Goal: Task Accomplishment & Management: Use online tool/utility

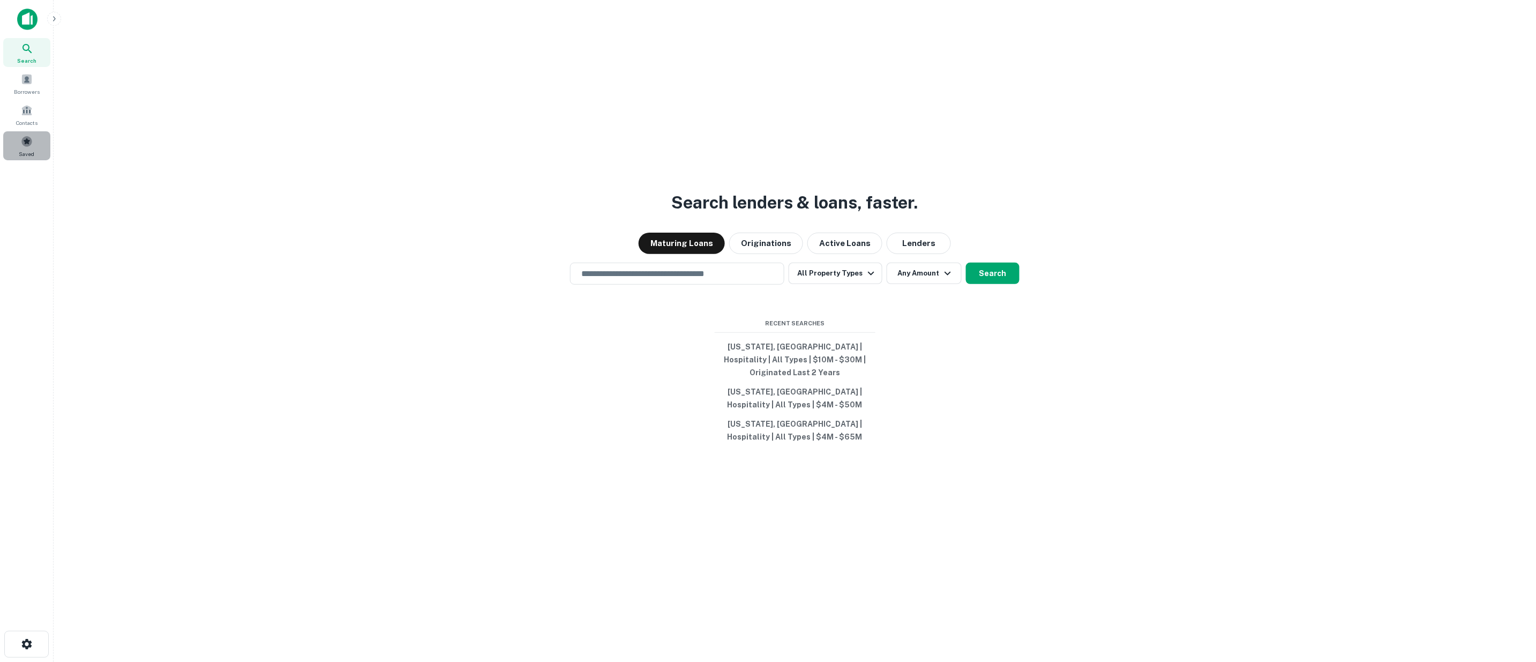
click at [29, 143] on span at bounding box center [27, 142] width 12 height 12
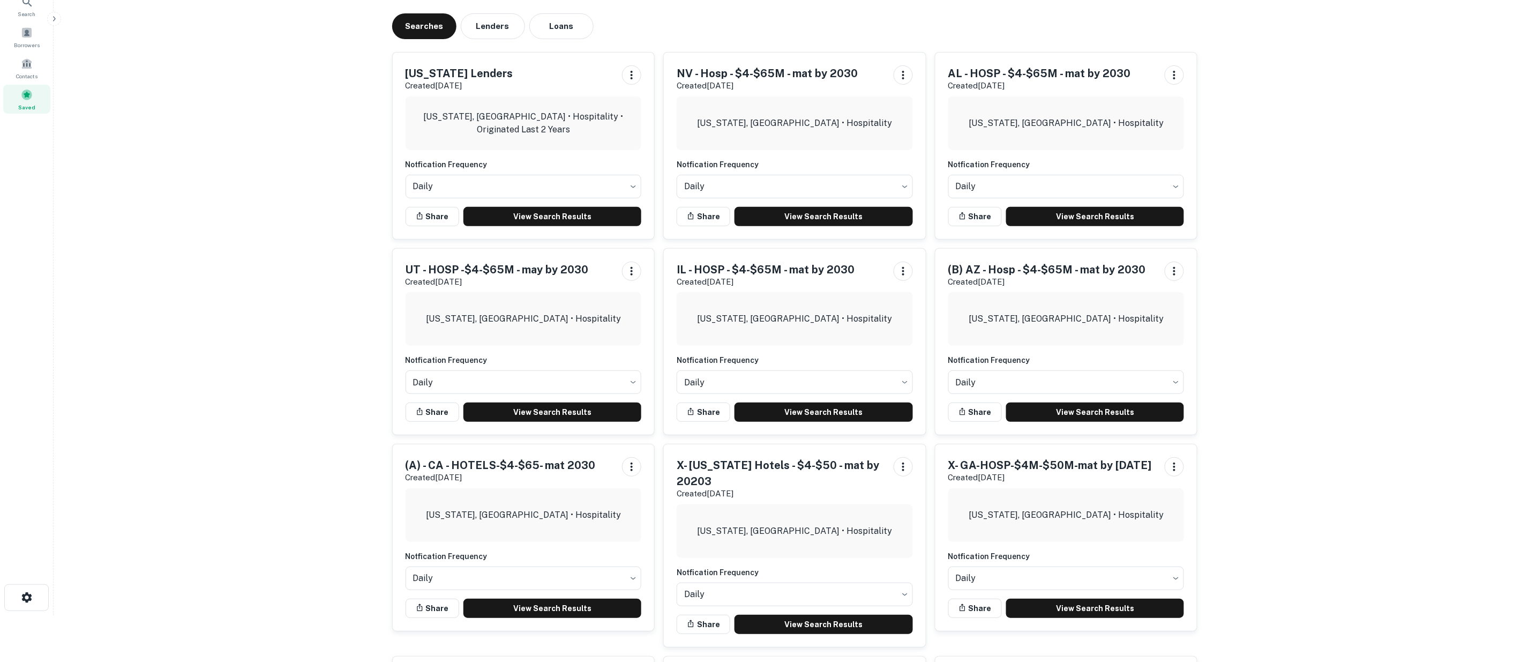
scroll to position [119, 0]
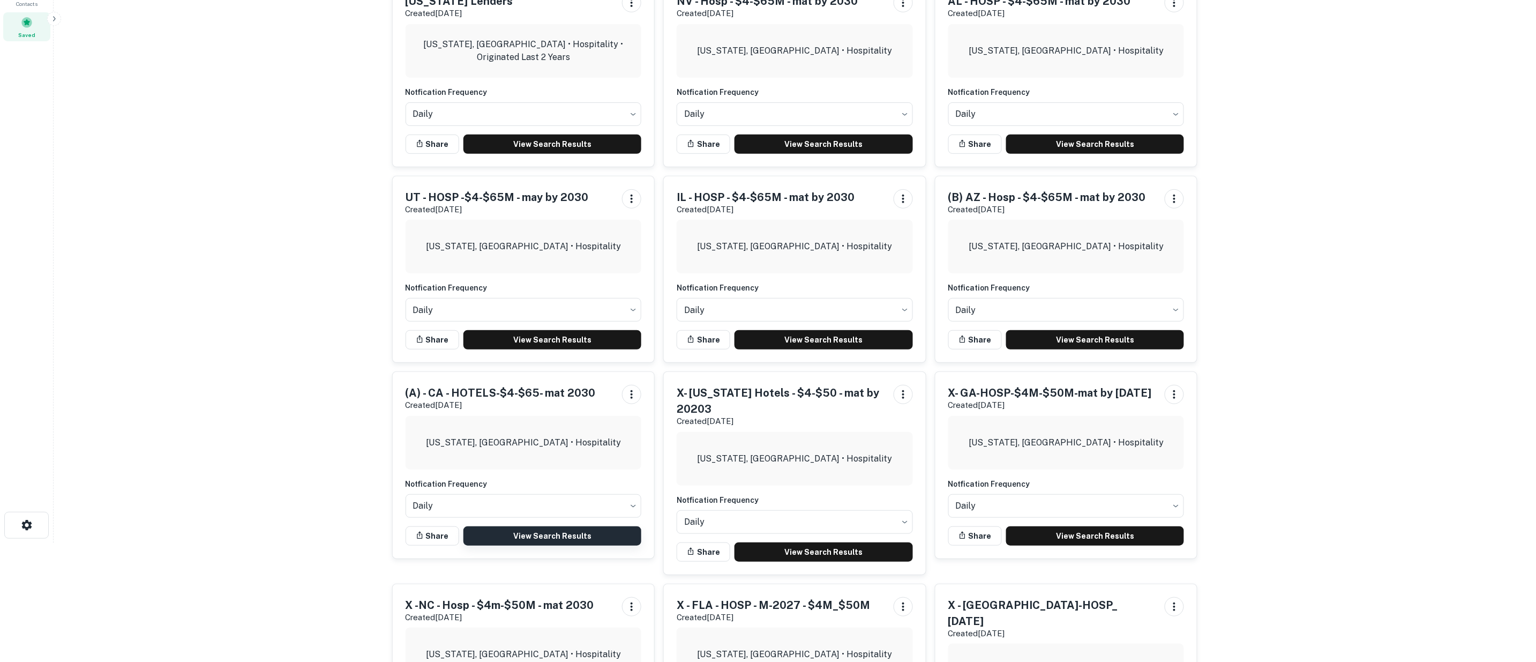
click at [555, 534] on link "View Search Results" at bounding box center [552, 535] width 178 height 19
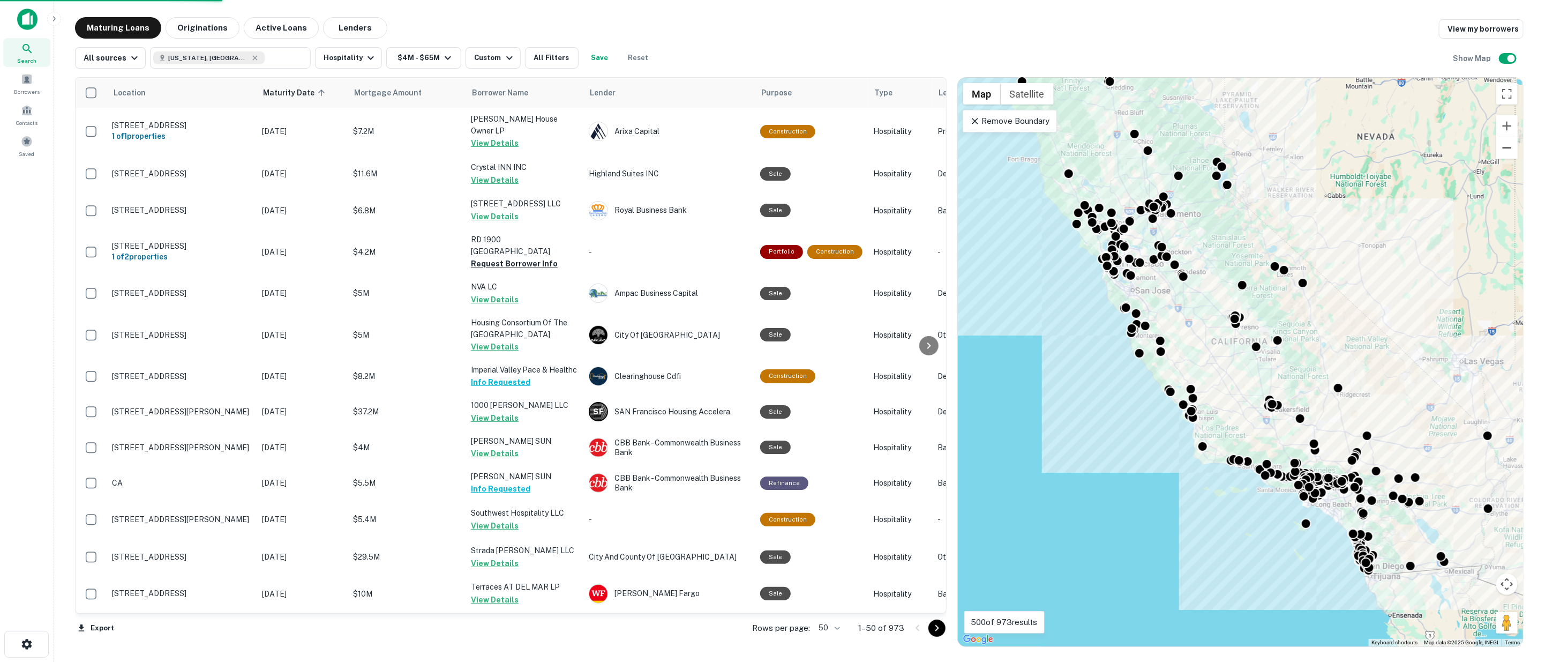
click at [1509, 151] on button "Zoom out" at bounding box center [1506, 147] width 21 height 21
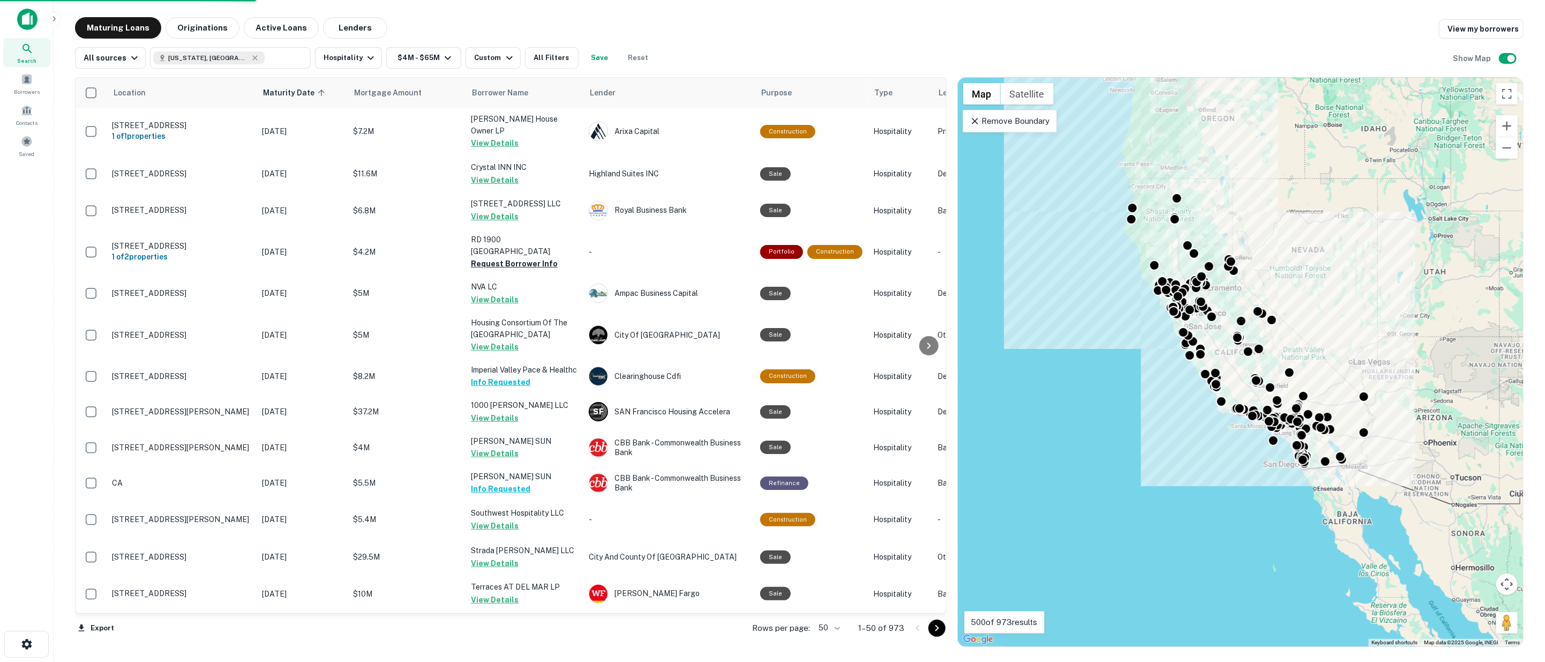
click at [837, 627] on body "Search Borrowers Contacts Saved Maturing Loans Originations Active Loans Lender…" at bounding box center [772, 331] width 1545 height 662
click at [832, 636] on li "100" at bounding box center [830, 639] width 31 height 19
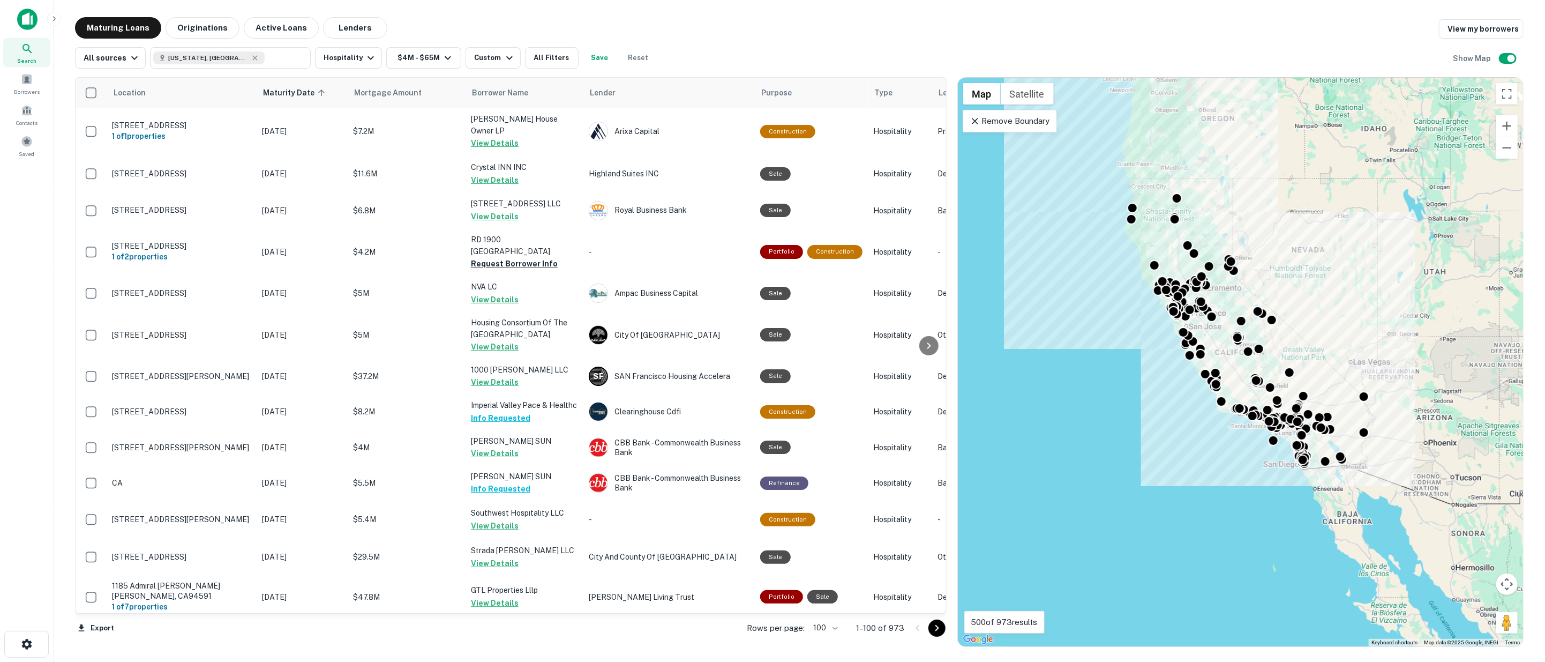
click at [935, 630] on icon "Go to next page" at bounding box center [937, 628] width 4 height 6
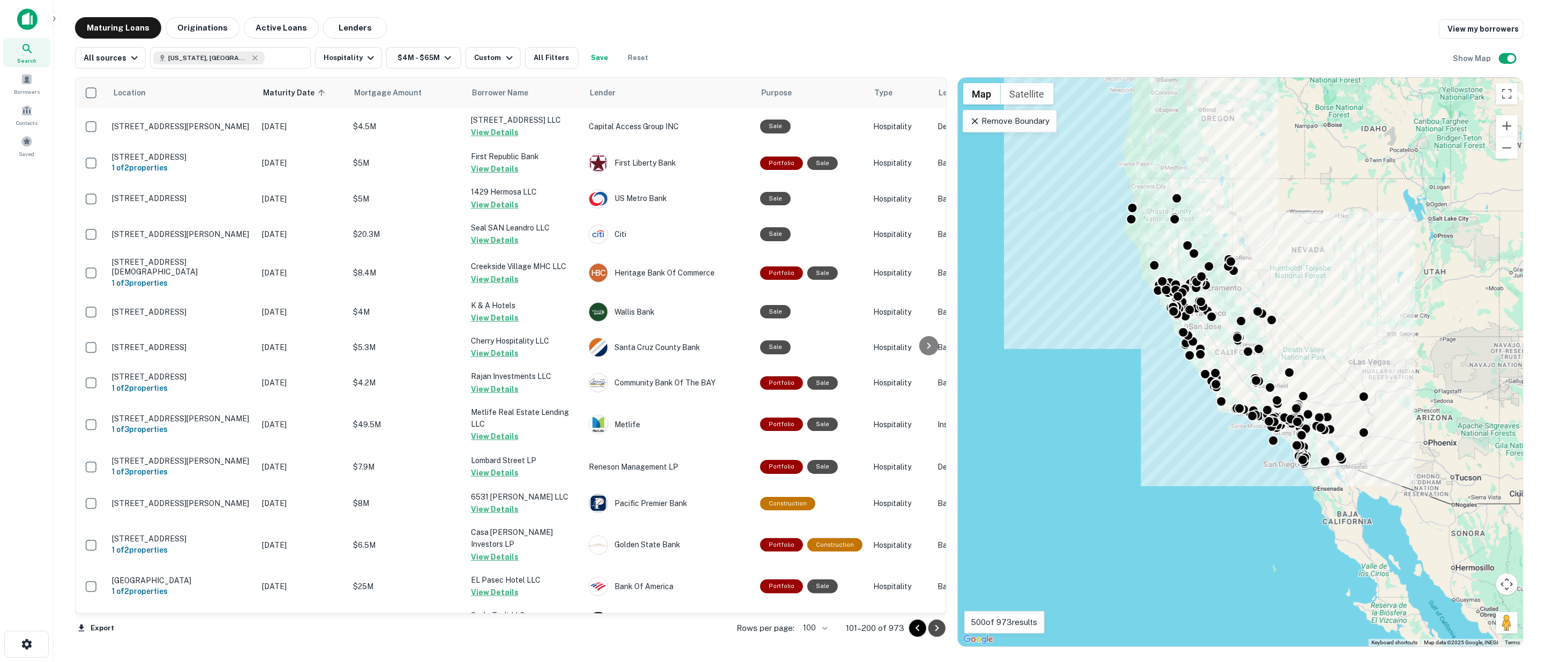
click at [940, 624] on icon "Go to next page" at bounding box center [937, 628] width 13 height 13
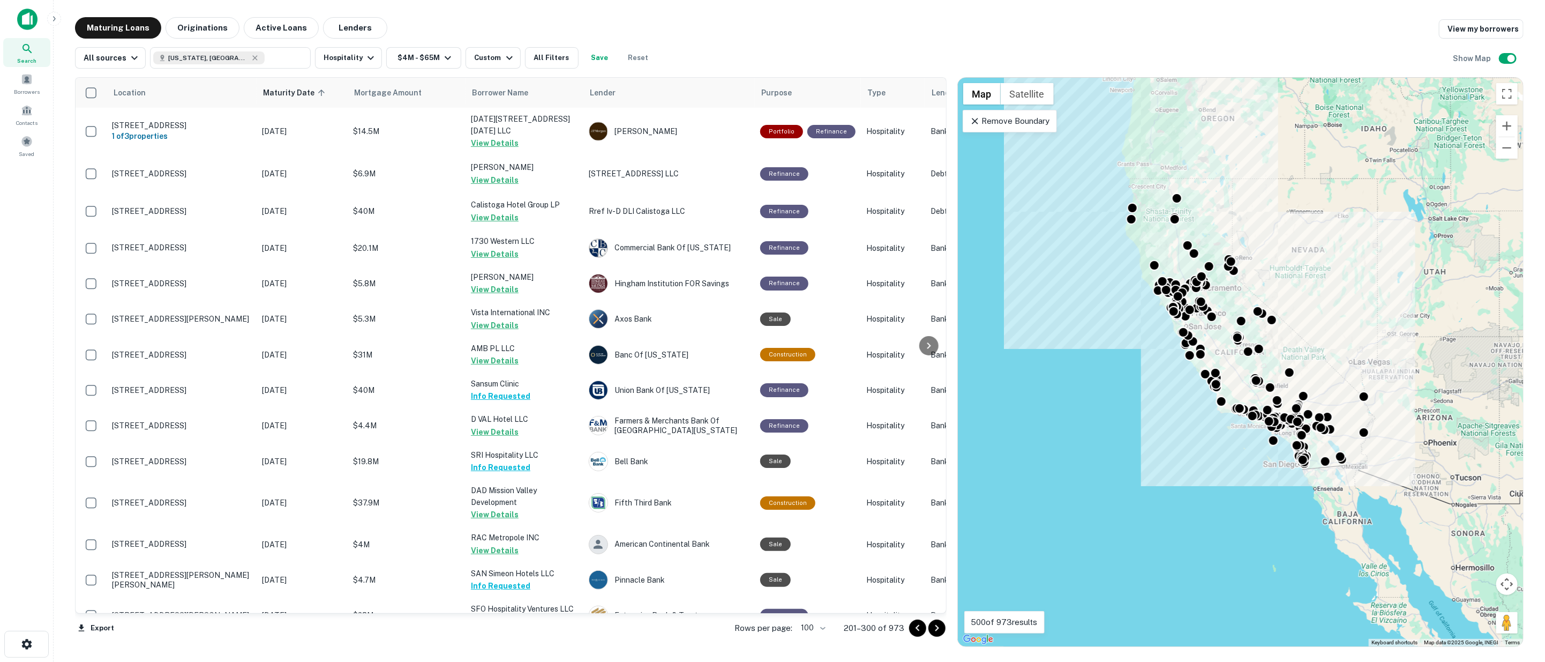
click at [939, 625] on icon "Go to next page" at bounding box center [937, 628] width 13 height 13
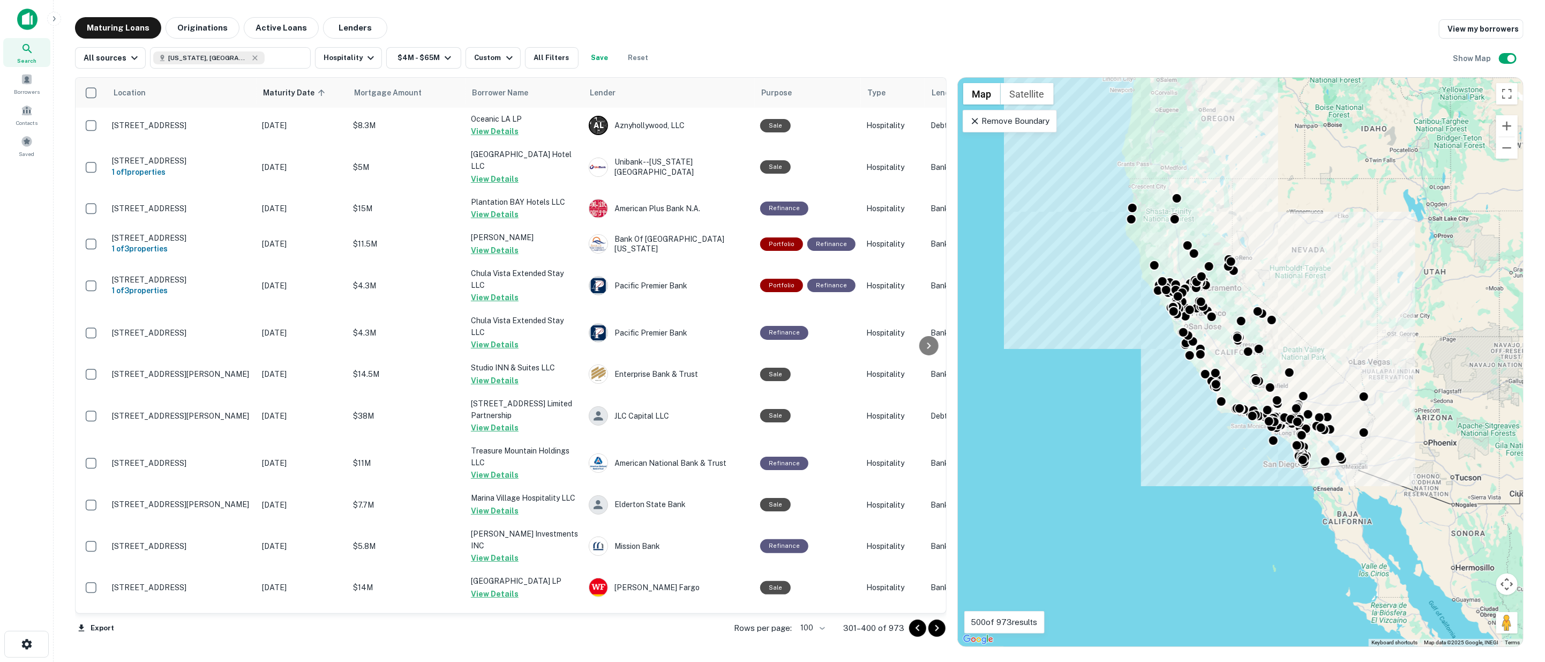
click at [935, 625] on icon "Go to next page" at bounding box center [937, 628] width 13 height 13
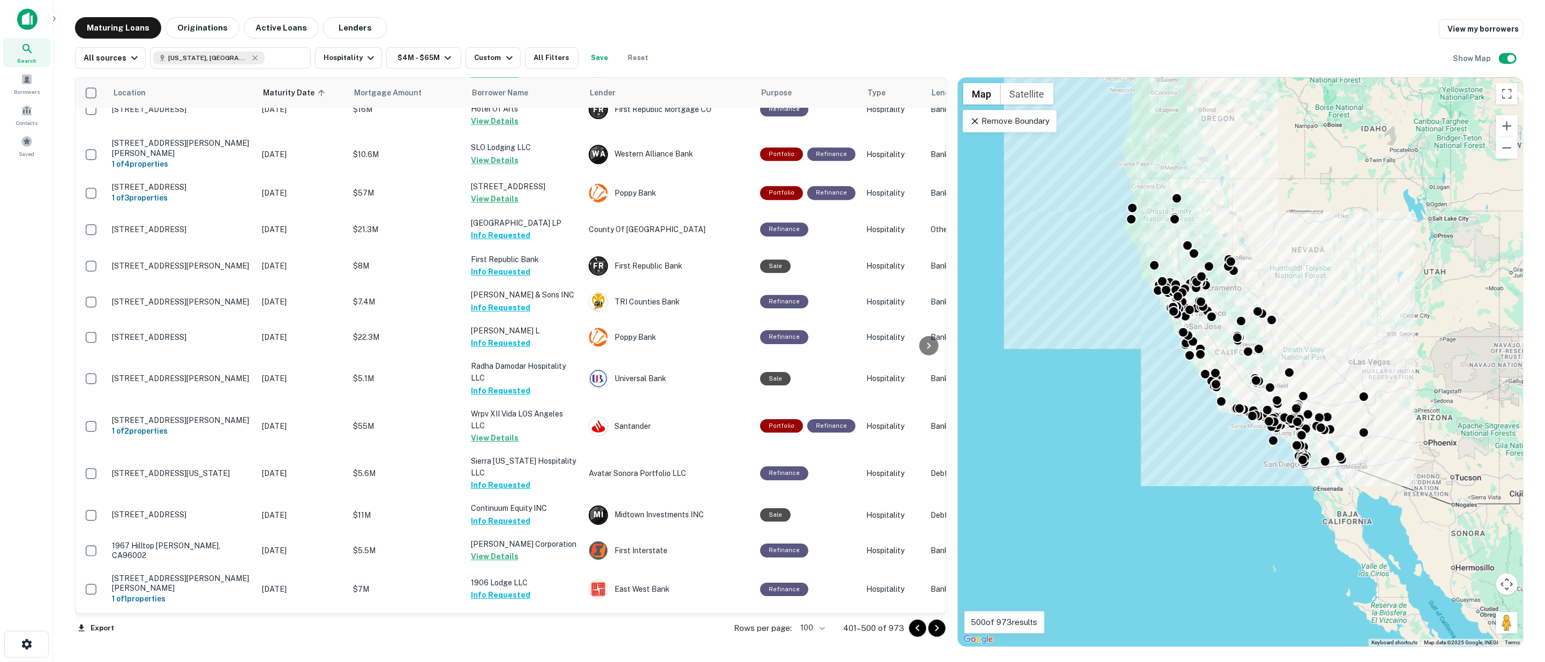
scroll to position [3201, 0]
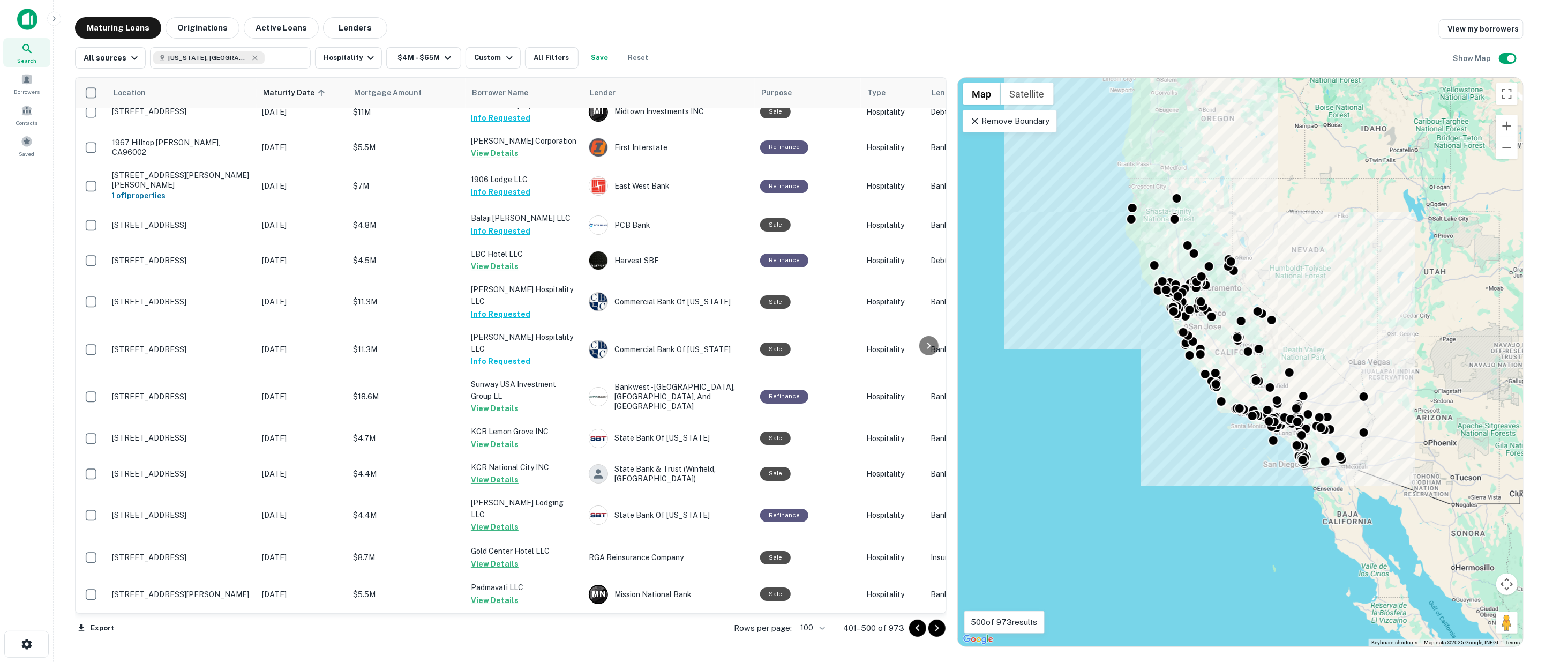
click at [935, 623] on icon "Go to next page" at bounding box center [937, 628] width 13 height 13
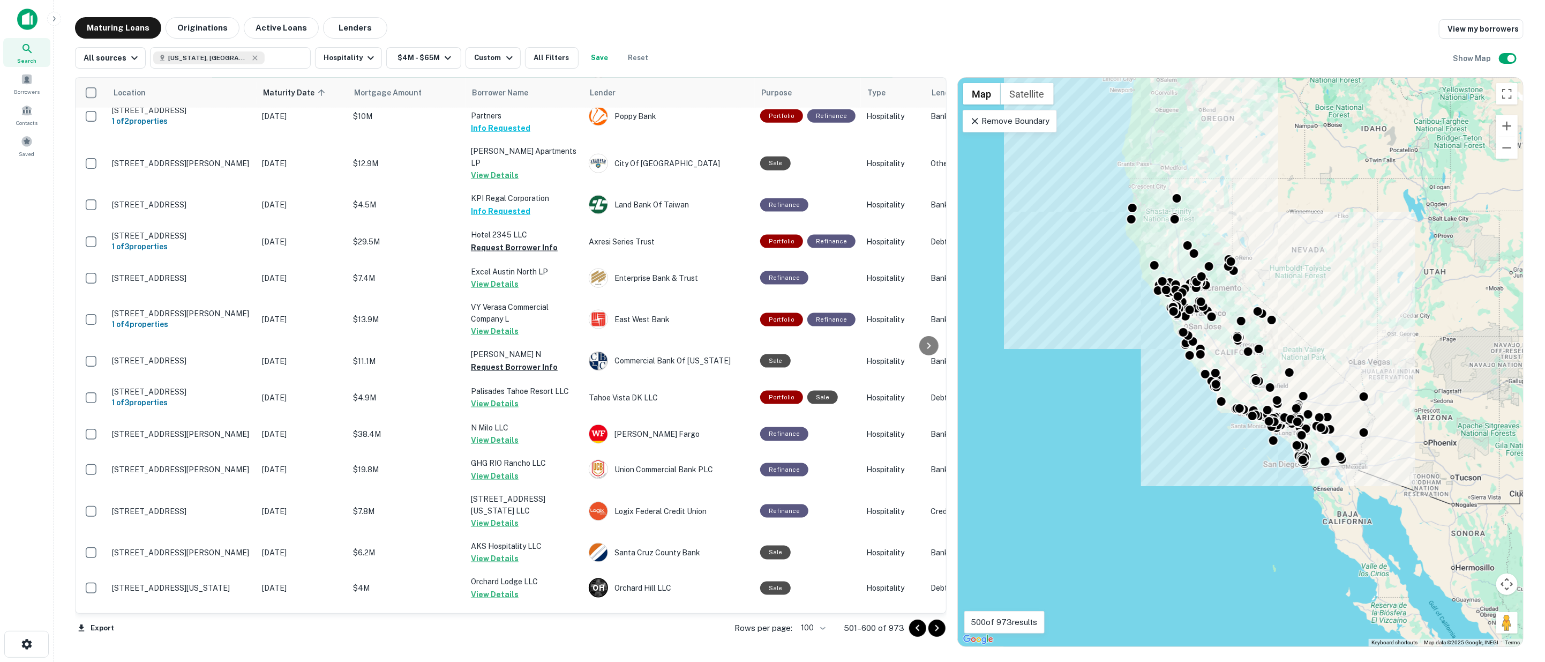
scroll to position [1202, 0]
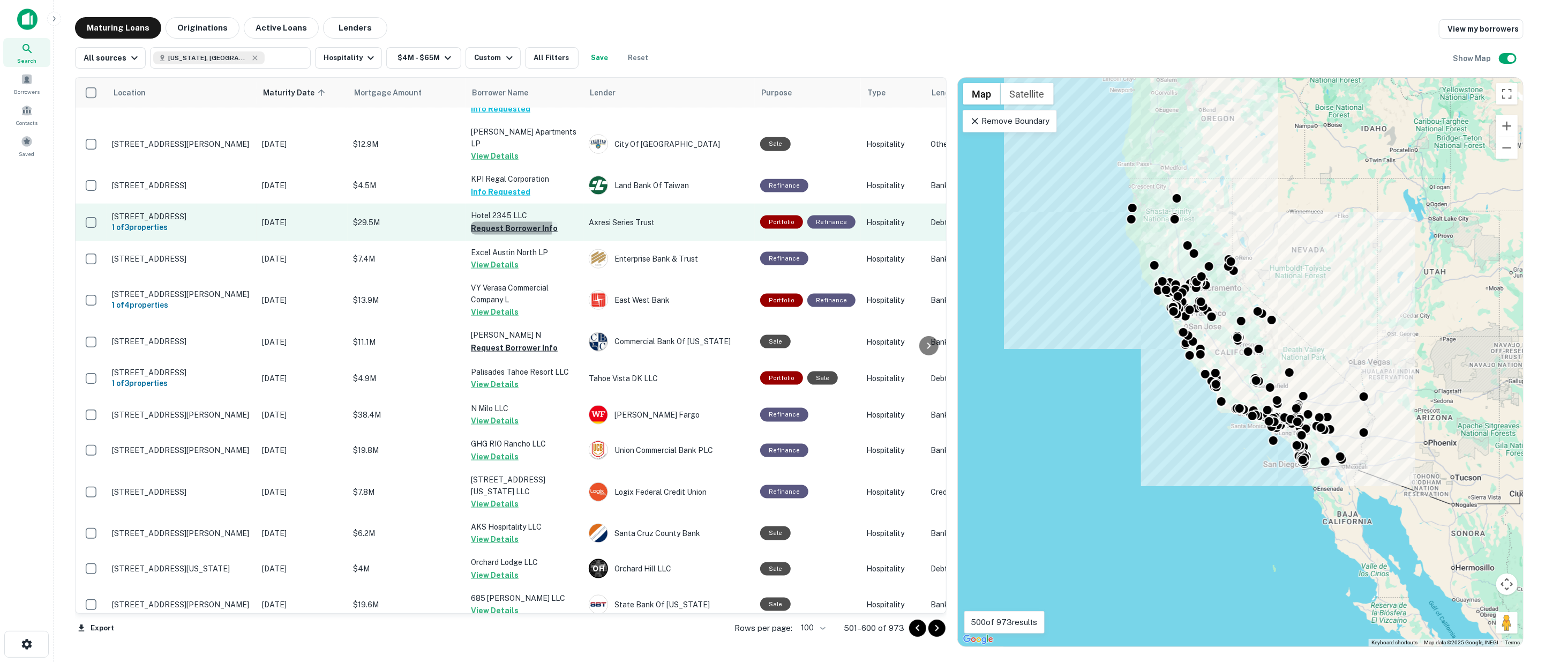
click at [497, 222] on button "Request Borrower Info" at bounding box center [514, 228] width 87 height 13
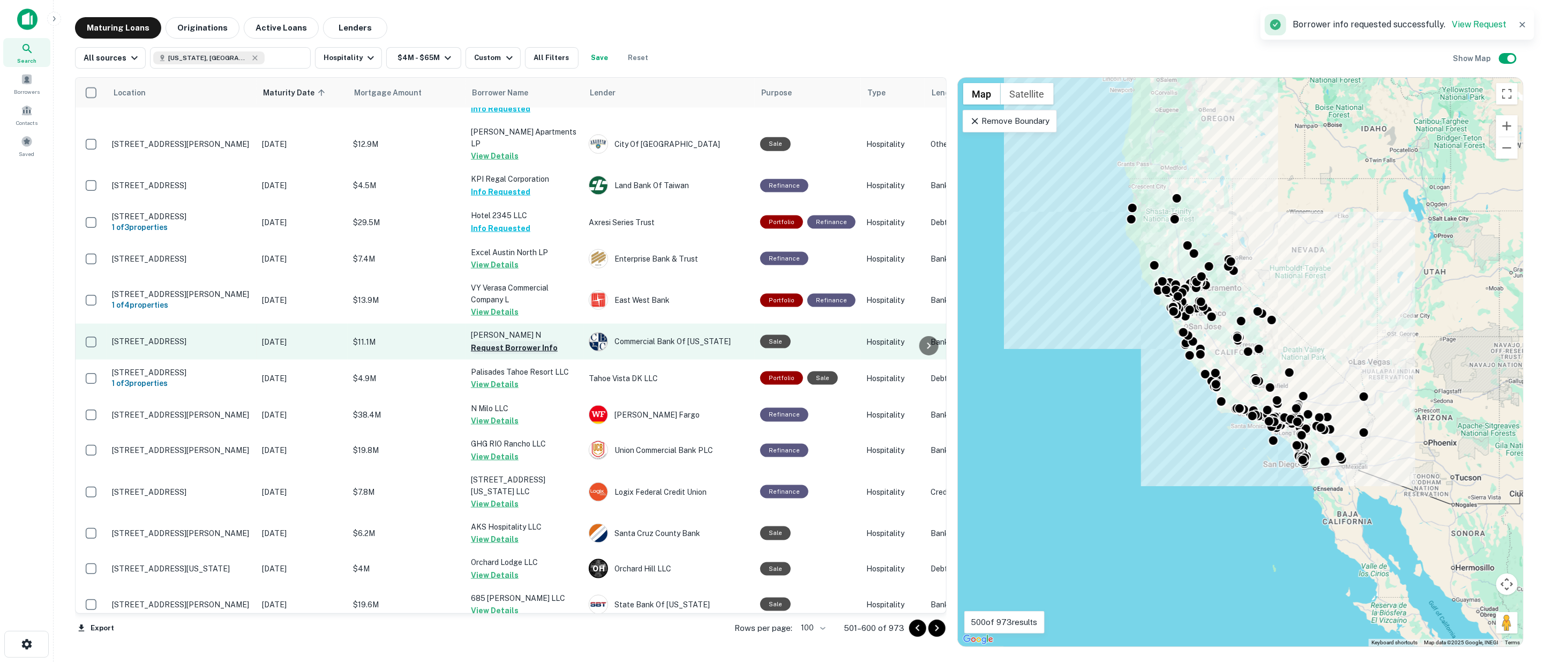
click at [510, 341] on button "Request Borrower Info" at bounding box center [514, 347] width 87 height 13
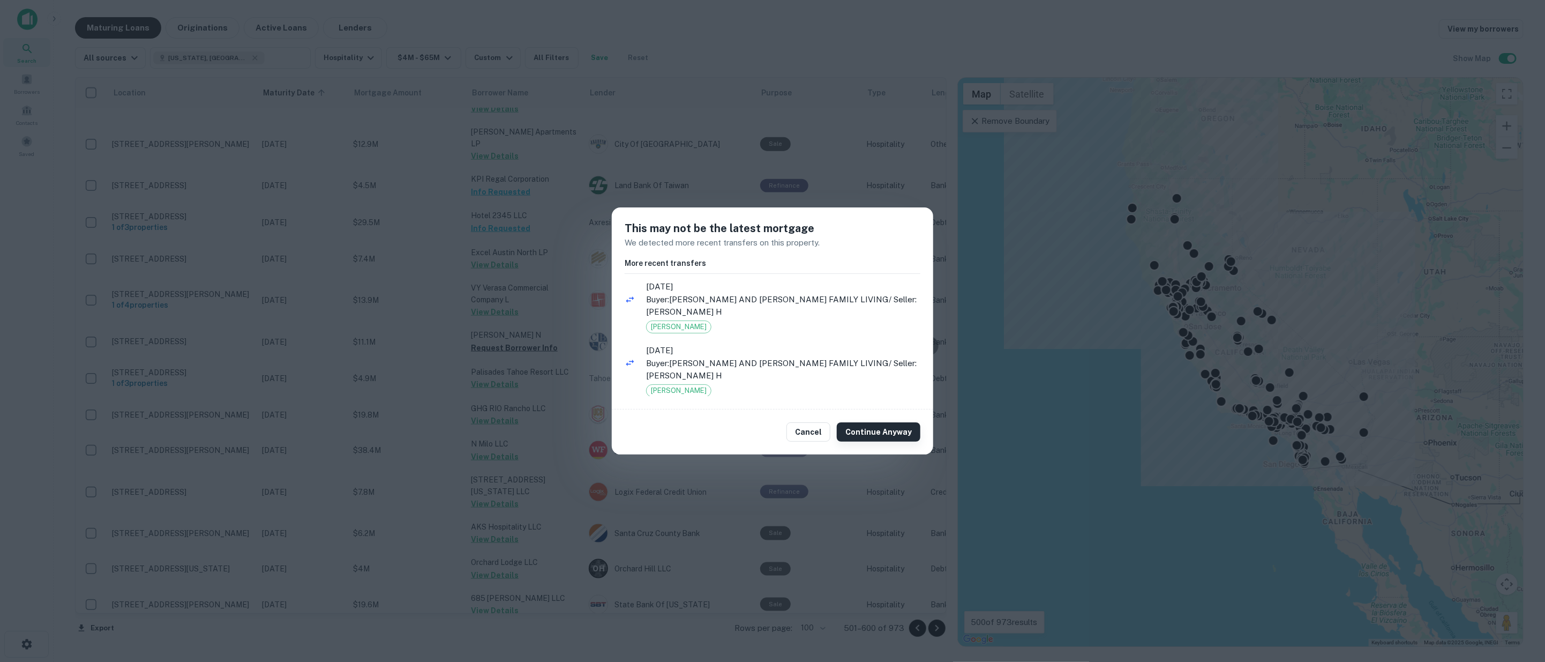
click at [871, 433] on button "Continue Anyway" at bounding box center [879, 431] width 84 height 19
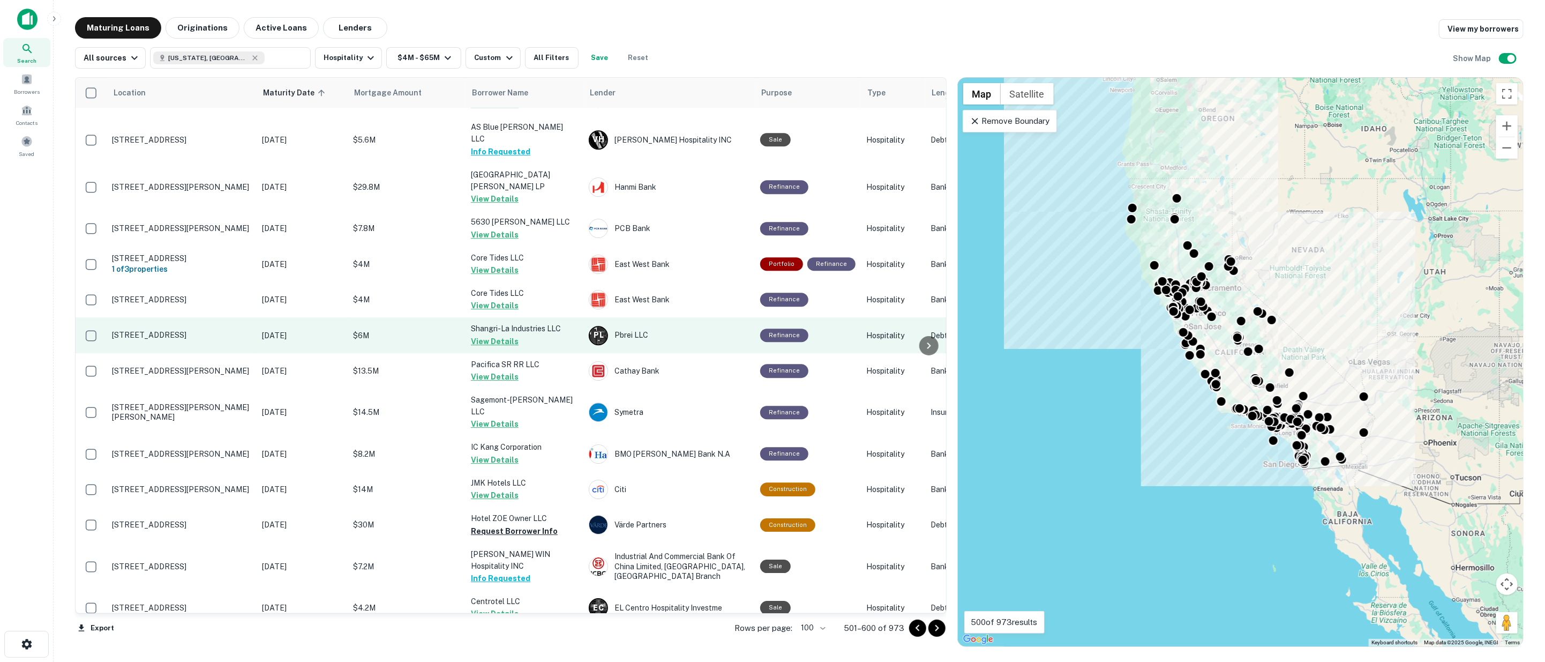
scroll to position [2750, 0]
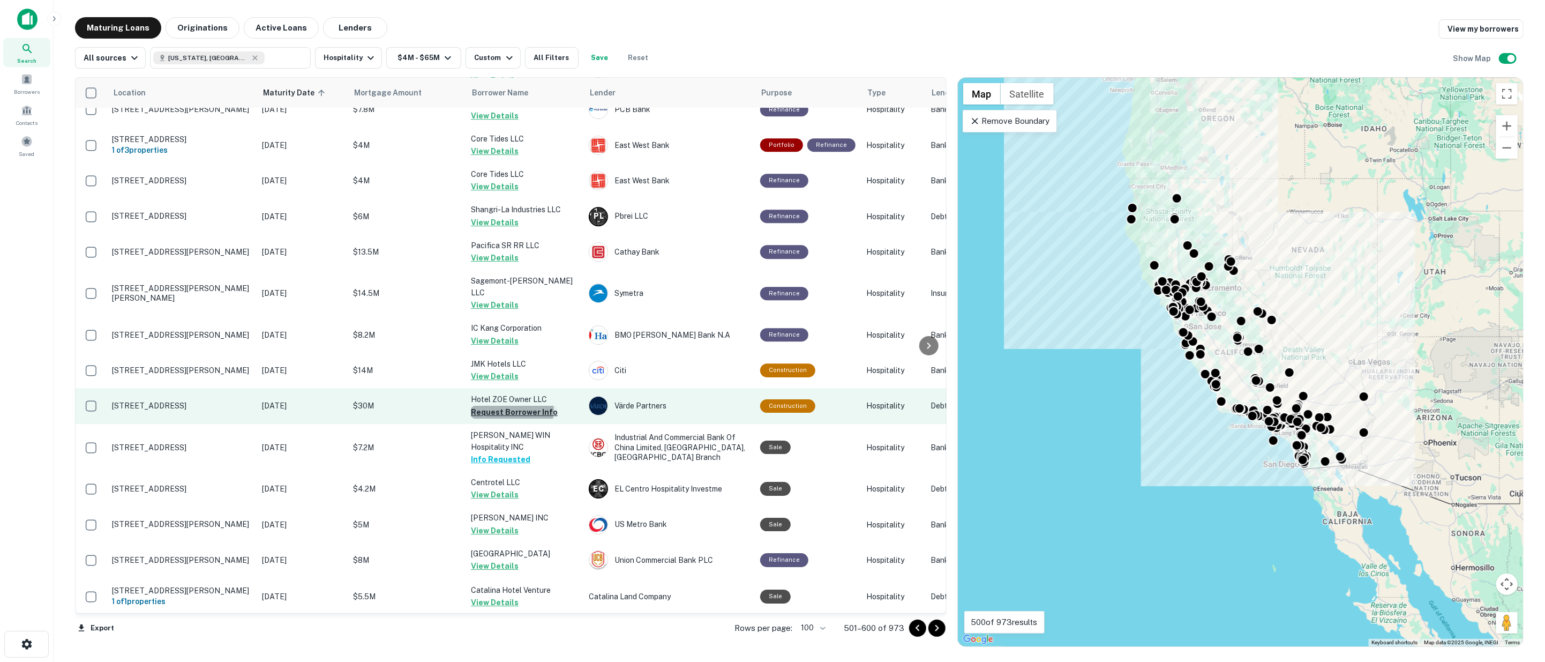
click at [512, 406] on button "Request Borrower Info" at bounding box center [514, 412] width 87 height 13
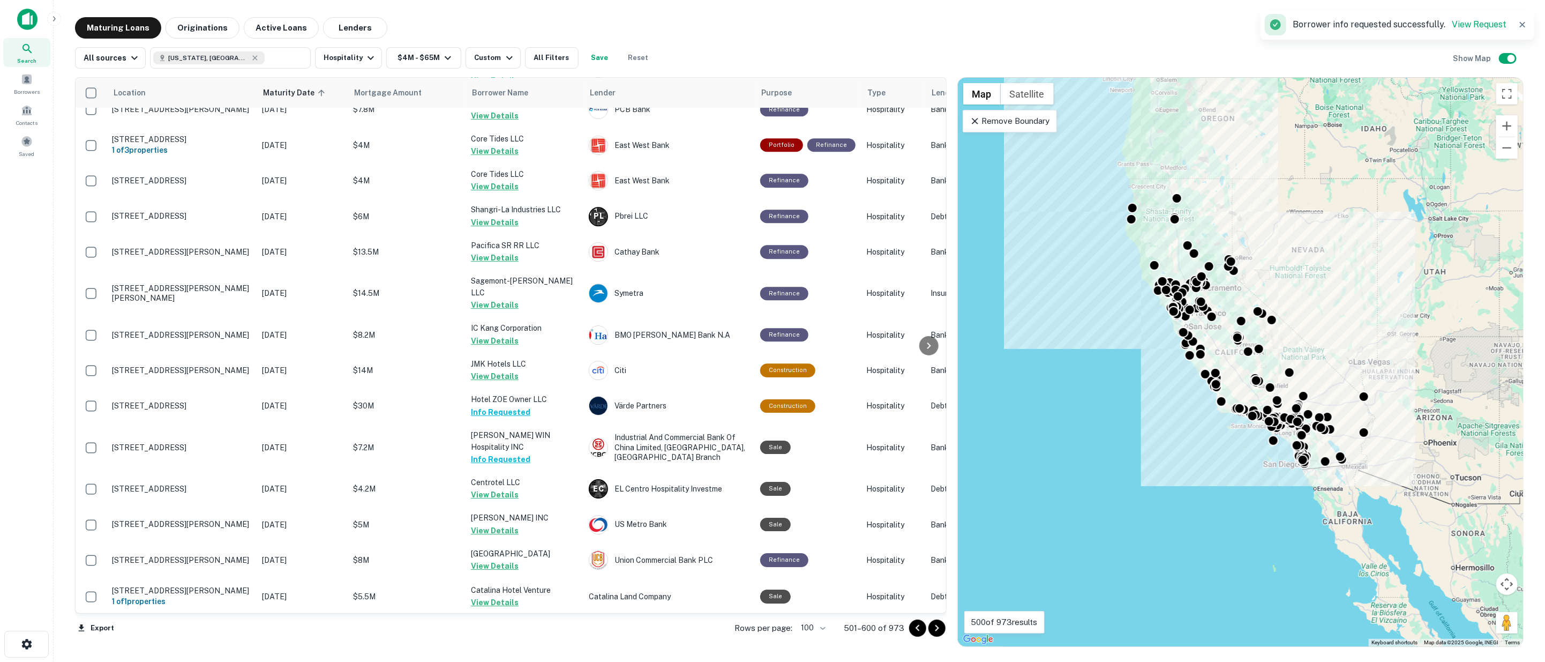
scroll to position [3166, 0]
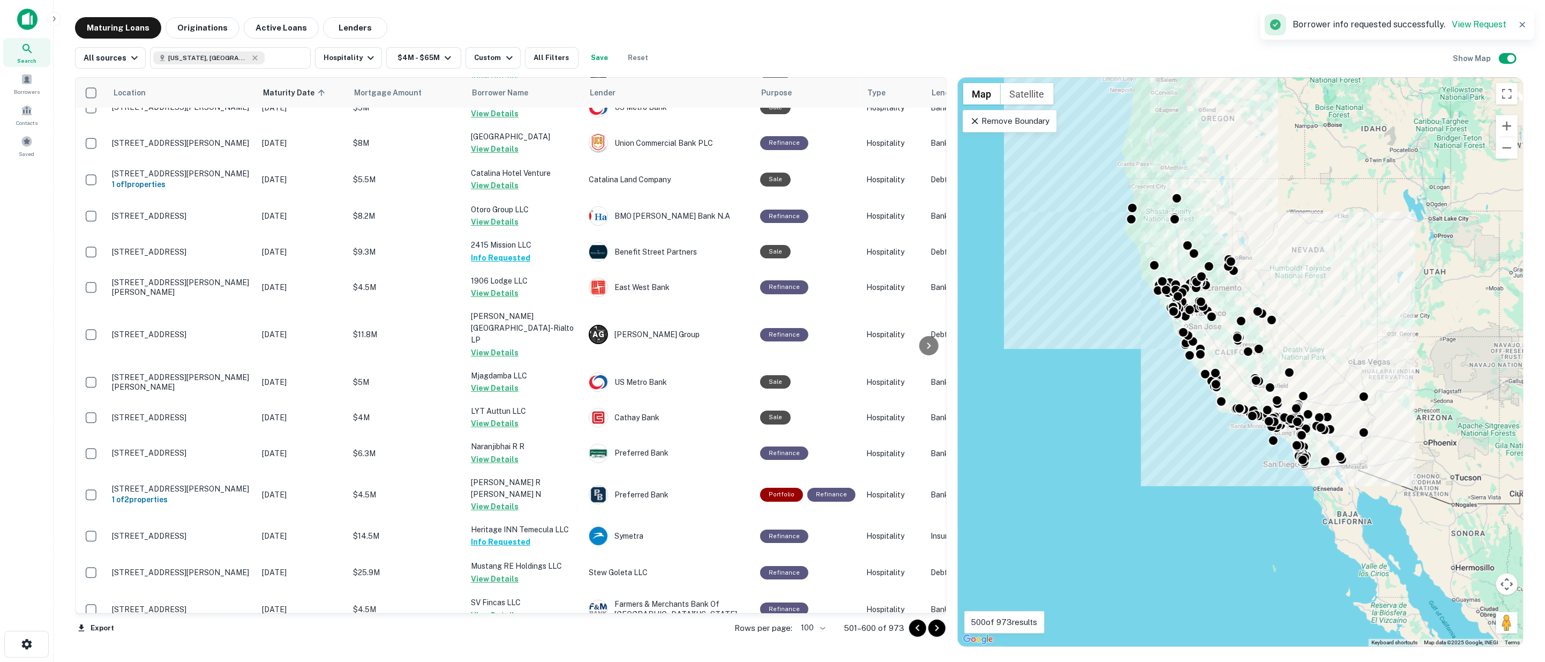
click at [939, 627] on icon "Go to next page" at bounding box center [937, 628] width 13 height 13
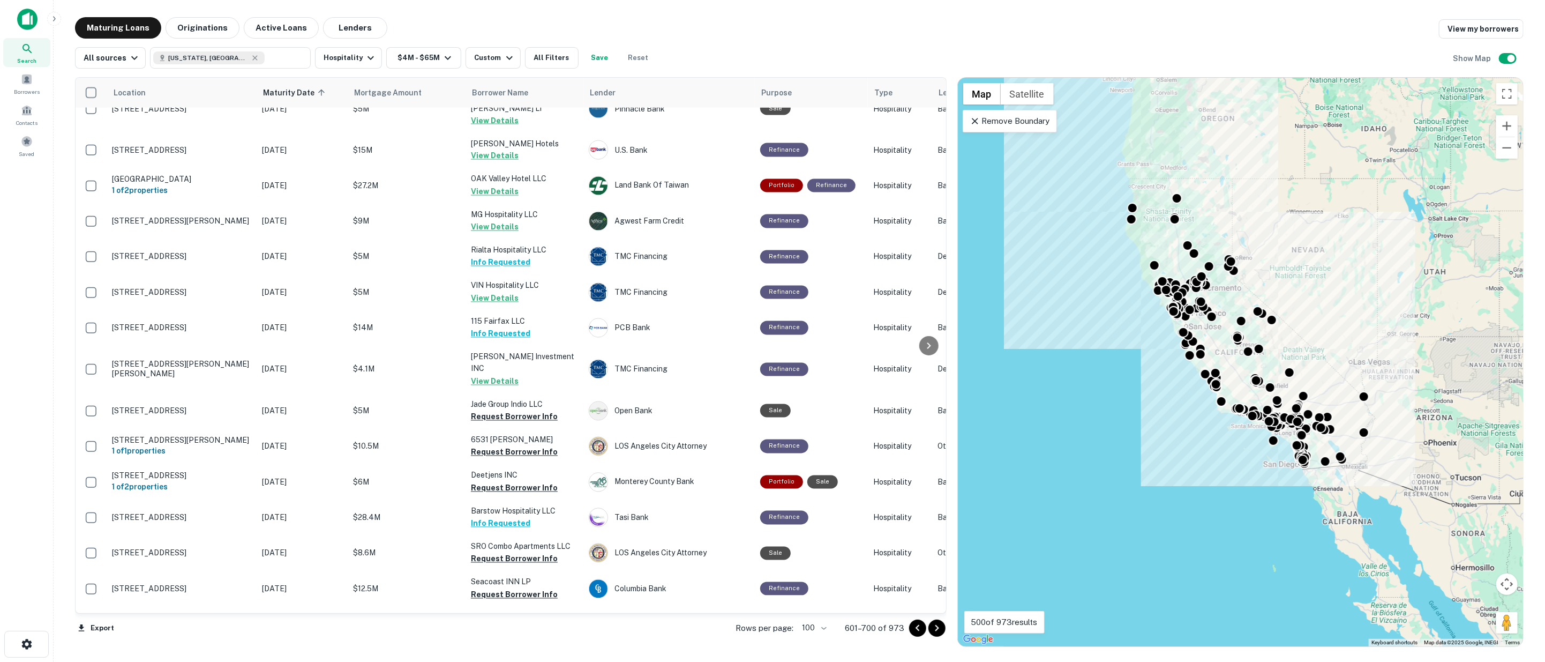
scroll to position [1797, 0]
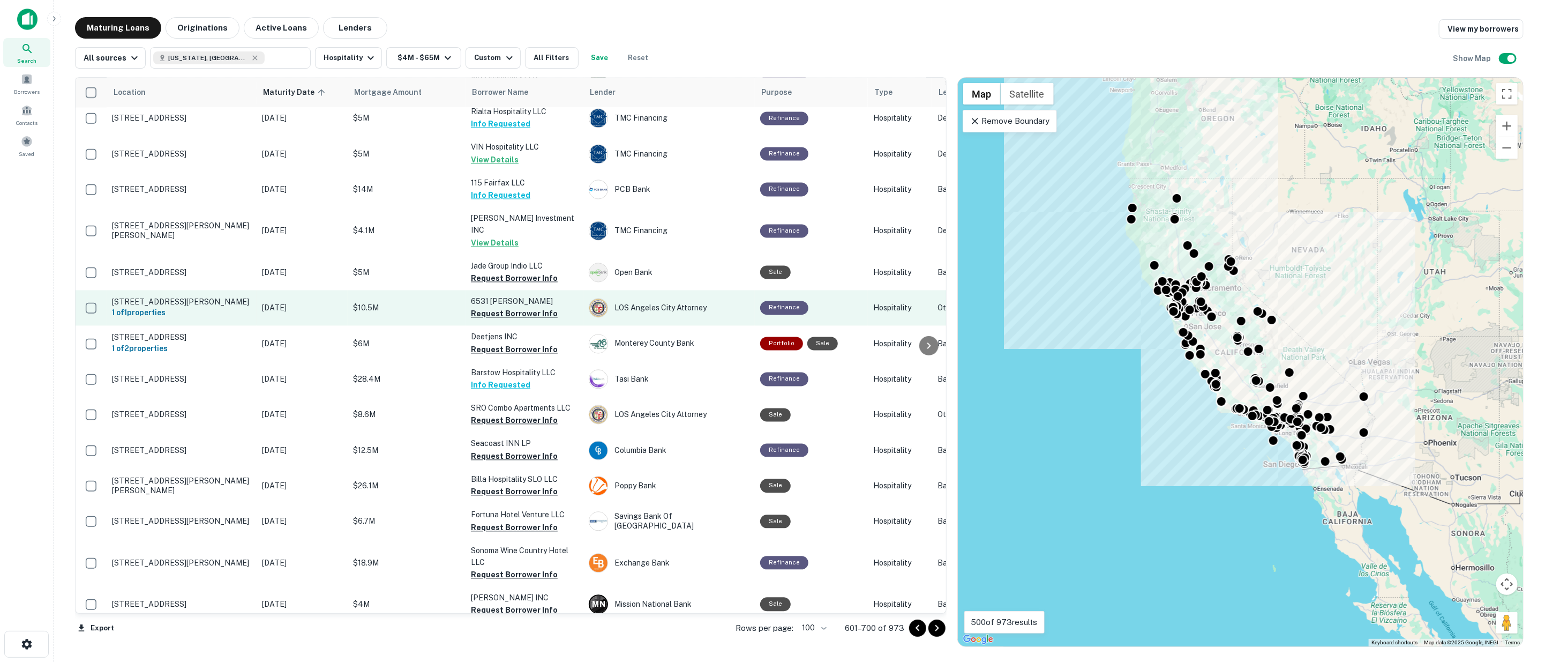
drag, startPoint x: 505, startPoint y: 221, endPoint x: 508, endPoint y: 249, distance: 28.6
click at [505, 272] on button "Request Borrower Info" at bounding box center [514, 278] width 87 height 13
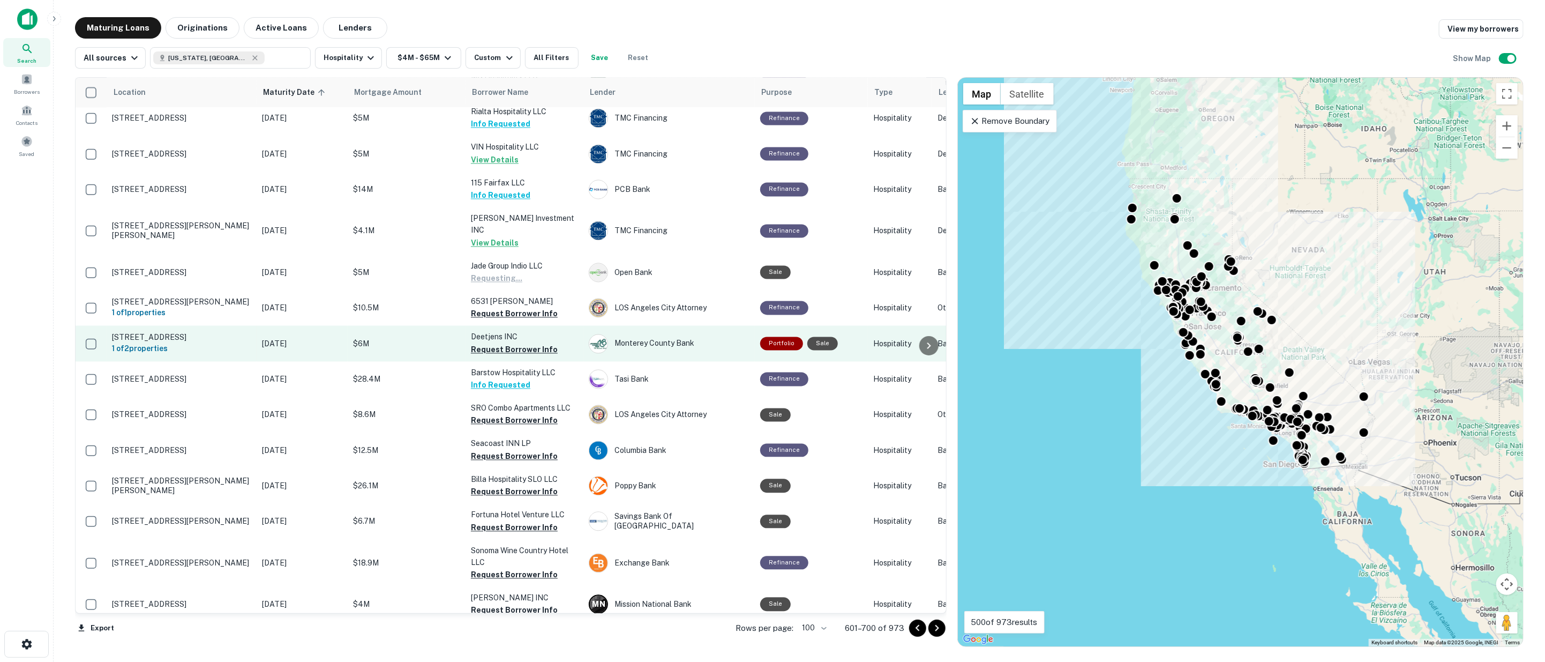
click at [510, 308] on button "Request Borrower Info" at bounding box center [514, 314] width 87 height 13
click at [511, 343] on button "Request Borrower Info" at bounding box center [514, 349] width 87 height 13
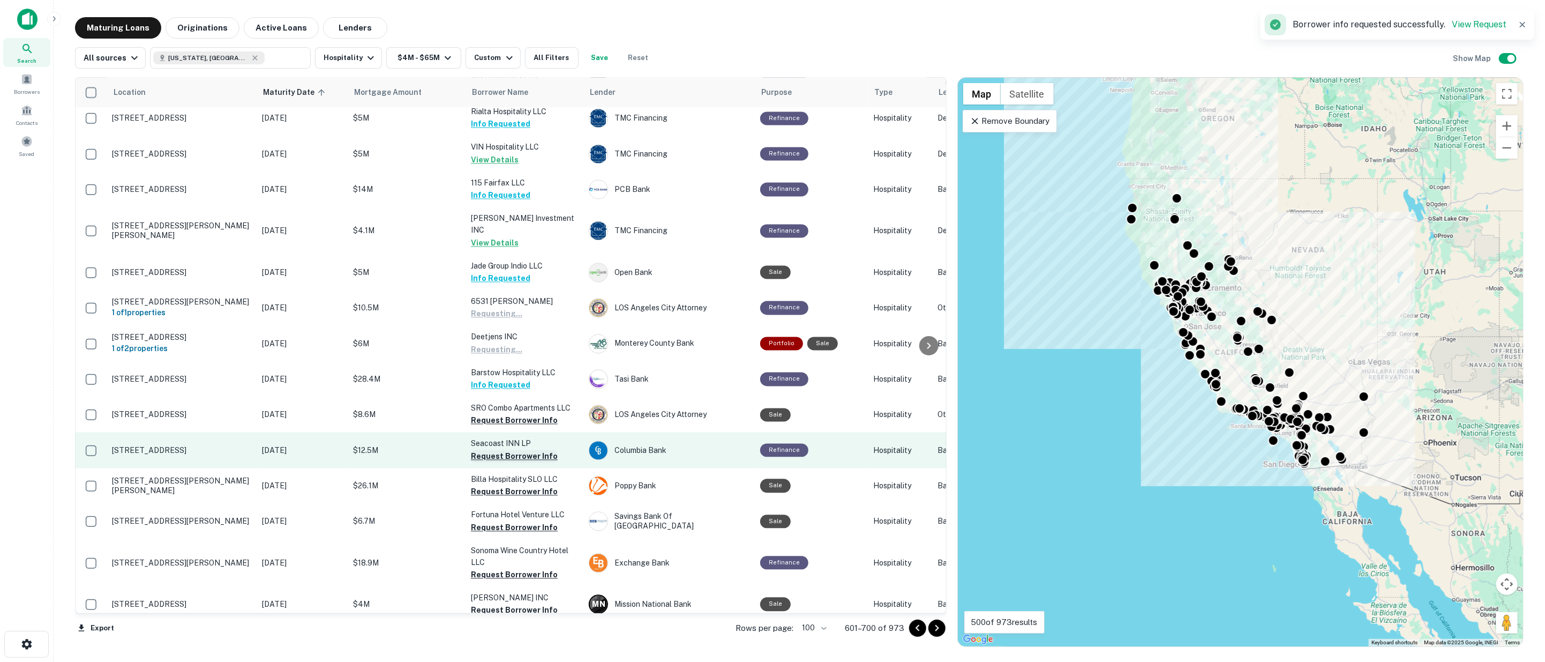
drag, startPoint x: 511, startPoint y: 366, endPoint x: 513, endPoint y: 406, distance: 40.2
click at [512, 414] on button "Request Borrower Info" at bounding box center [514, 420] width 87 height 13
click at [513, 450] on button "Request Borrower Info" at bounding box center [514, 456] width 87 height 13
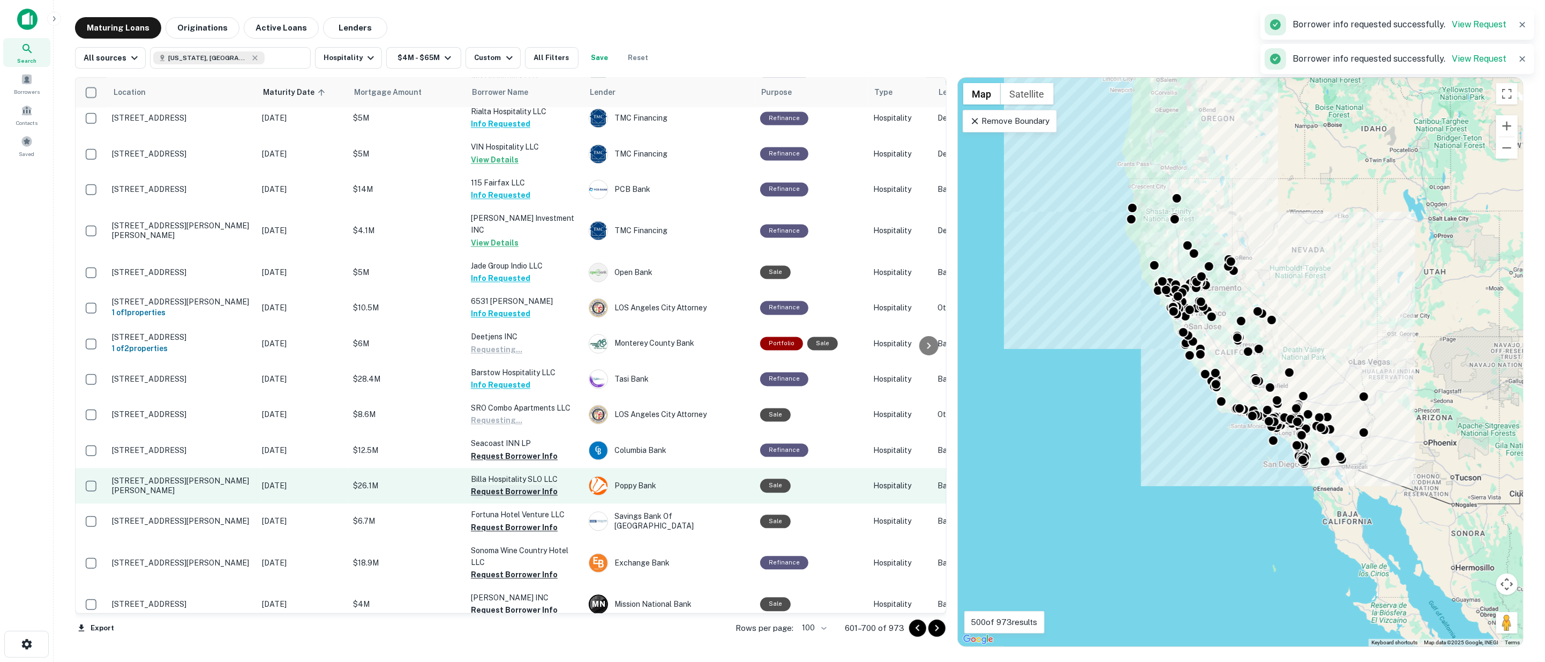
click at [518, 485] on button "Request Borrower Info" at bounding box center [514, 491] width 87 height 13
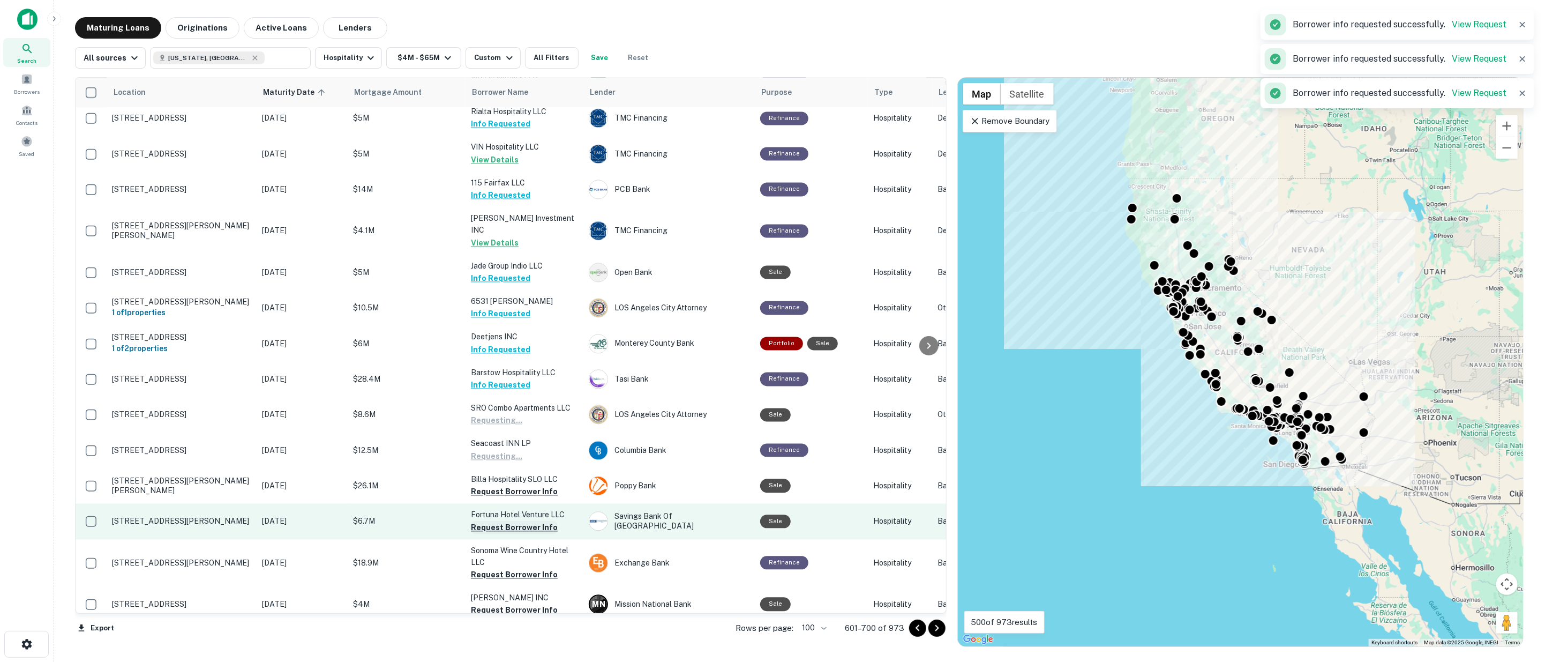
click at [520, 521] on button "Request Borrower Info" at bounding box center [514, 527] width 87 height 13
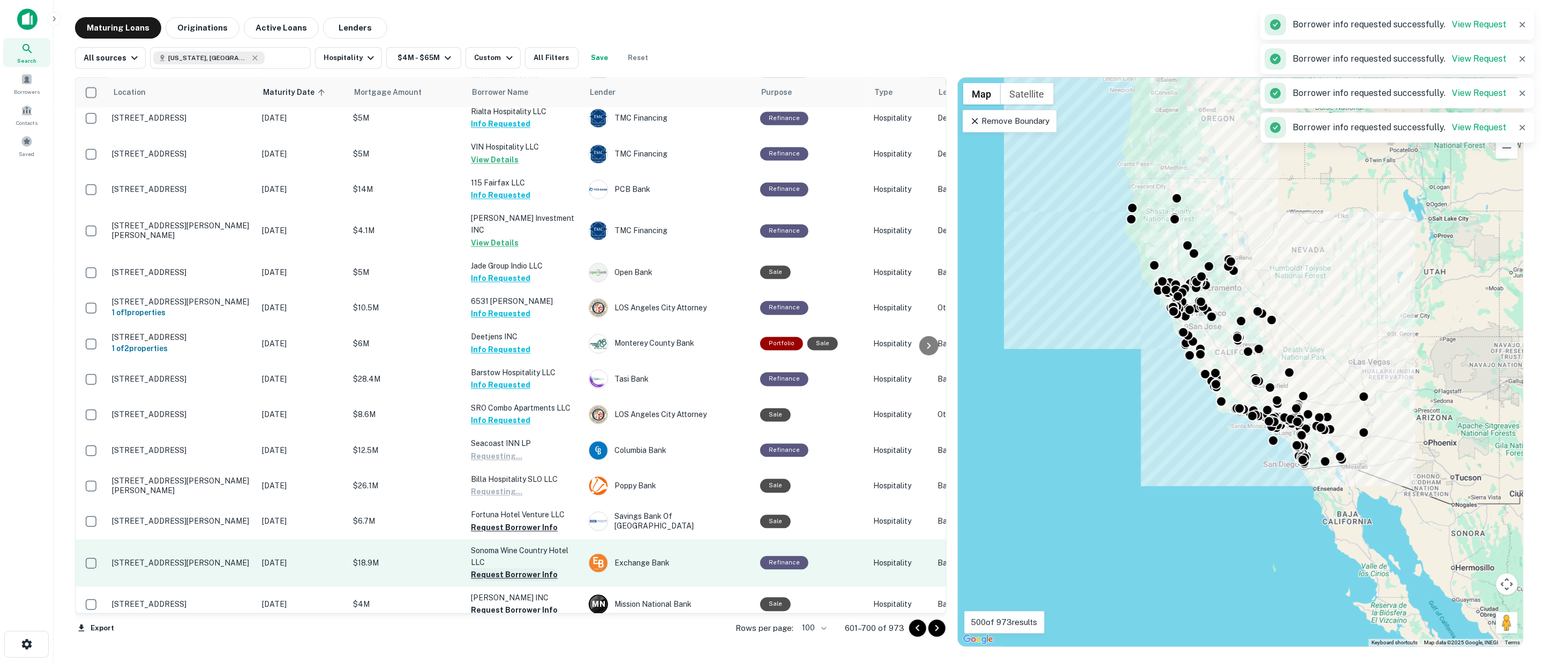
click at [516, 568] on button "Request Borrower Info" at bounding box center [514, 574] width 87 height 13
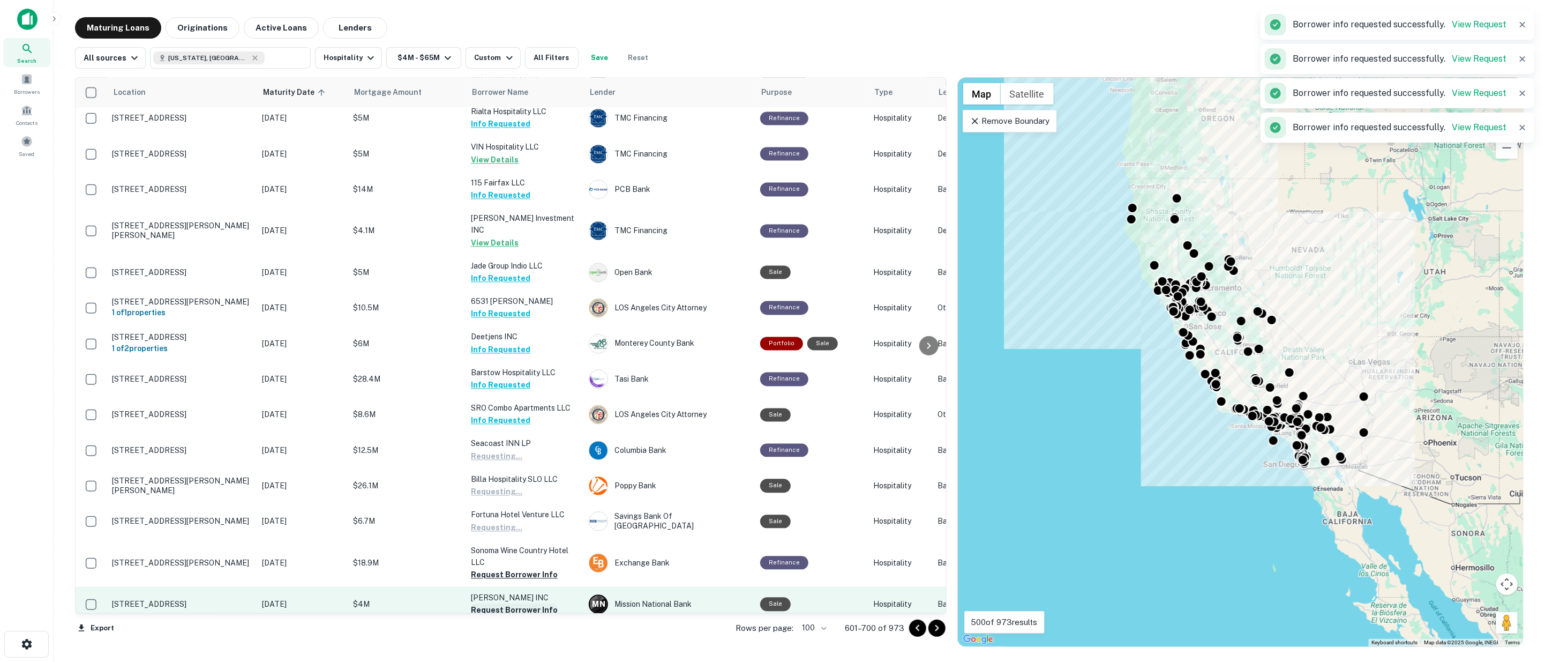
click at [515, 604] on button "Request Borrower Info" at bounding box center [514, 610] width 87 height 13
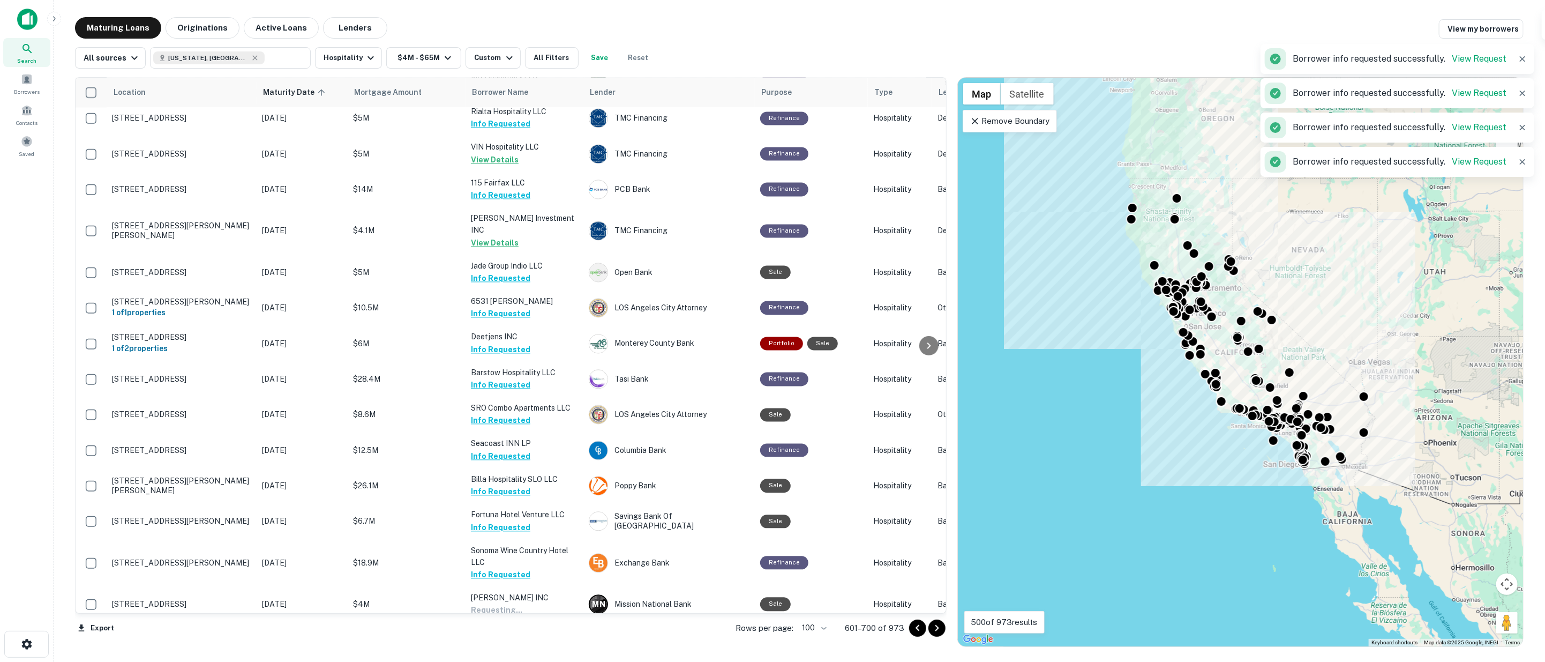
scroll to position [1975, 0]
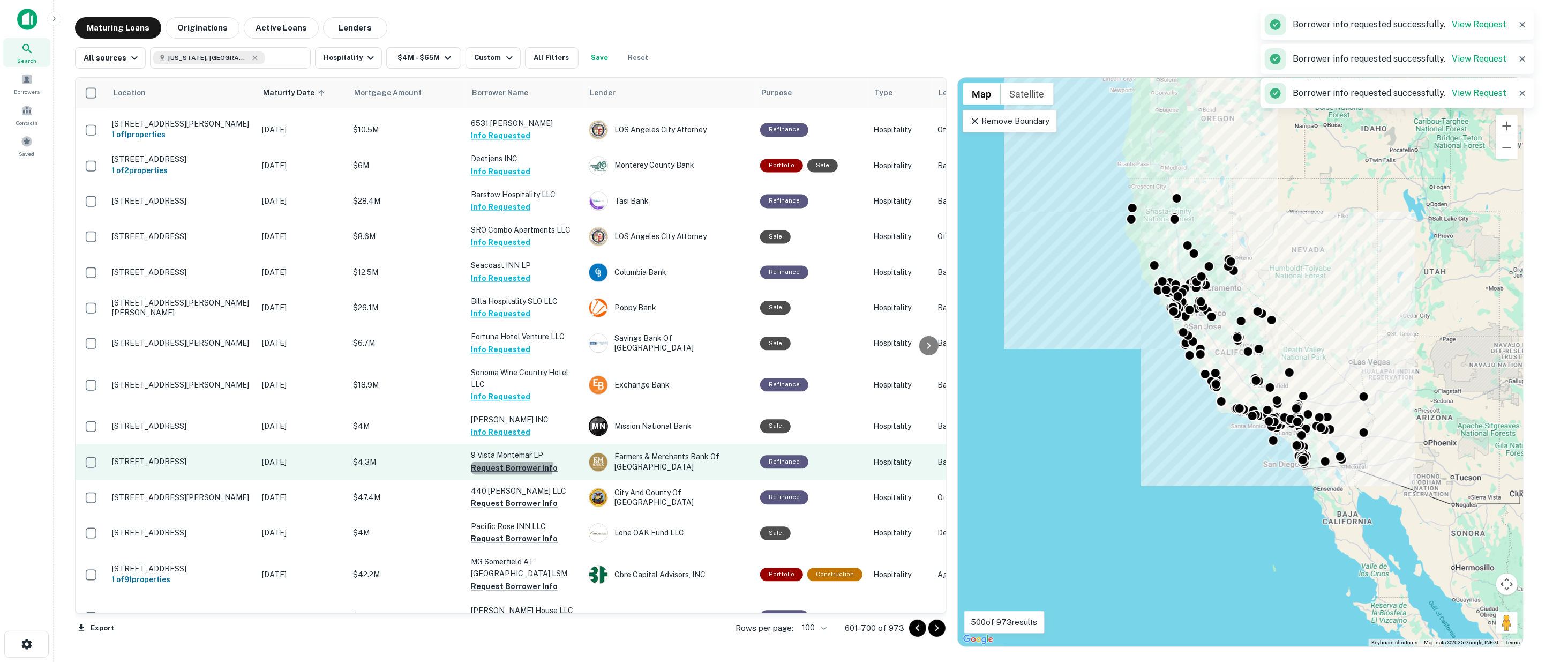
click at [500, 461] on button "Request Borrower Info" at bounding box center [514, 467] width 87 height 13
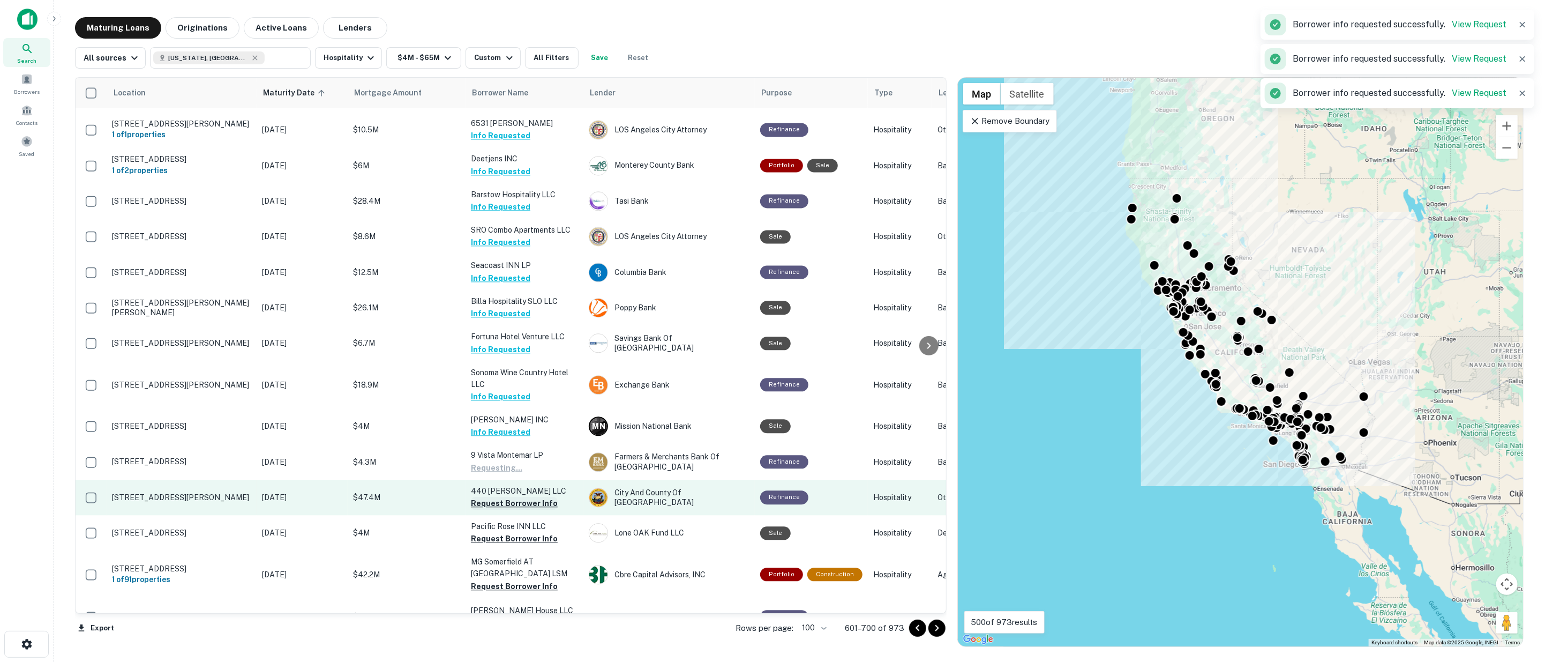
click at [503, 497] on button "Request Borrower Info" at bounding box center [514, 503] width 87 height 13
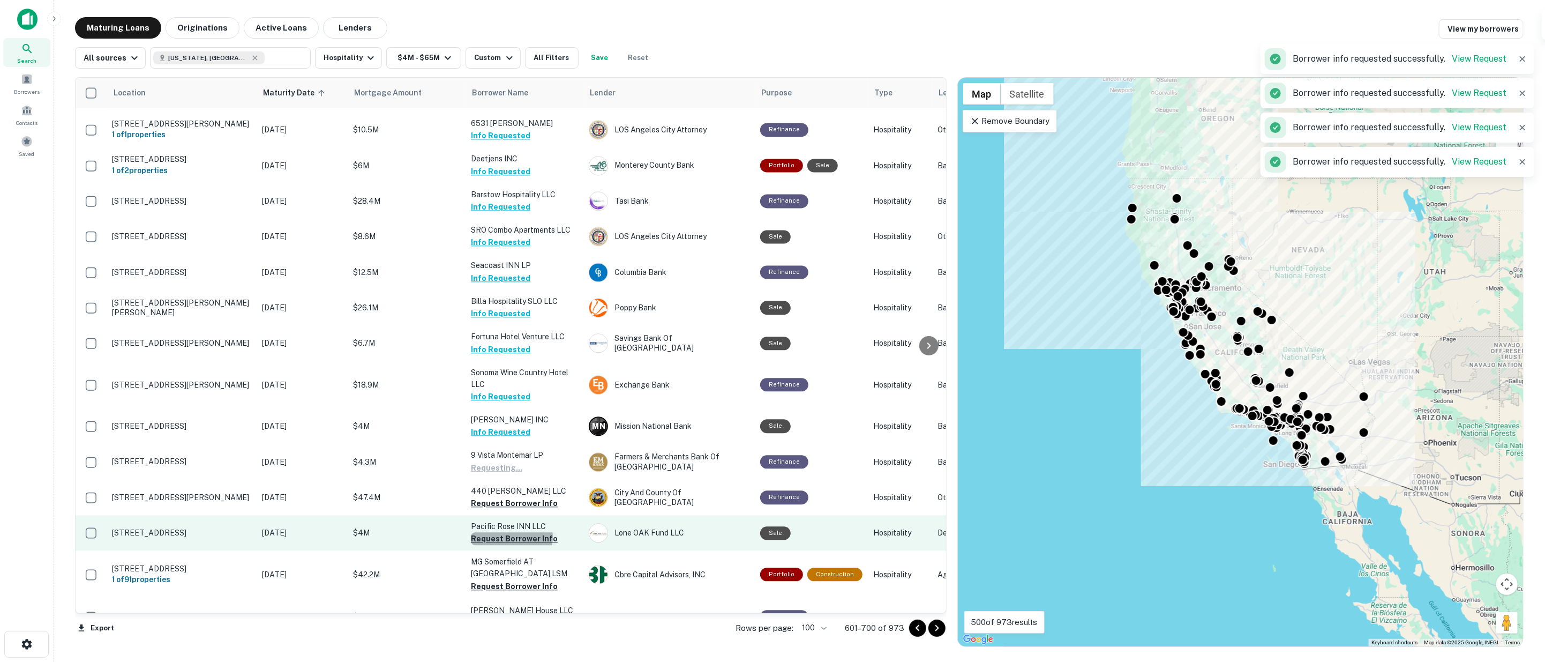
click at [505, 532] on button "Request Borrower Info" at bounding box center [514, 538] width 87 height 13
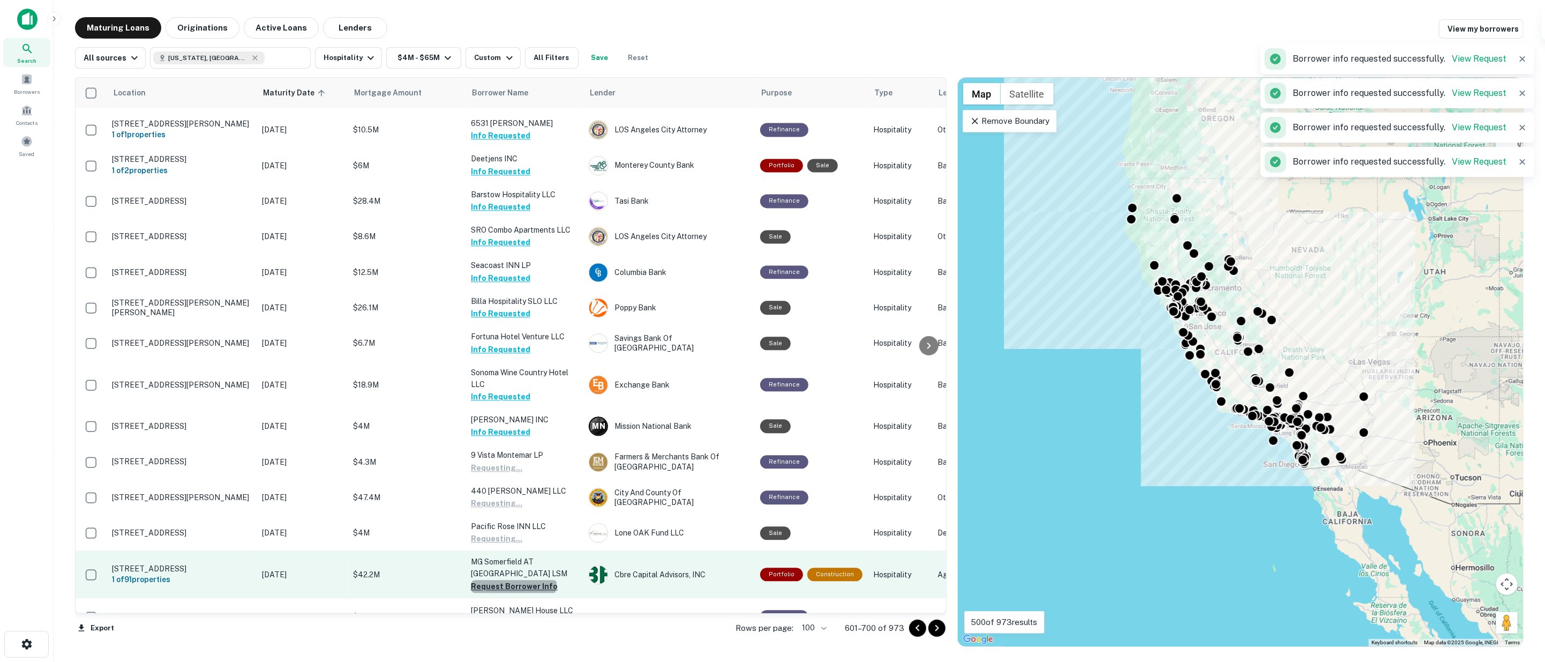
click at [513, 580] on button "Request Borrower Info" at bounding box center [514, 586] width 87 height 13
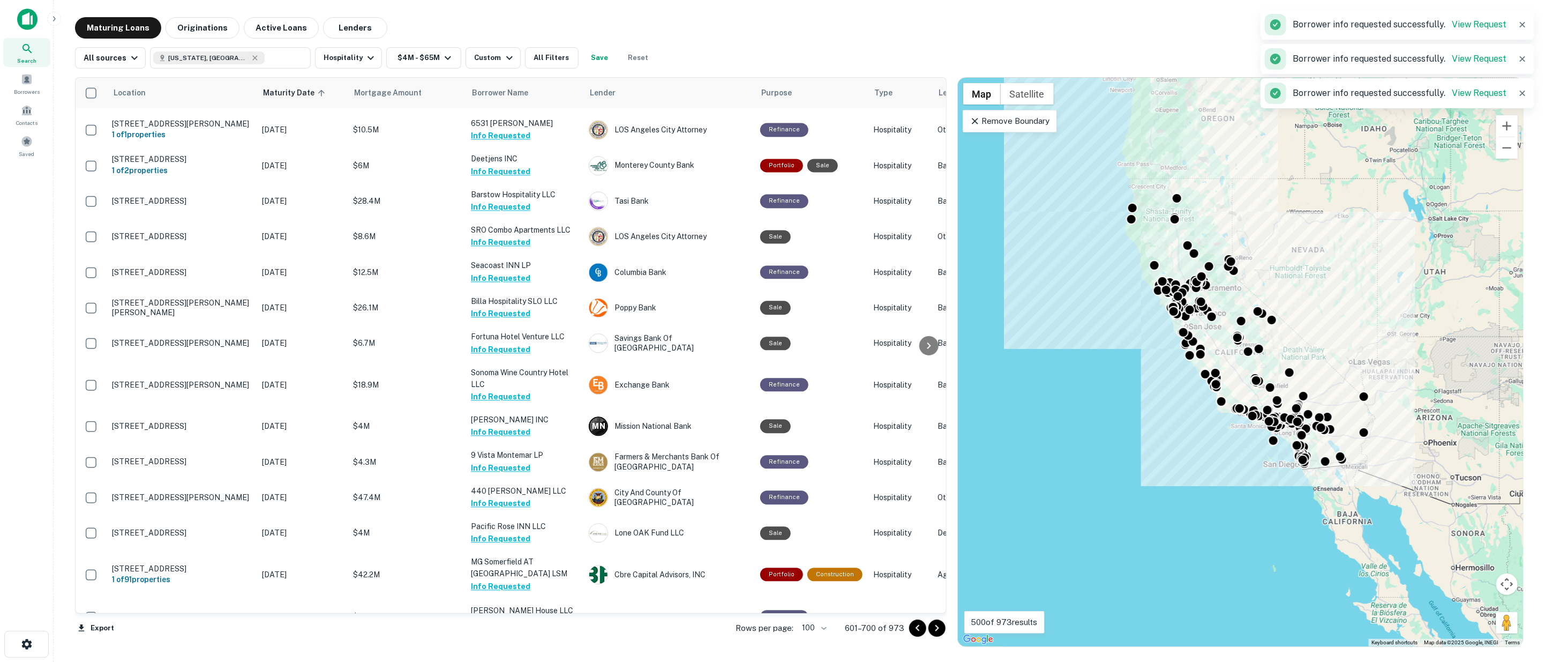
scroll to position [2095, 0]
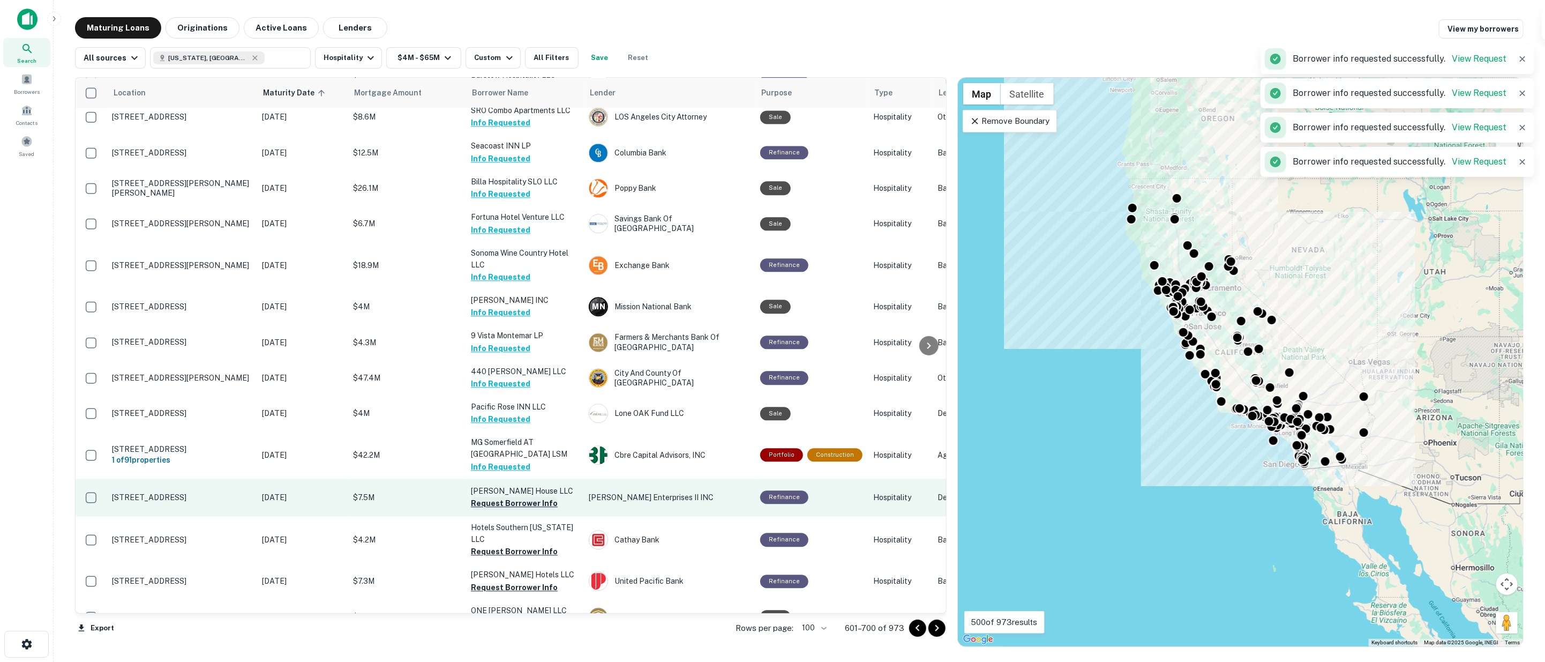
click at [513, 497] on button "Request Borrower Info" at bounding box center [514, 503] width 87 height 13
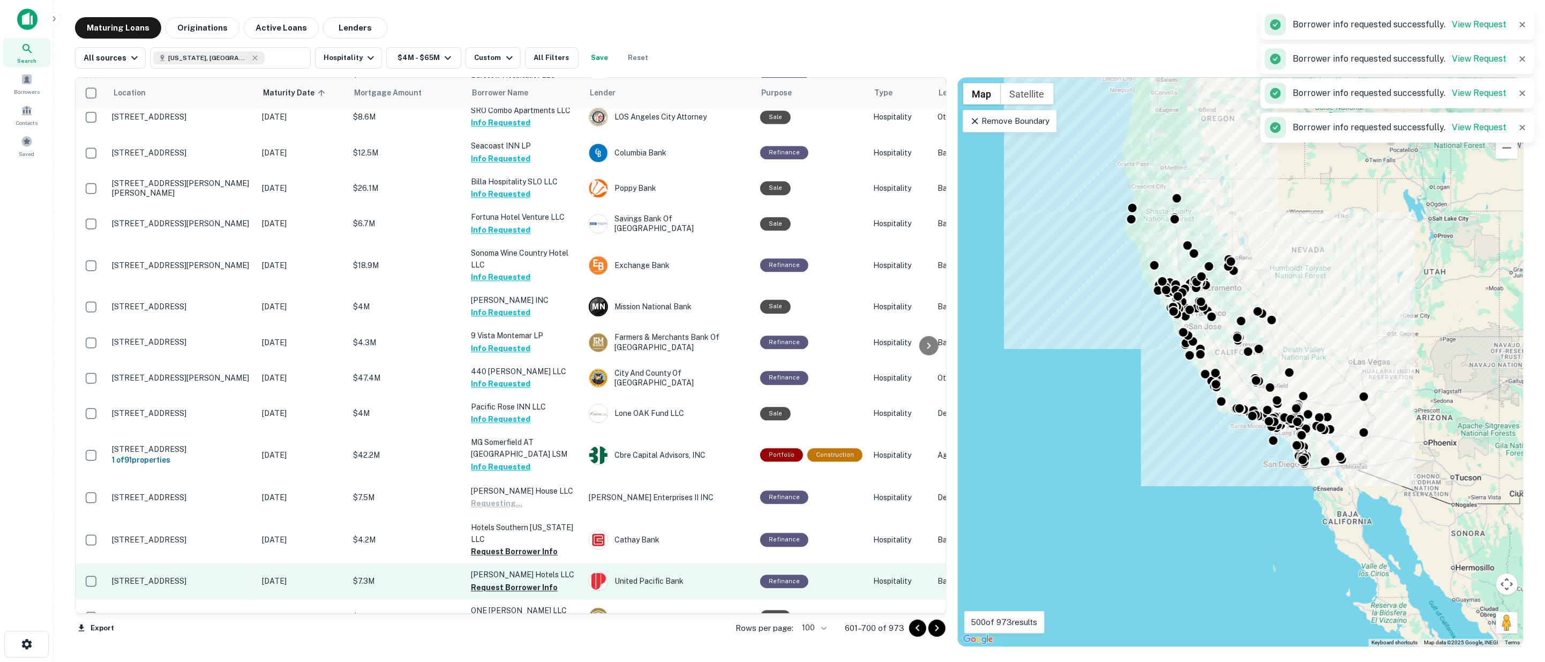
click at [510, 545] on button "Request Borrower Info" at bounding box center [514, 551] width 87 height 13
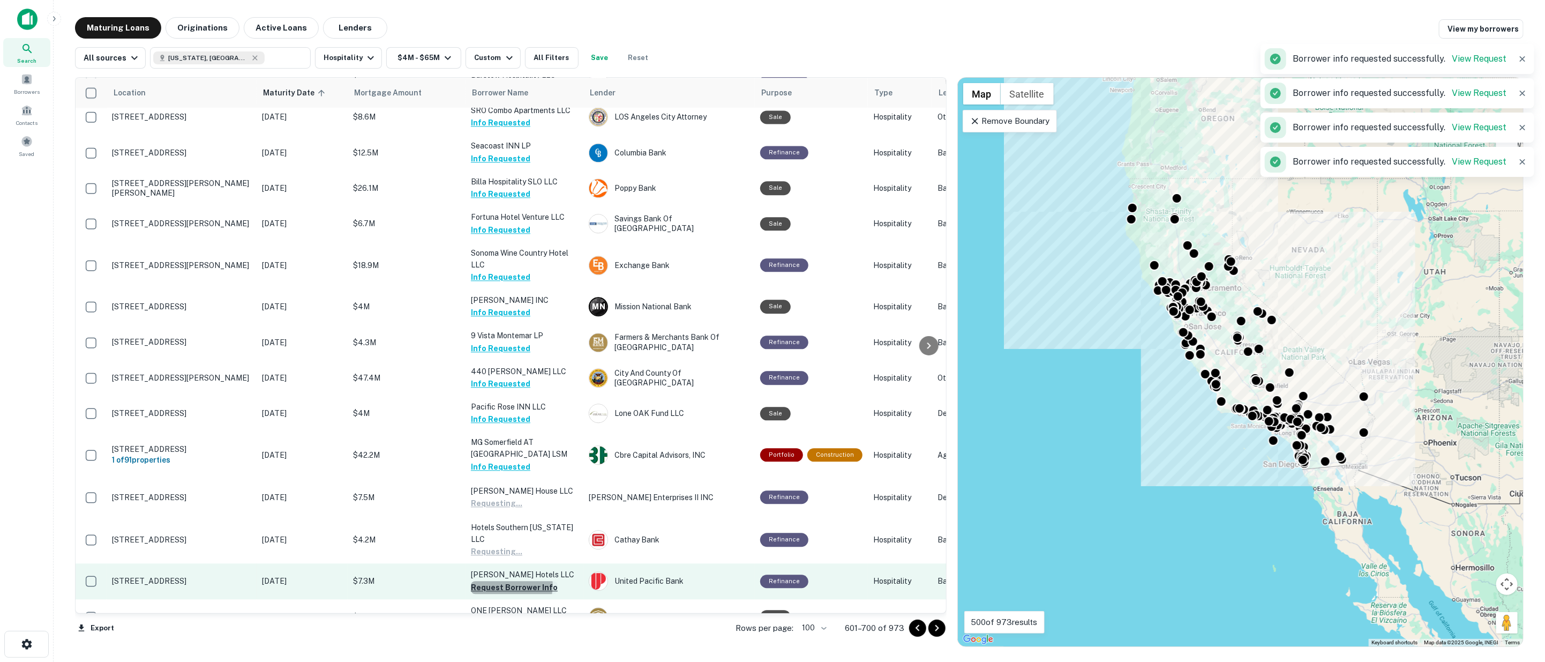
click at [511, 581] on button "Request Borrower Info" at bounding box center [514, 587] width 87 height 13
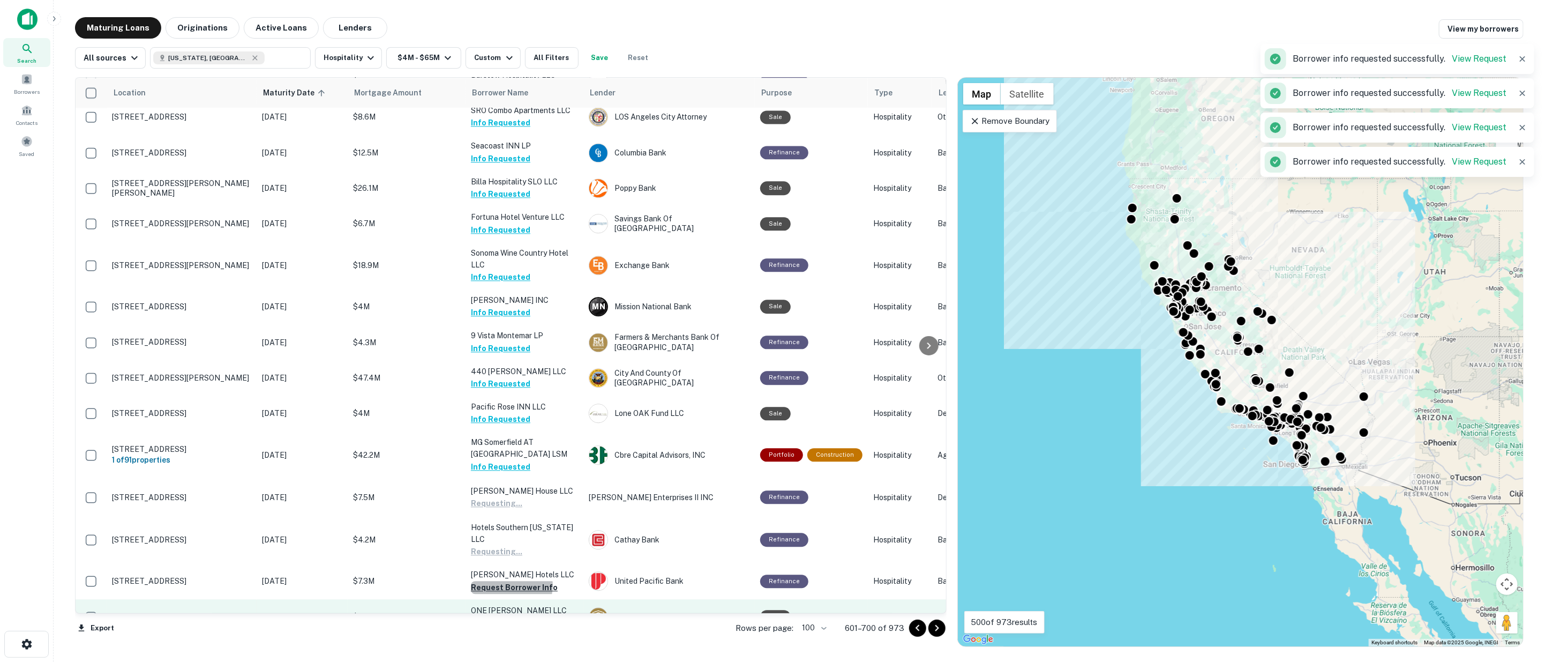
click at [512, 616] on button "Request Borrower Info" at bounding box center [514, 622] width 87 height 13
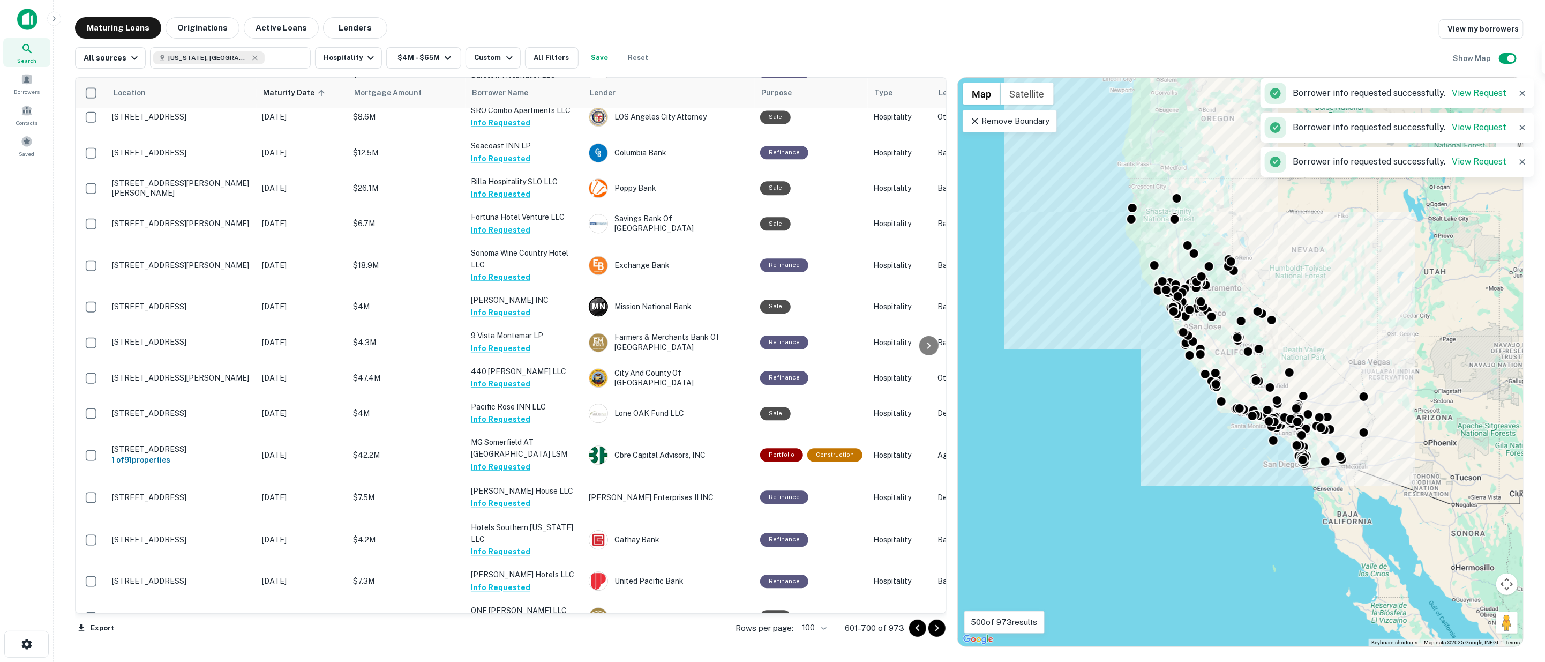
scroll to position [2273, 0]
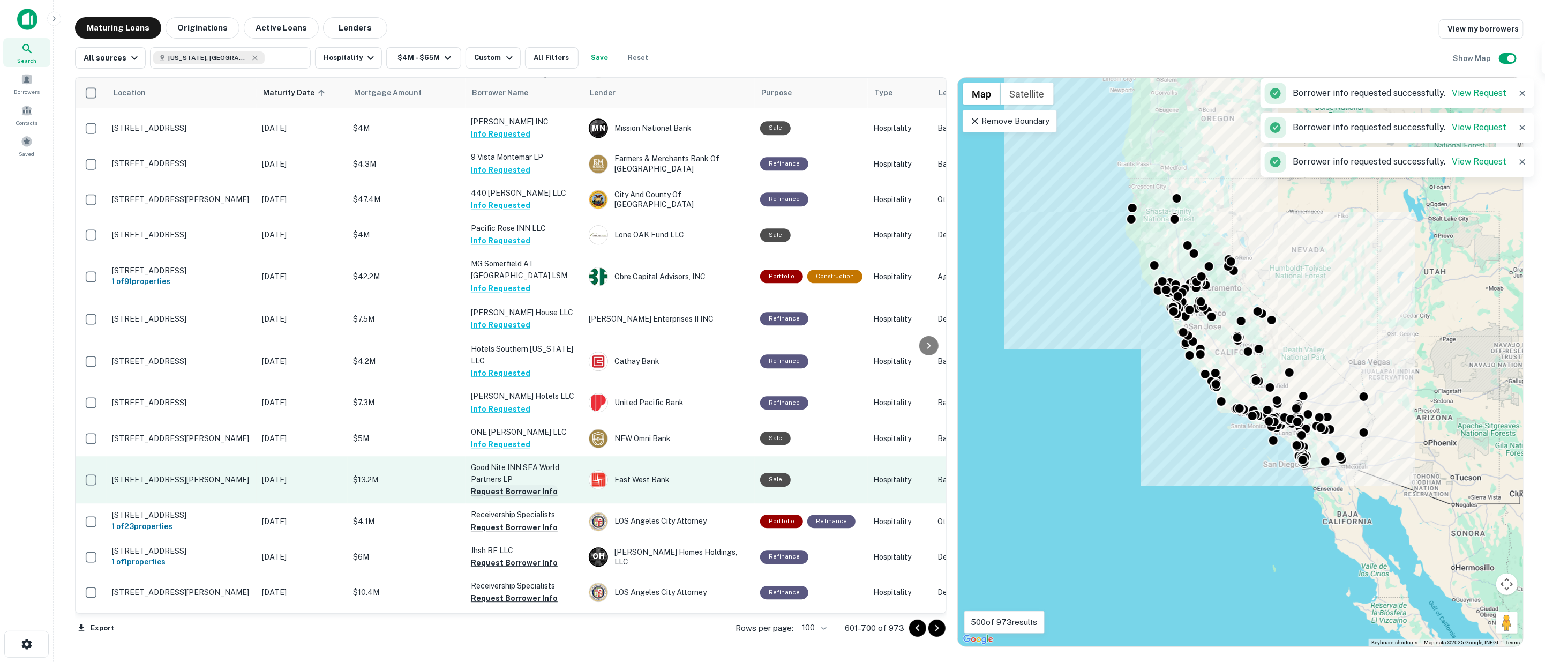
click at [489, 485] on button "Request Borrower Info" at bounding box center [514, 491] width 87 height 13
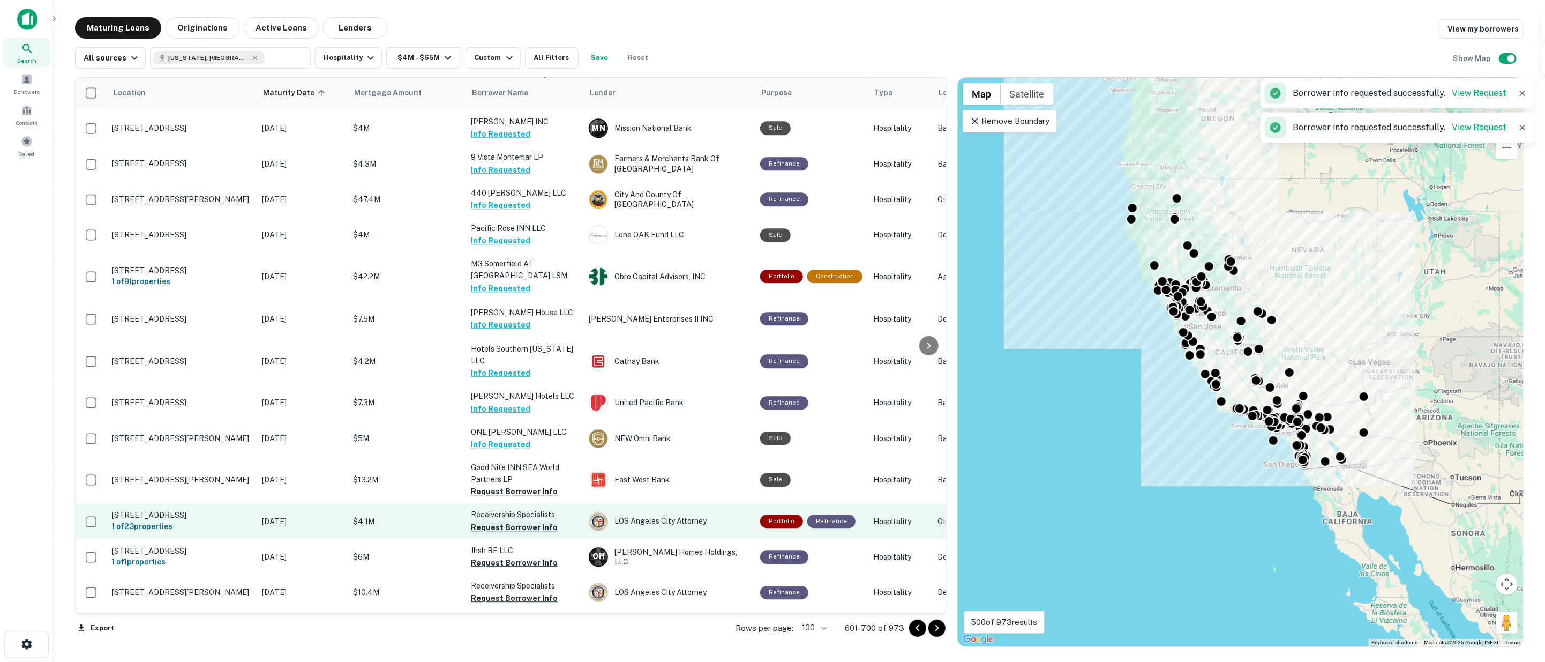
click at [491, 521] on button "Request Borrower Info" at bounding box center [514, 527] width 87 height 13
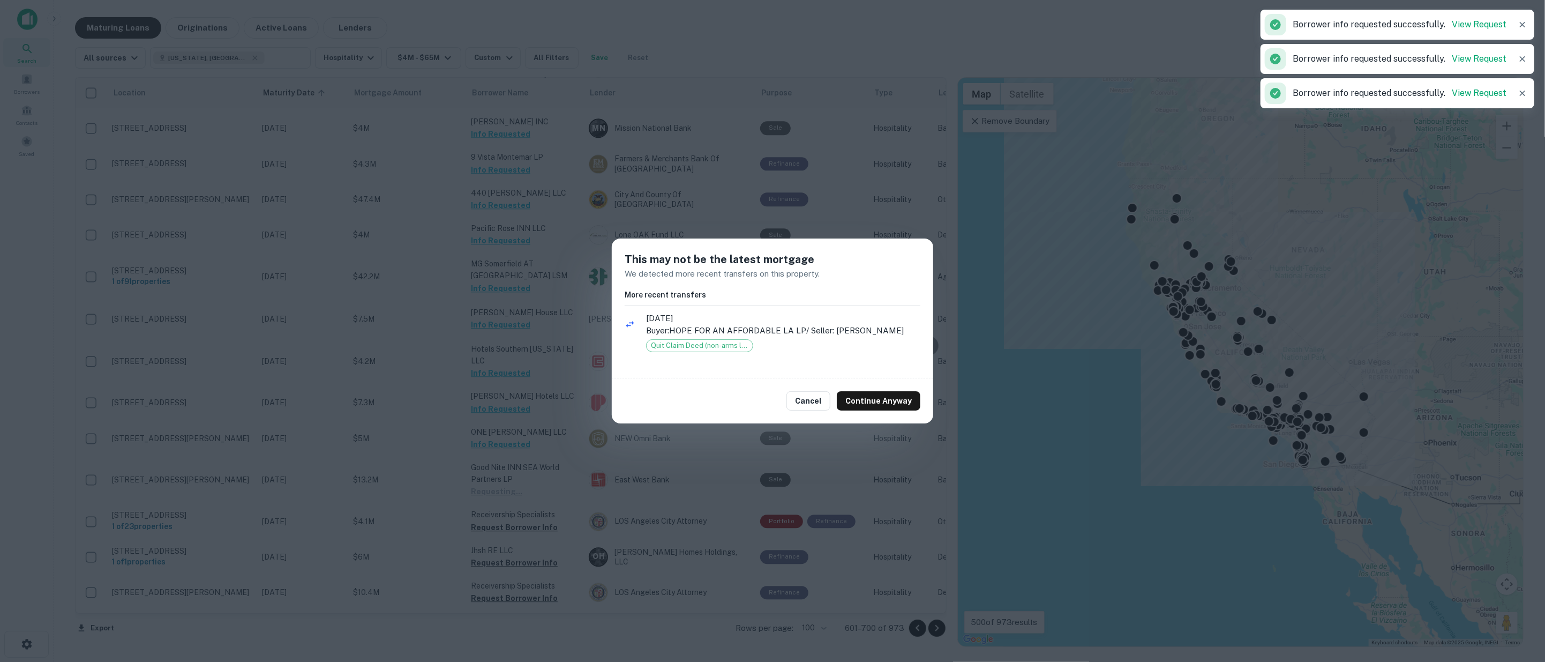
click at [875, 403] on button "Continue Anyway" at bounding box center [879, 400] width 84 height 19
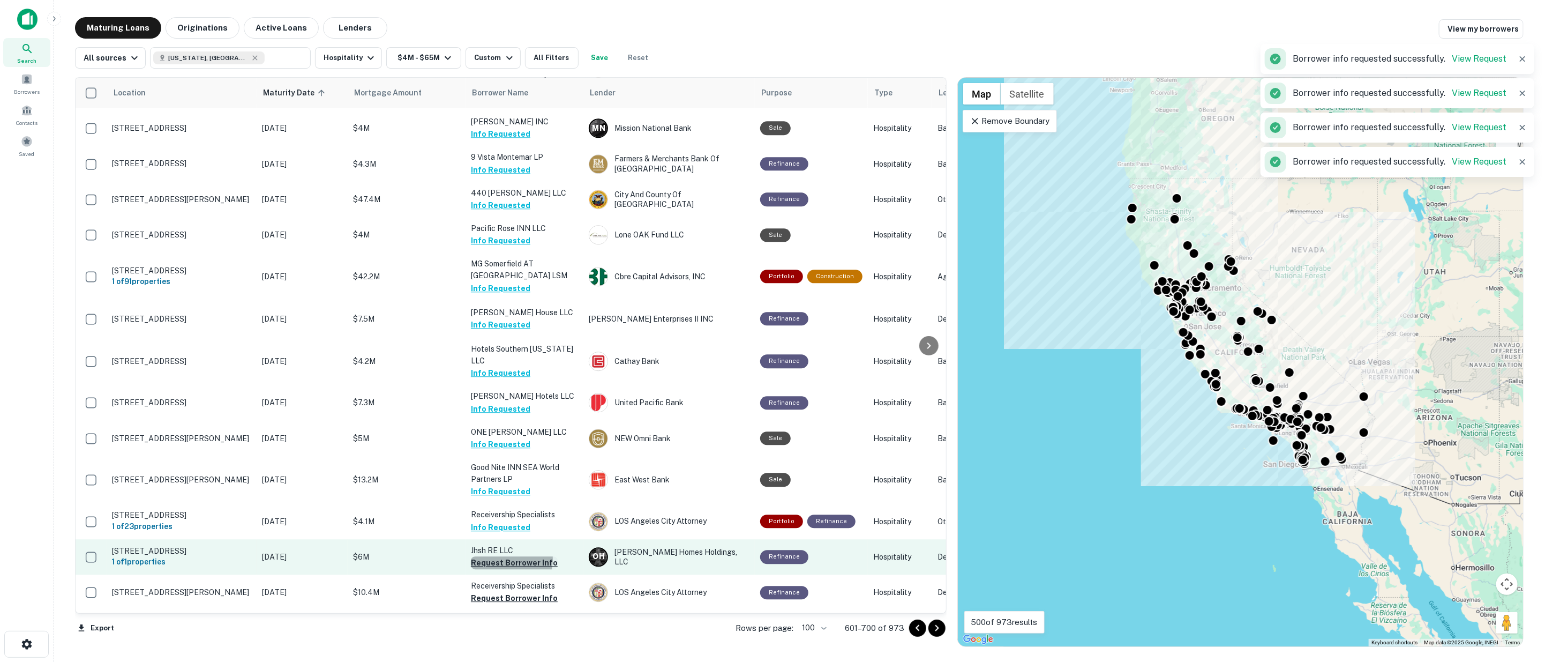
click at [497, 556] on button "Request Borrower Info" at bounding box center [514, 562] width 87 height 13
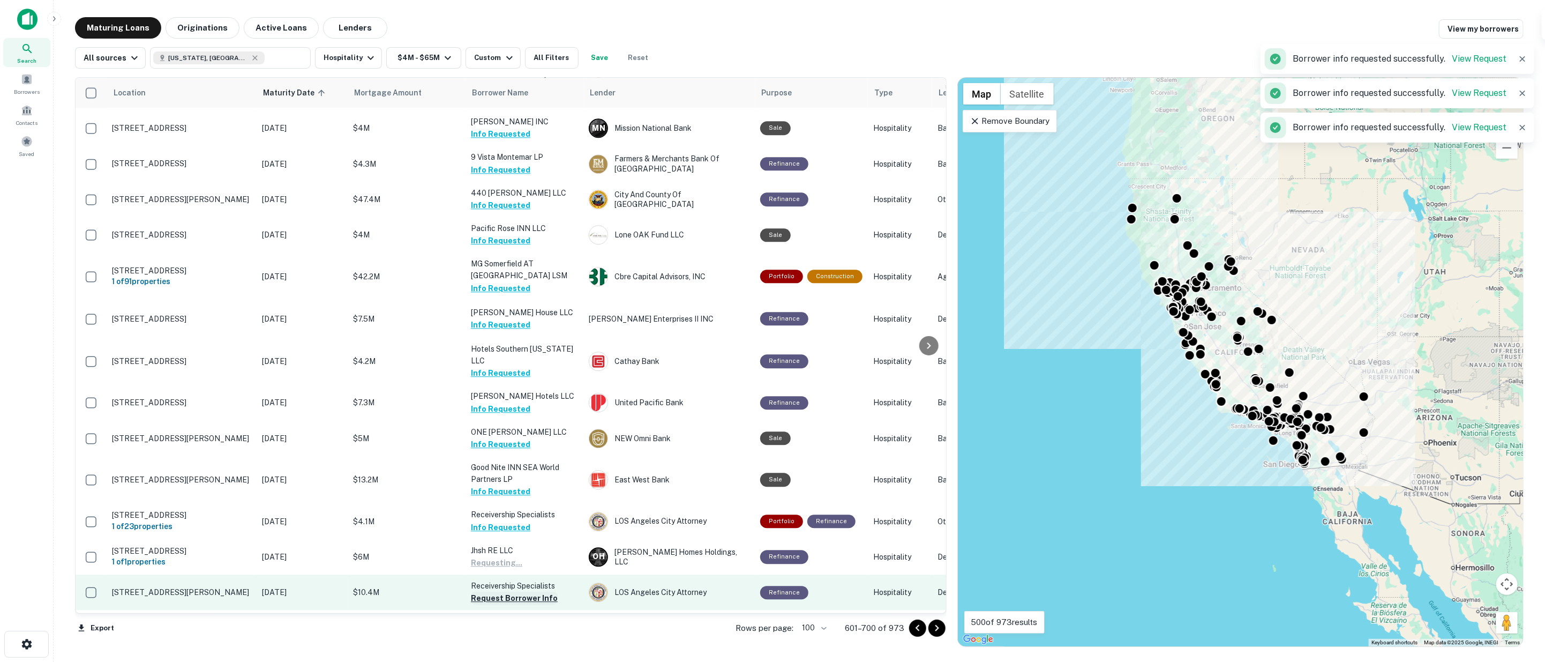
click at [501, 591] on button "Request Borrower Info" at bounding box center [514, 597] width 87 height 13
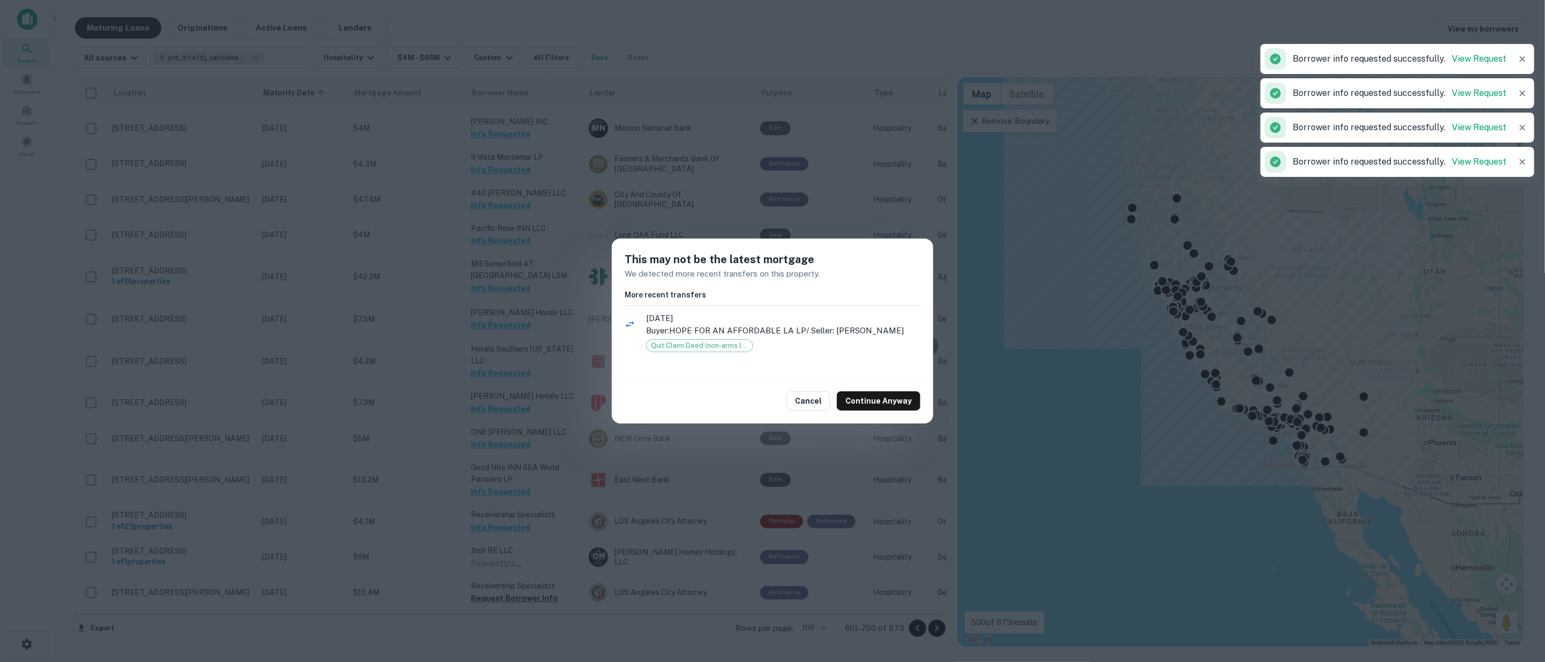
click at [859, 400] on button "Continue Anyway" at bounding box center [879, 400] width 84 height 19
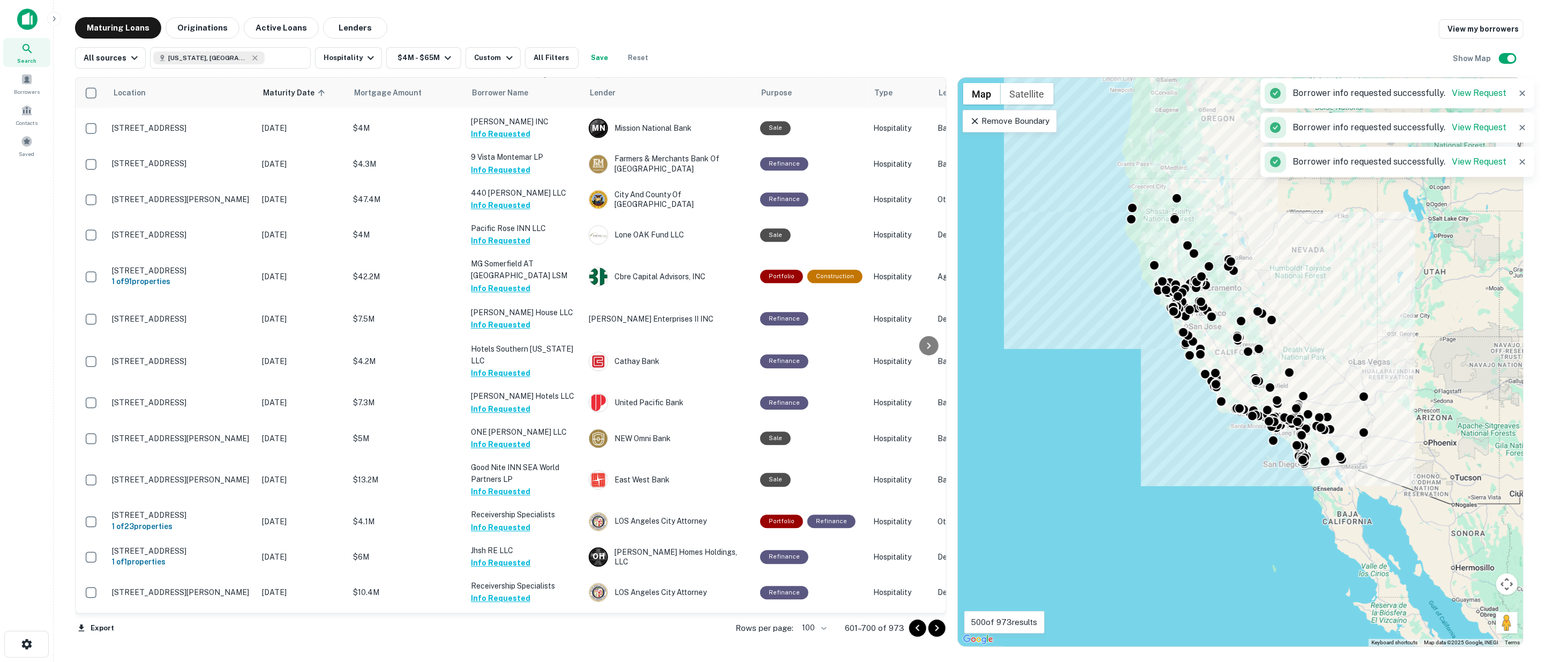
scroll to position [2511, 0]
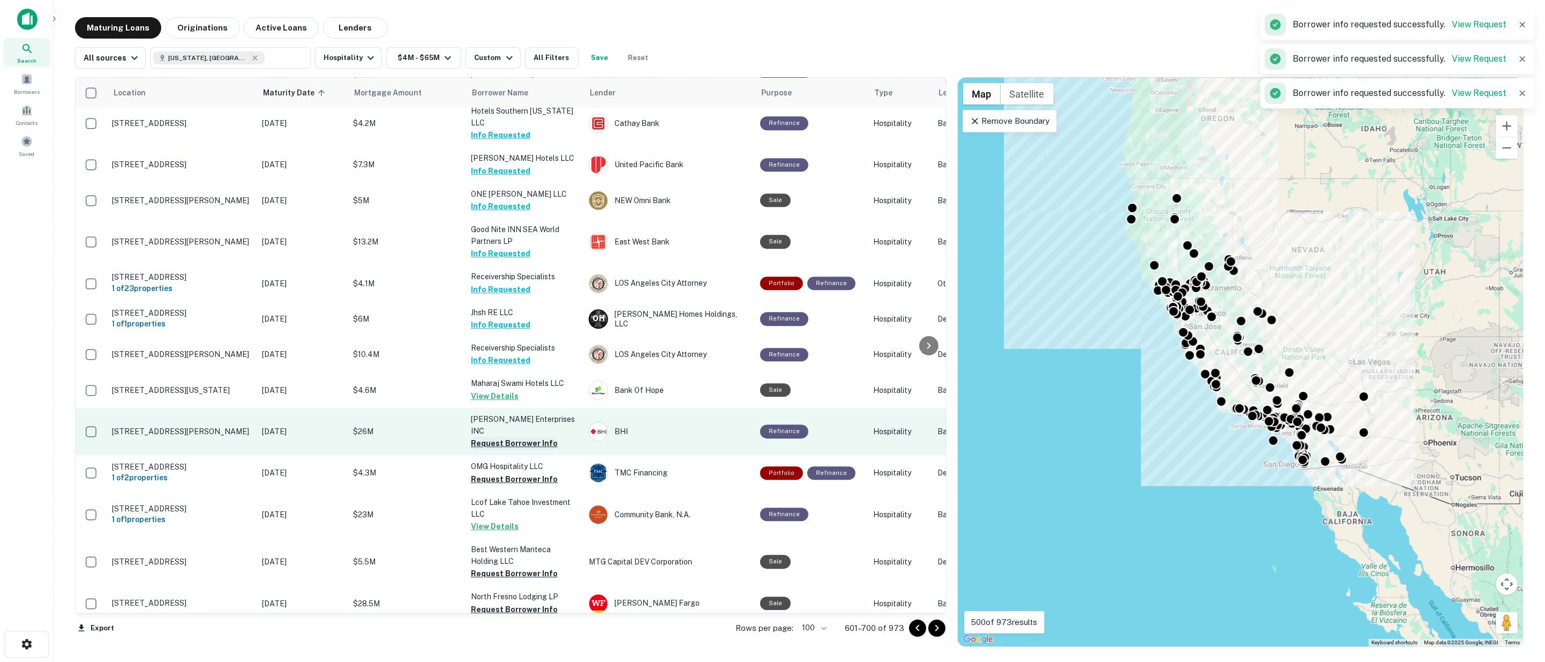
click at [482, 437] on button "Request Borrower Info" at bounding box center [514, 443] width 87 height 13
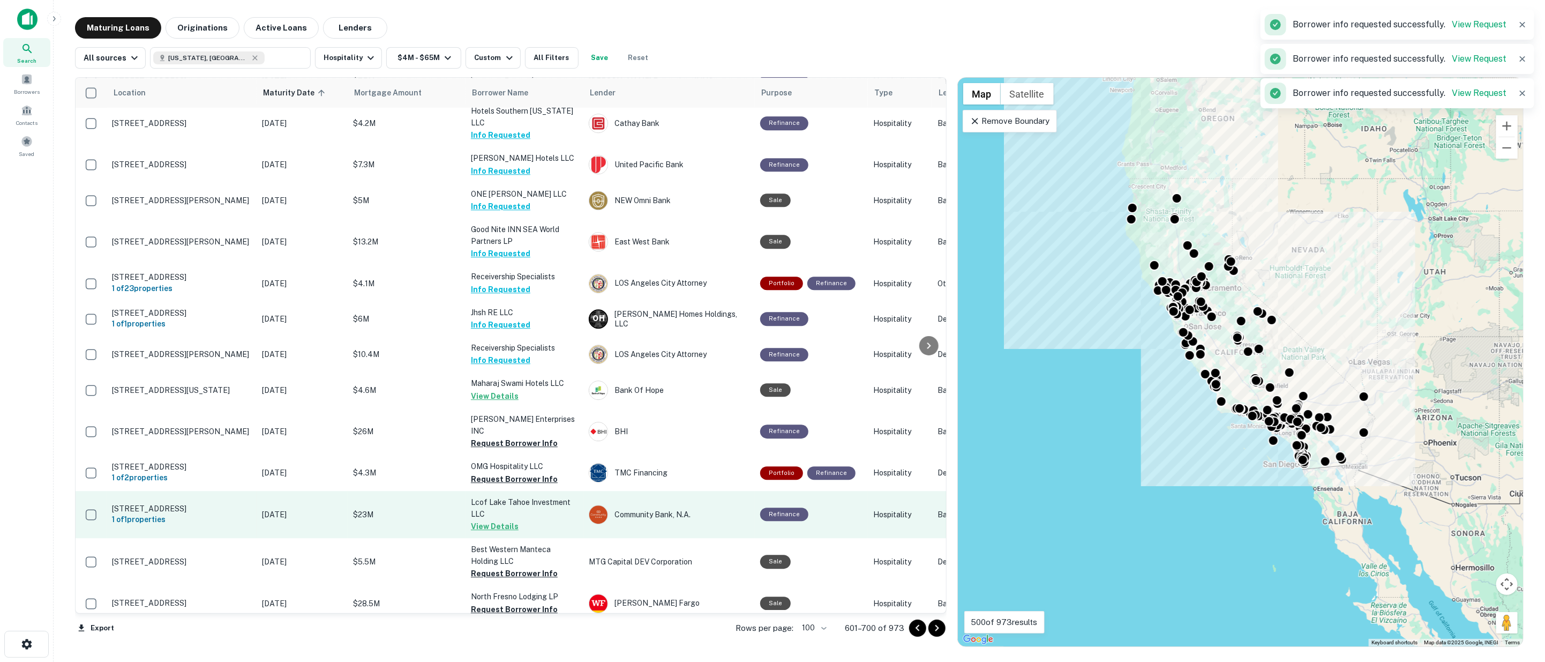
drag, startPoint x: 489, startPoint y: 420, endPoint x: 492, endPoint y: 445, distance: 25.3
click at [490, 473] on button "Request Borrower Info" at bounding box center [514, 479] width 87 height 13
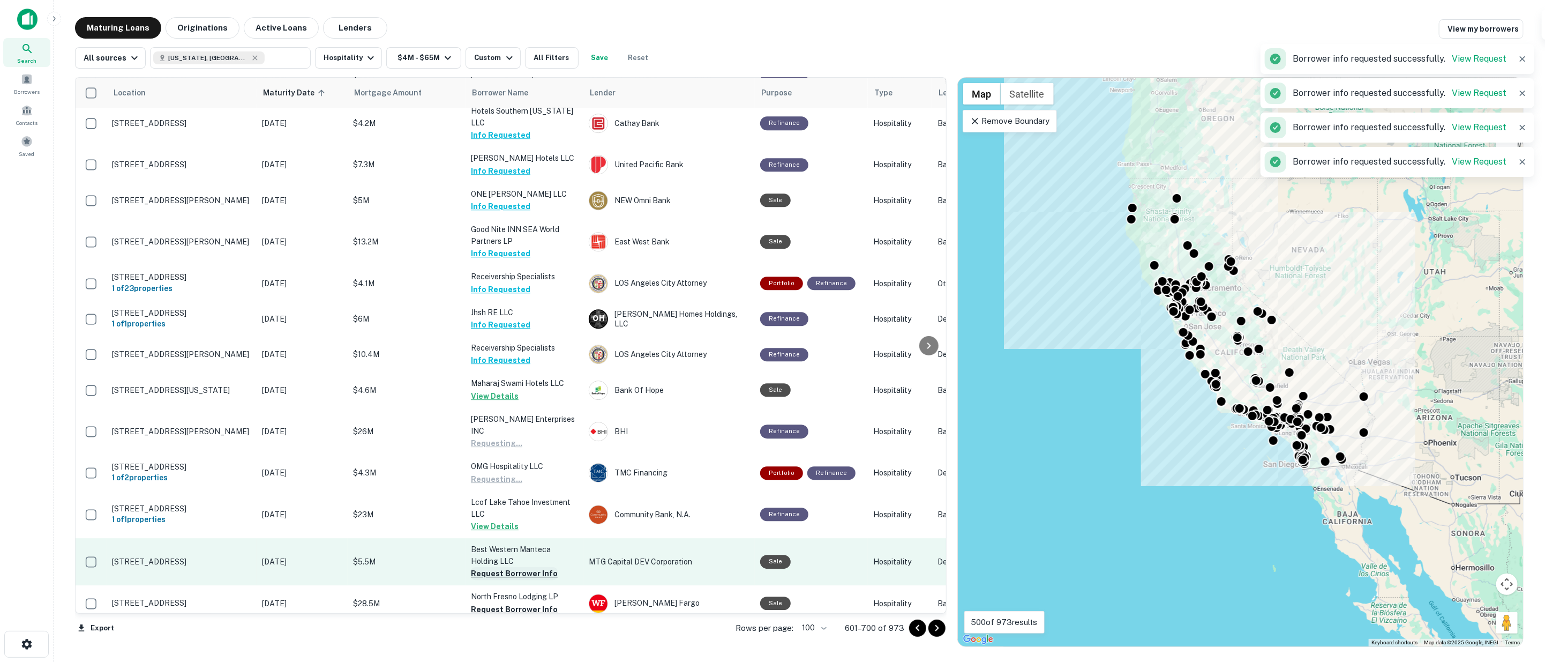
click at [499, 567] on button "Request Borrower Info" at bounding box center [514, 573] width 87 height 13
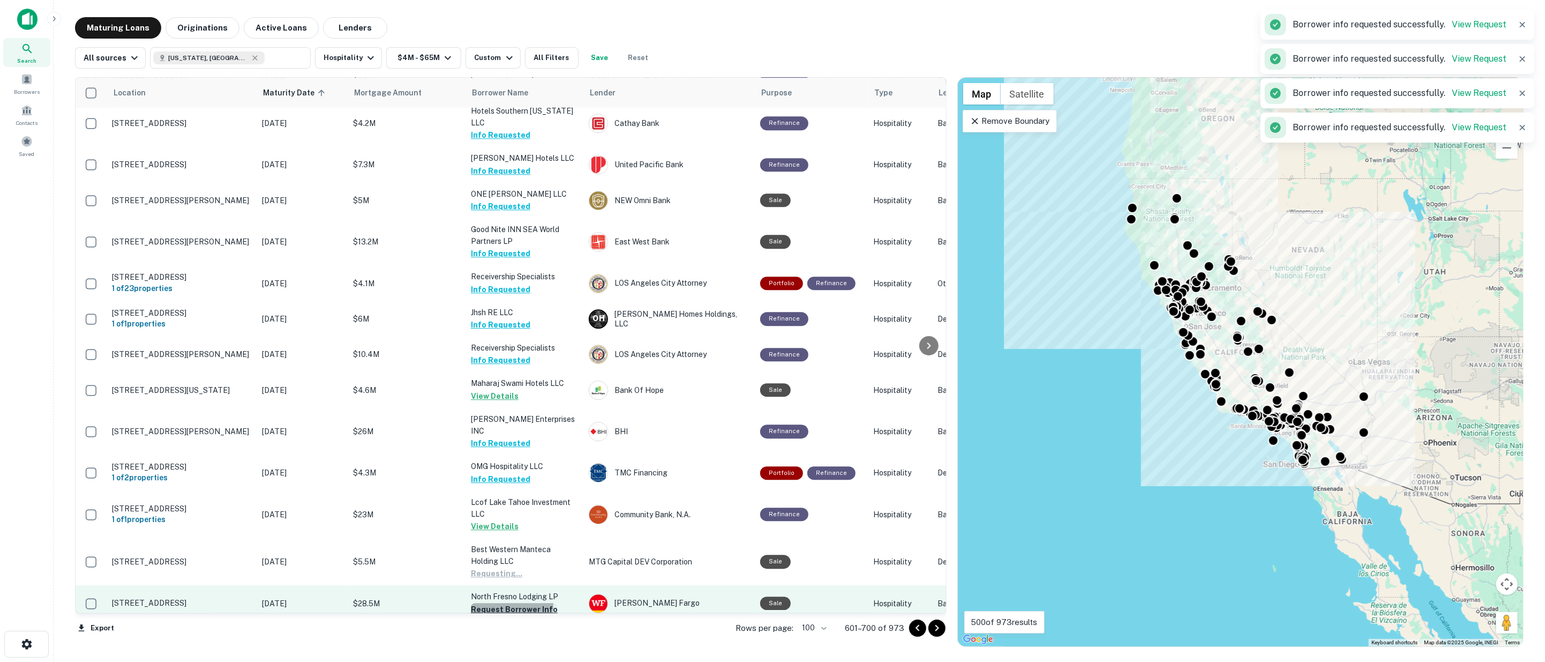
click at [508, 603] on button "Request Borrower Info" at bounding box center [514, 609] width 87 height 13
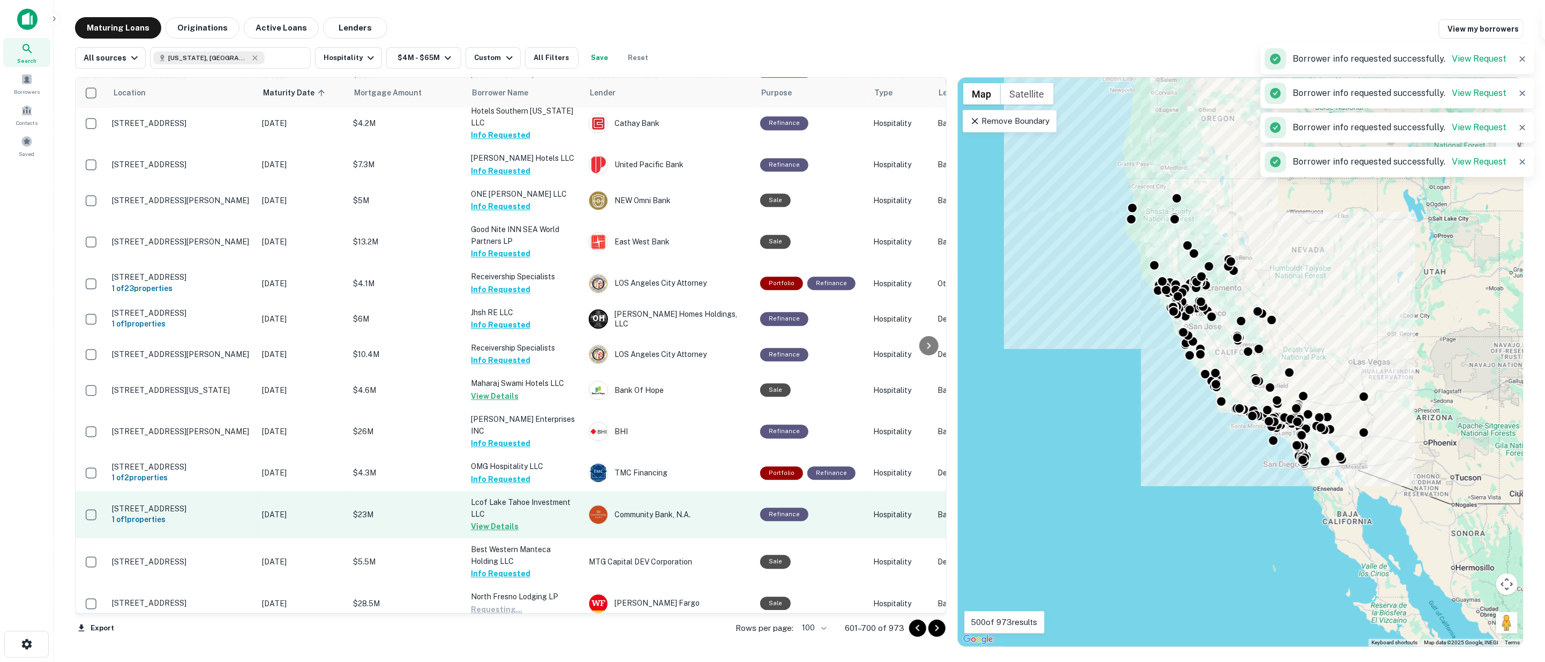
click at [508, 638] on button "Request Borrower Info" at bounding box center [514, 644] width 87 height 13
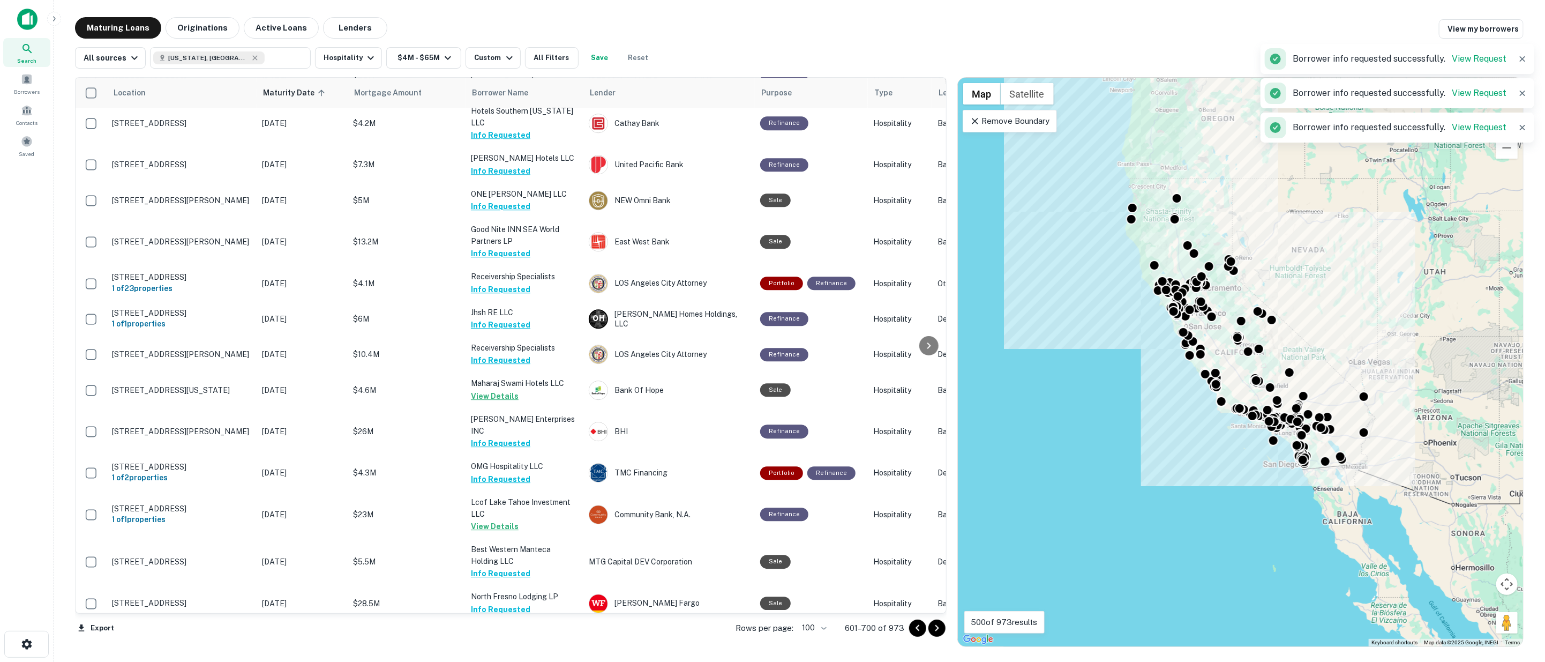
scroll to position [2750, 0]
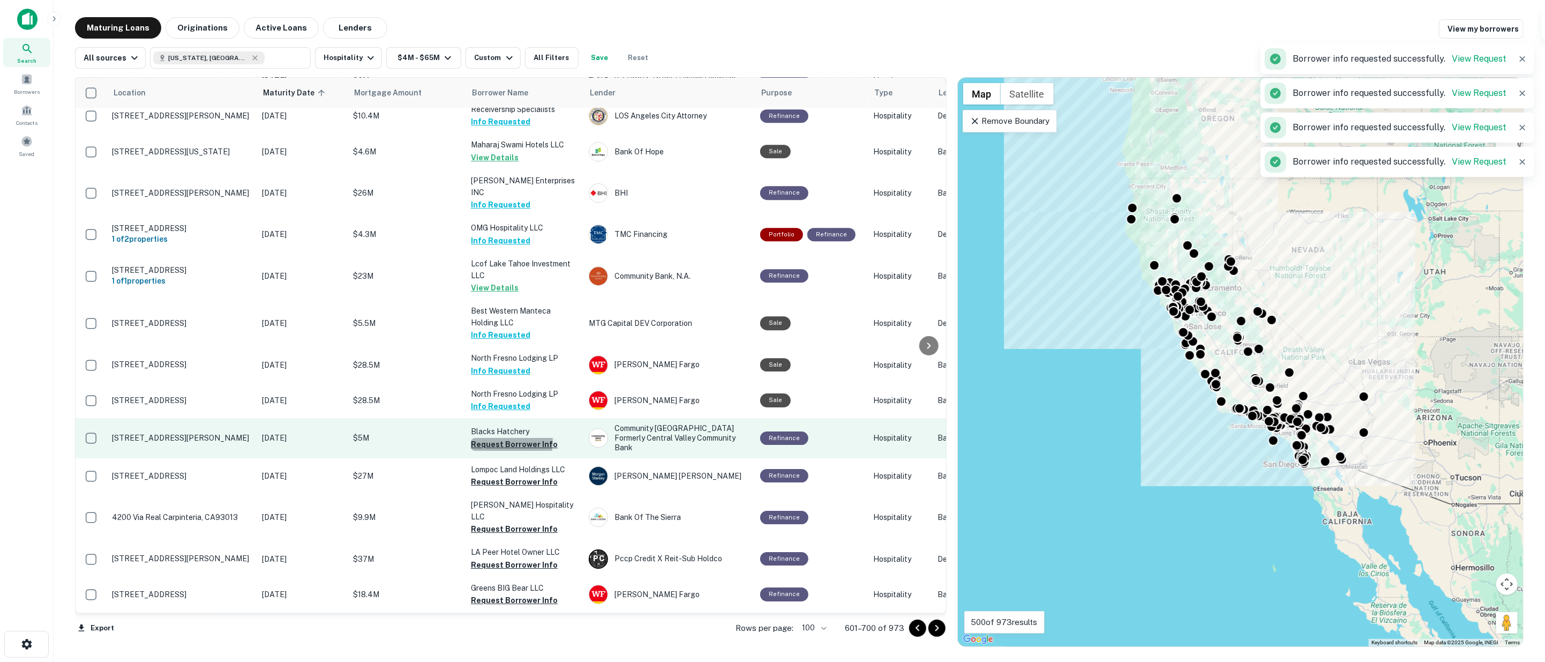
click at [504, 438] on button "Request Borrower Info" at bounding box center [514, 444] width 87 height 13
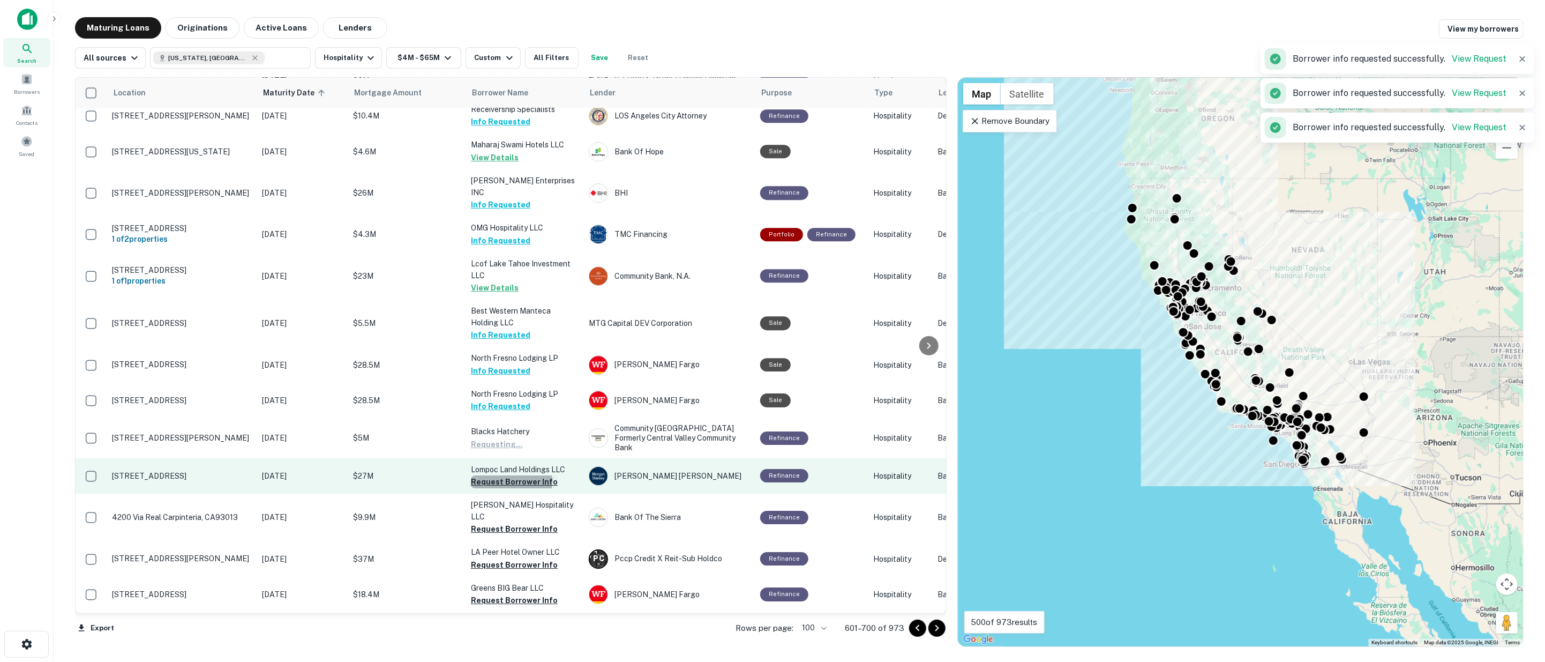
click at [504, 475] on button "Request Borrower Info" at bounding box center [514, 481] width 87 height 13
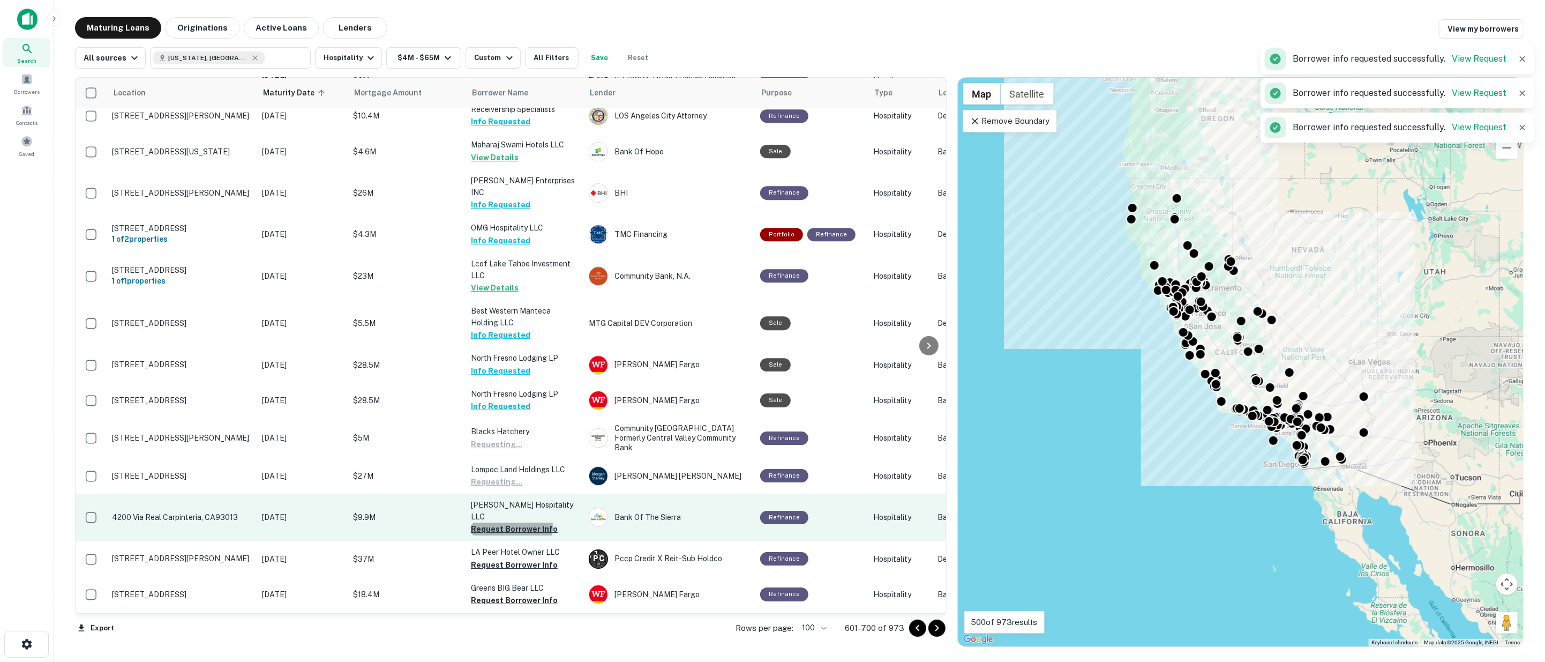
click at [507, 522] on button "Request Borrower Info" at bounding box center [514, 528] width 87 height 13
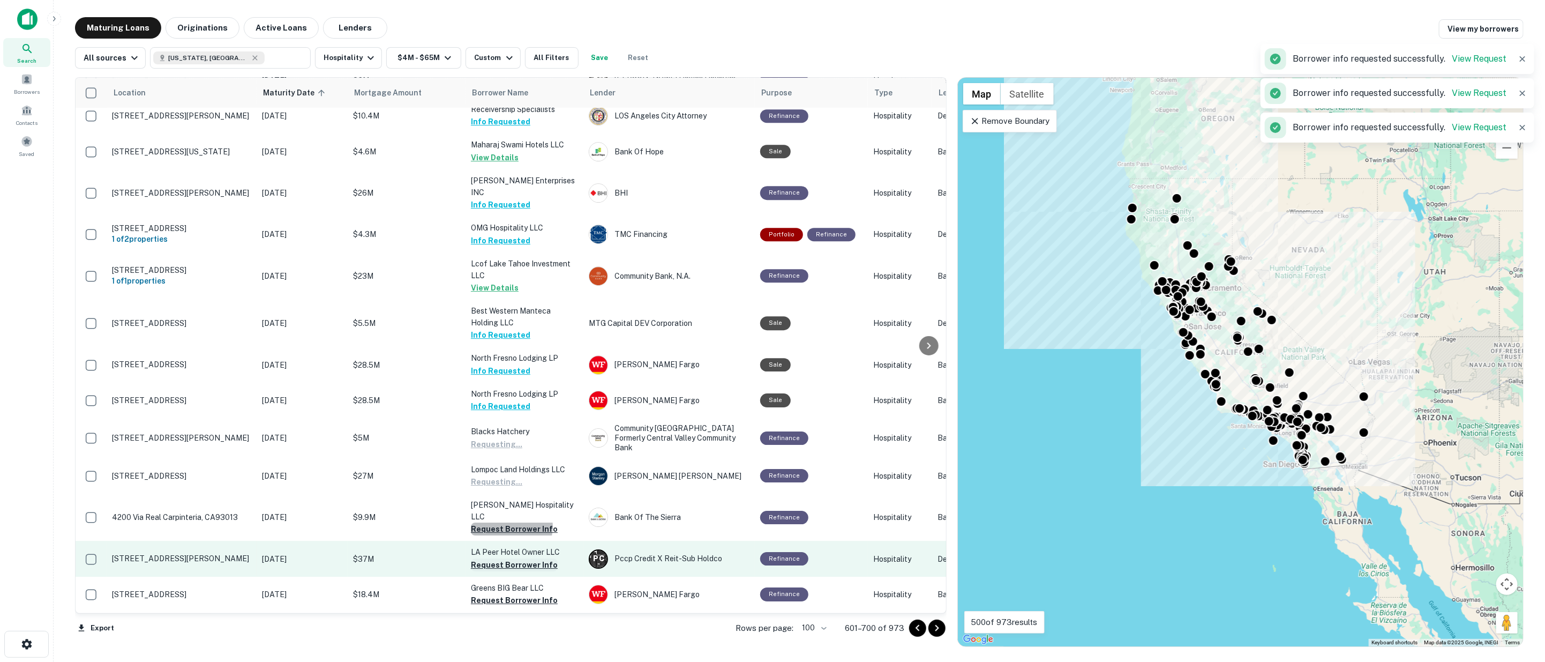
click at [512, 558] on button "Request Borrower Info" at bounding box center [514, 564] width 87 height 13
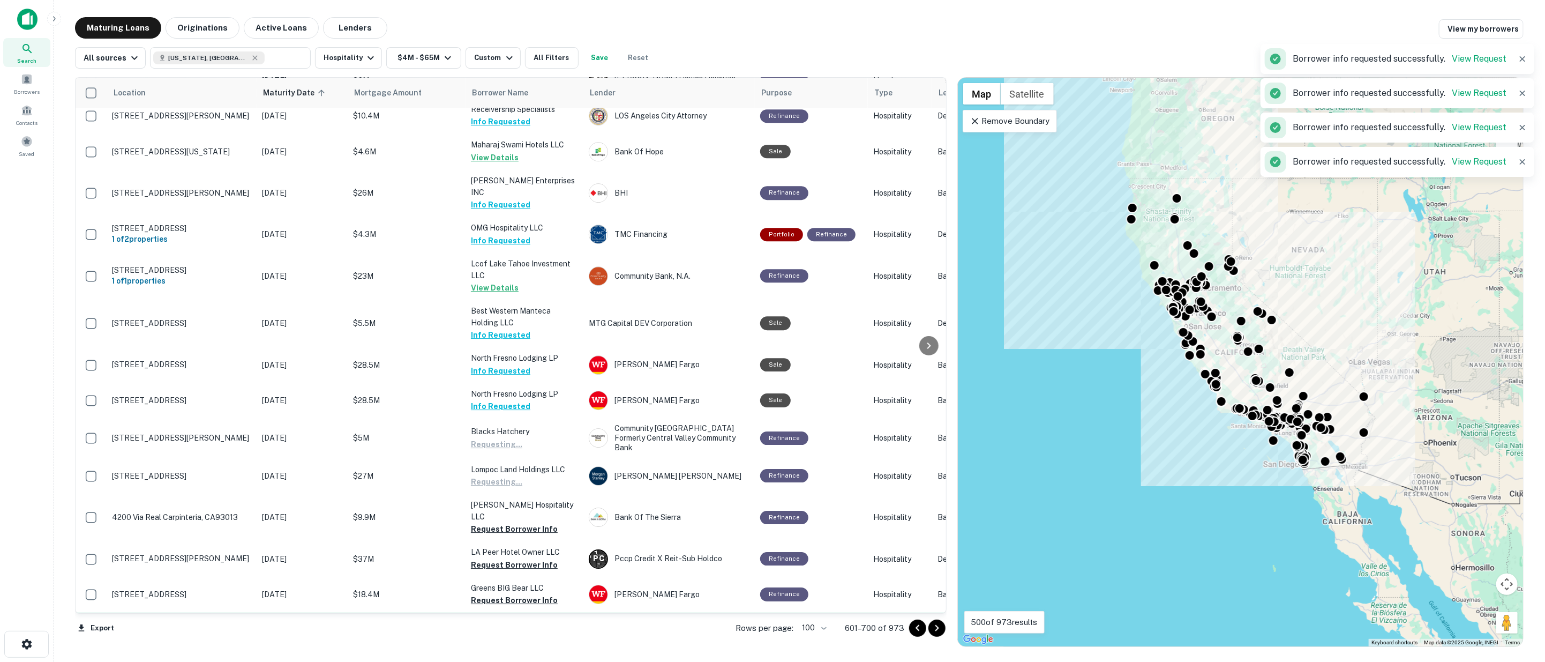
click at [511, 594] on button "Request Borrower Info" at bounding box center [514, 600] width 87 height 13
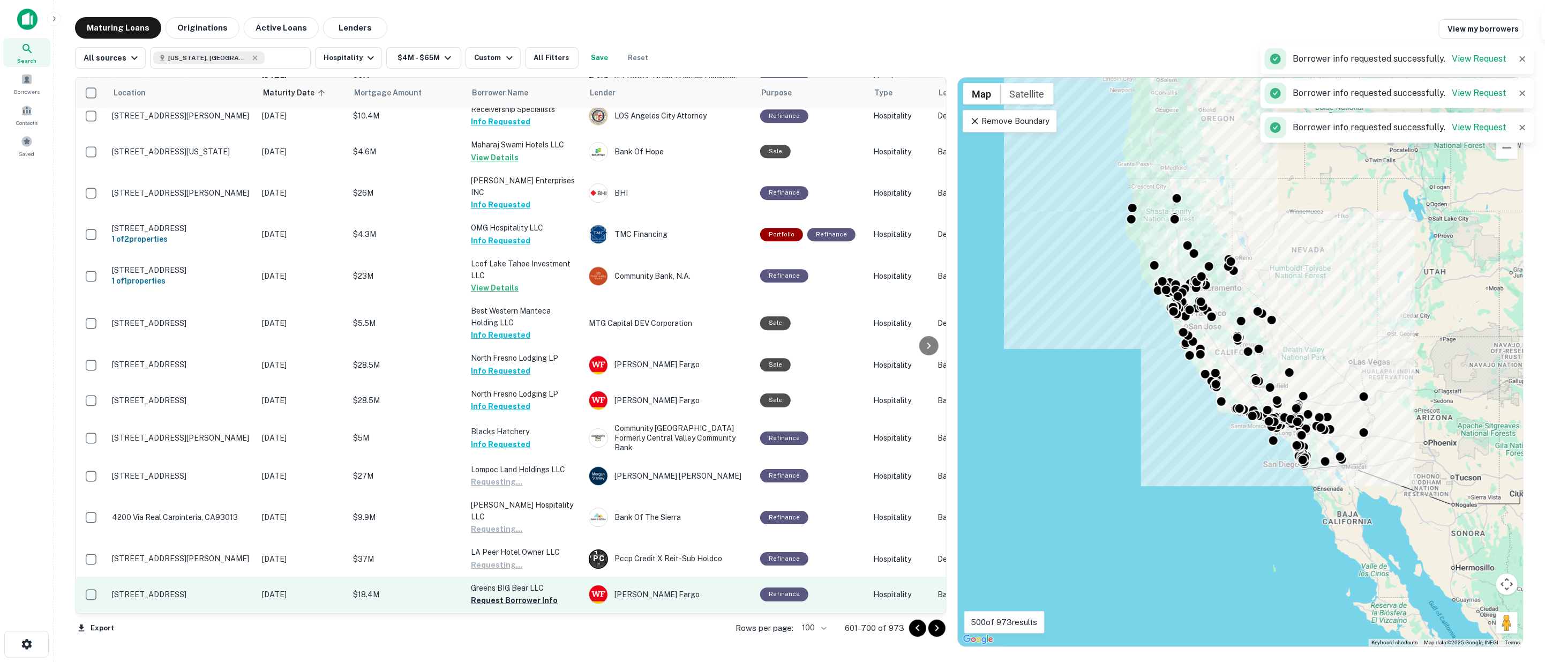
click at [513, 641] on button "Request Borrower Info" at bounding box center [514, 647] width 87 height 13
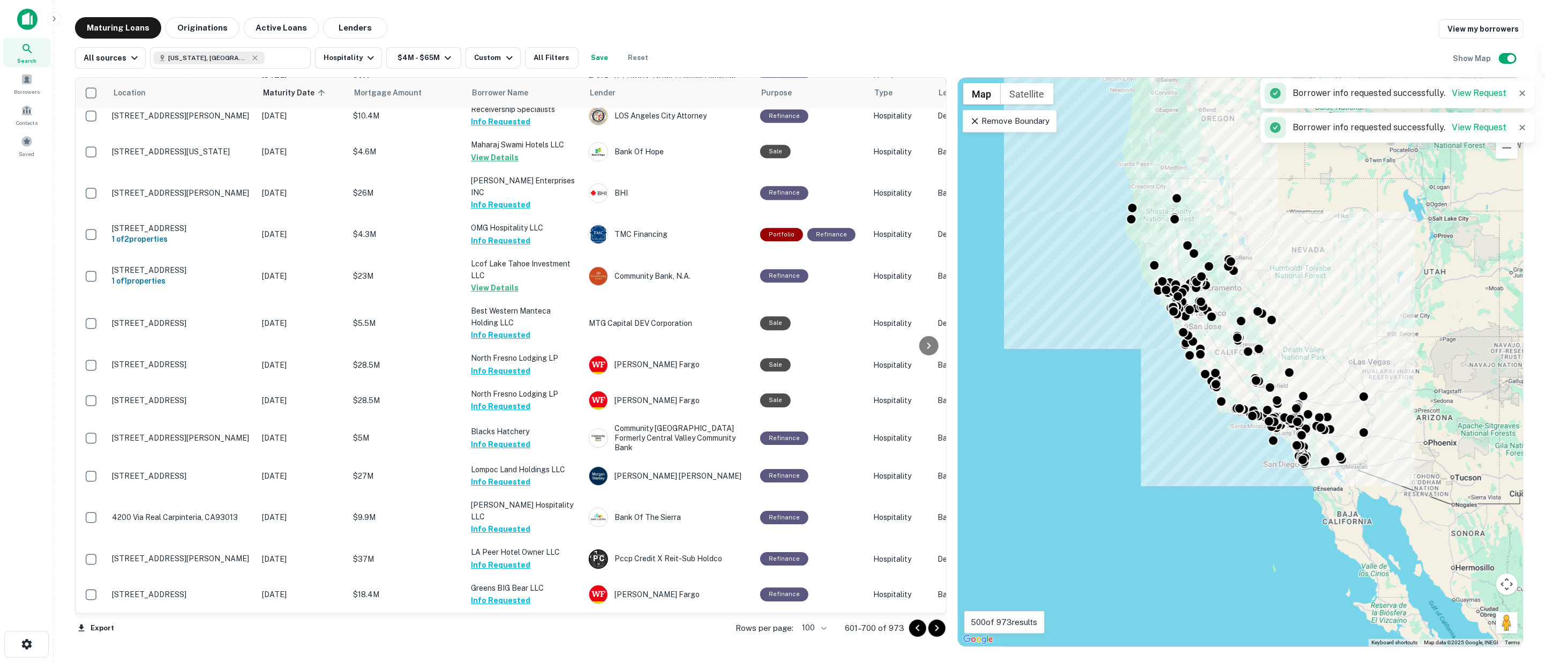
scroll to position [3106, 0]
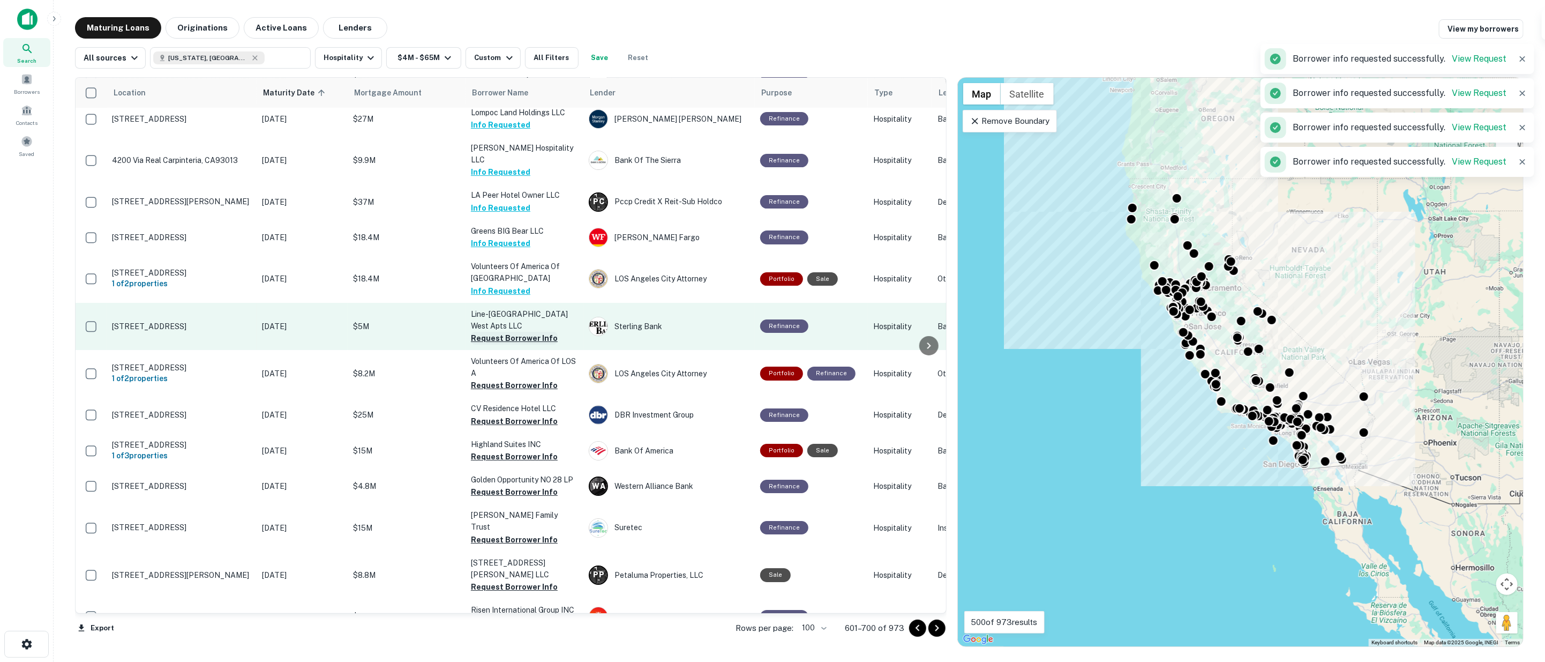
click at [494, 332] on button "Request Borrower Info" at bounding box center [514, 338] width 87 height 13
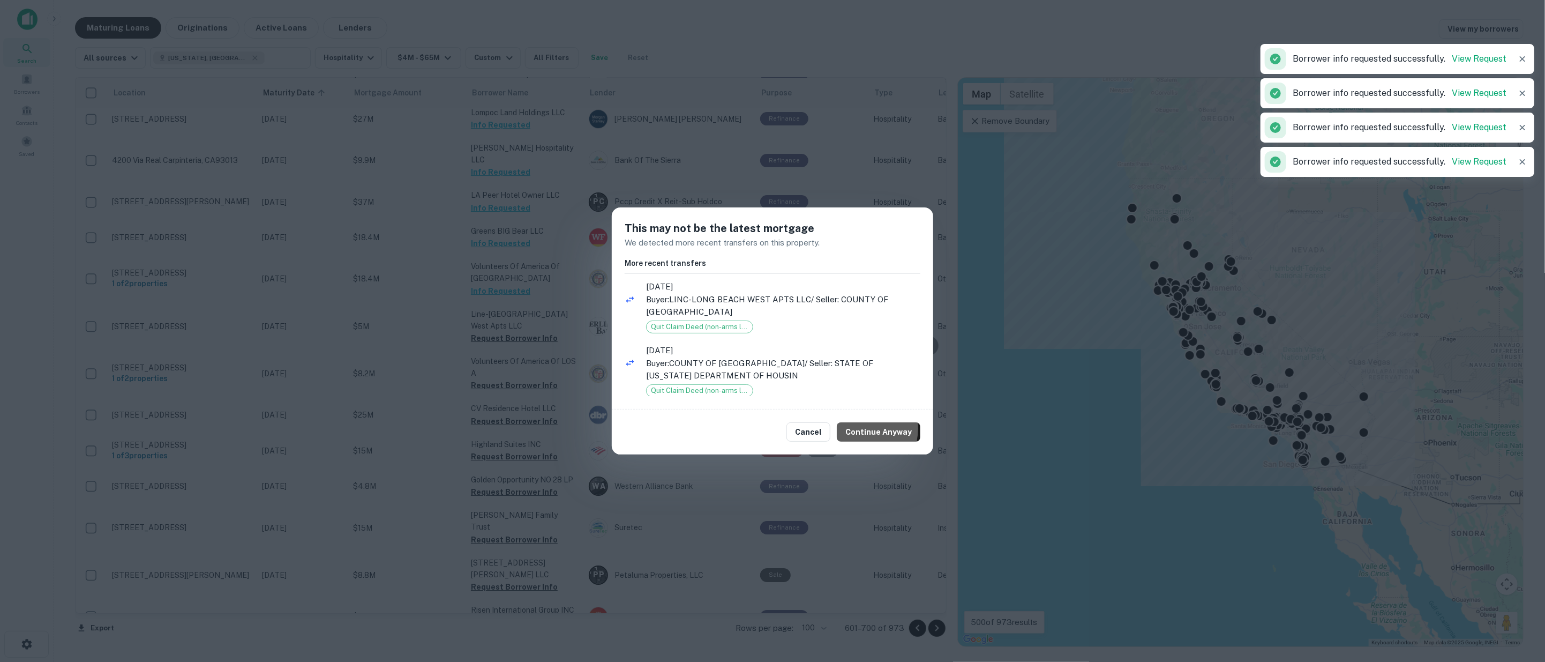
drag, startPoint x: 857, startPoint y: 429, endPoint x: 841, endPoint y: 389, distance: 42.8
click at [857, 427] on button "Continue Anyway" at bounding box center [879, 431] width 84 height 19
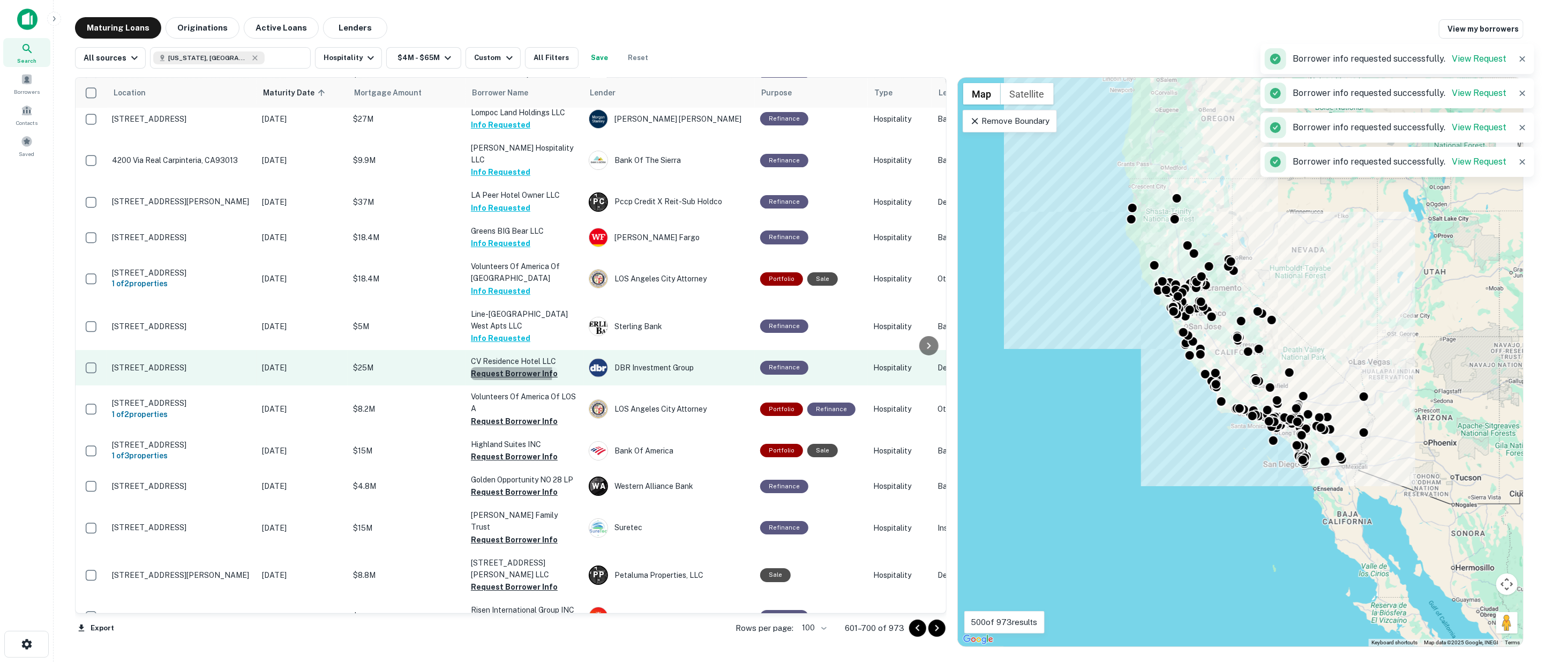
click at [505, 367] on button "Request Borrower Info" at bounding box center [514, 373] width 87 height 13
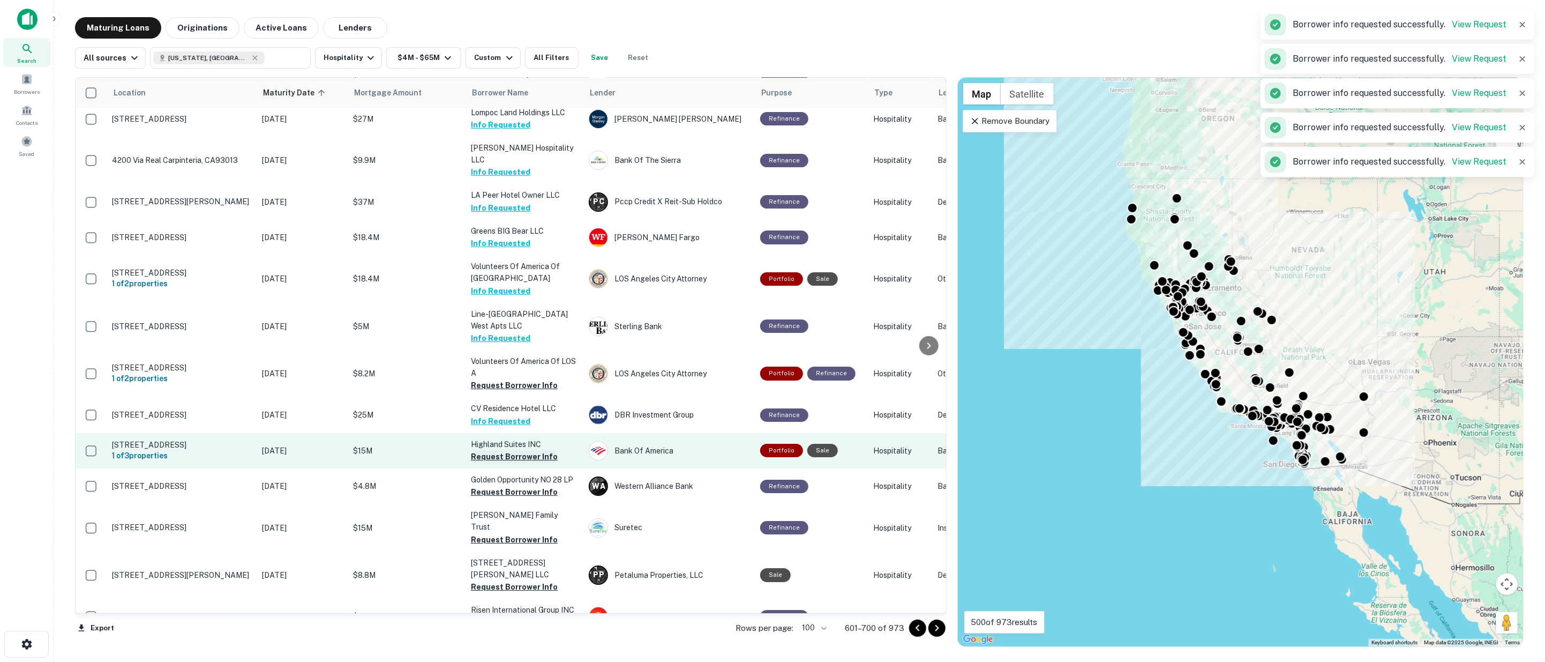
click at [504, 450] on button "Request Borrower Info" at bounding box center [514, 456] width 87 height 13
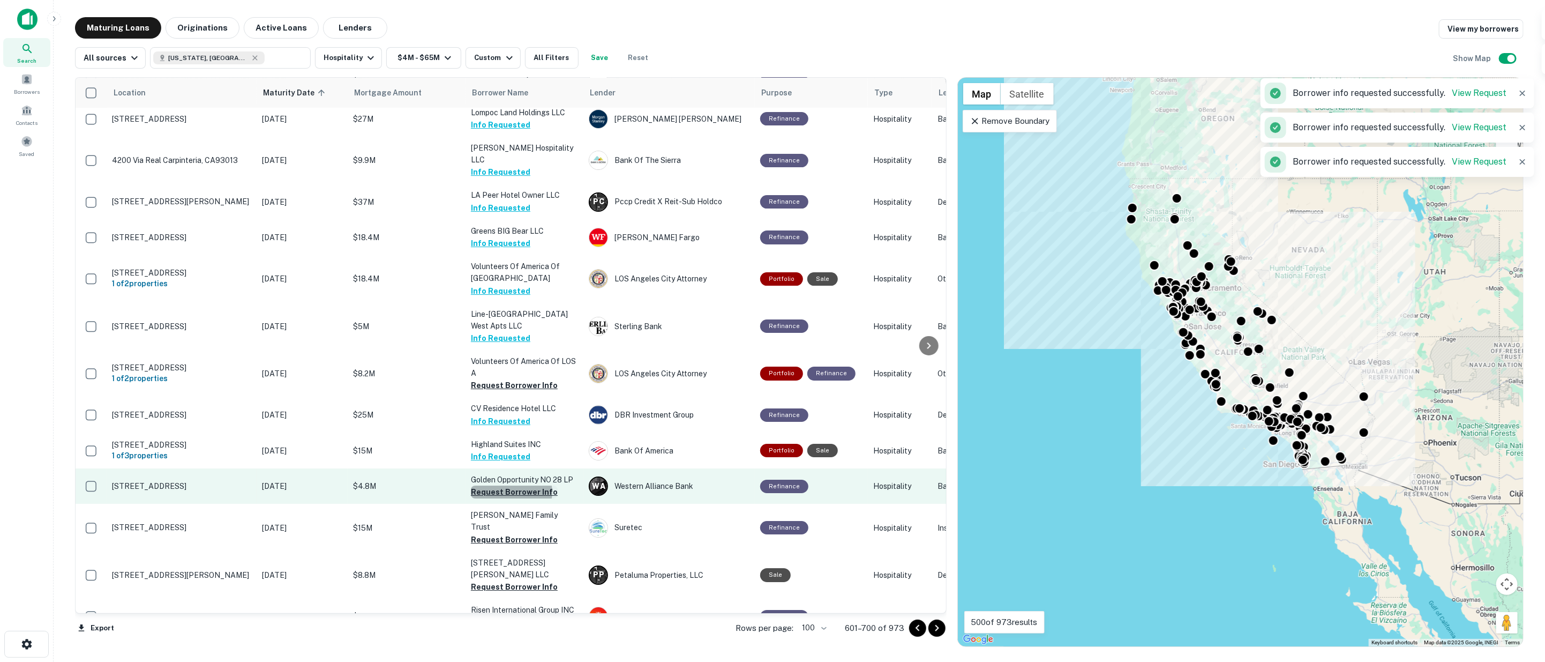
click at [511, 485] on button "Request Borrower Info" at bounding box center [514, 491] width 87 height 13
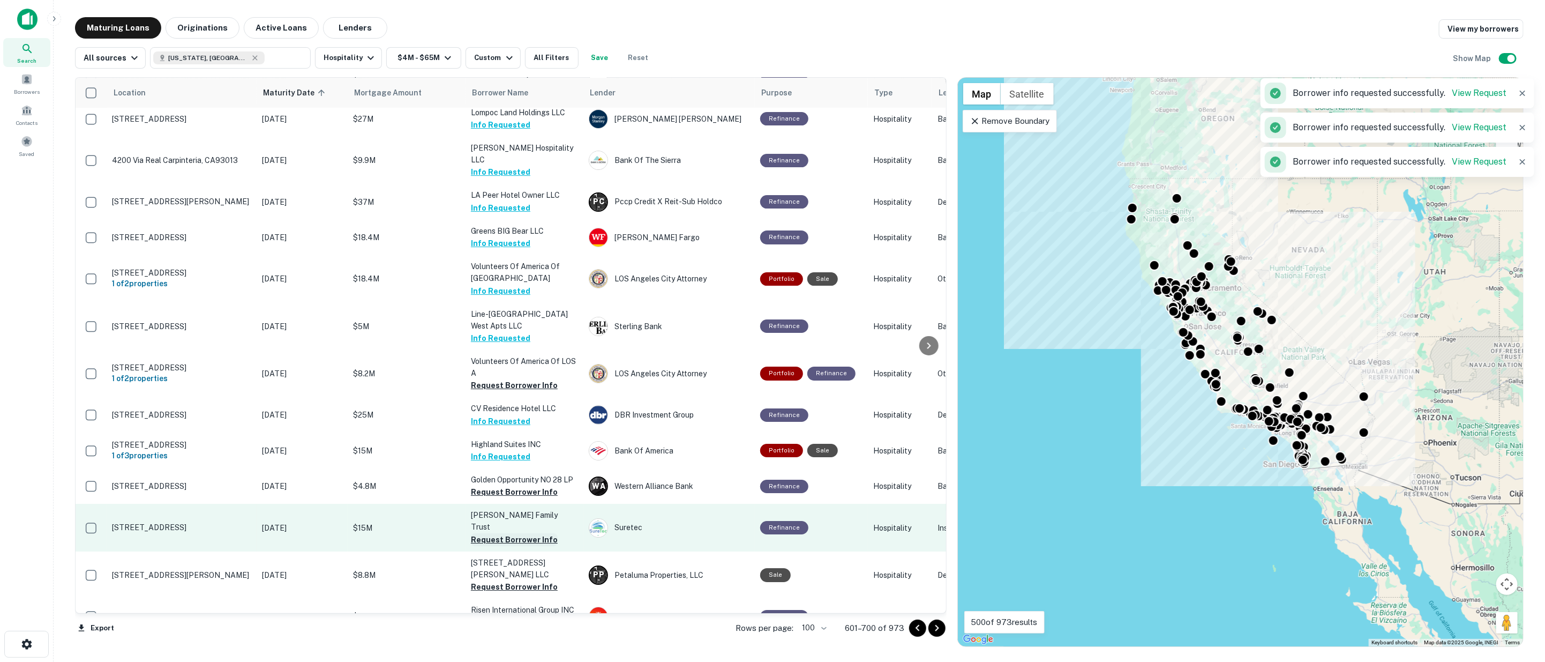
click at [517, 533] on button "Request Borrower Info" at bounding box center [514, 539] width 87 height 13
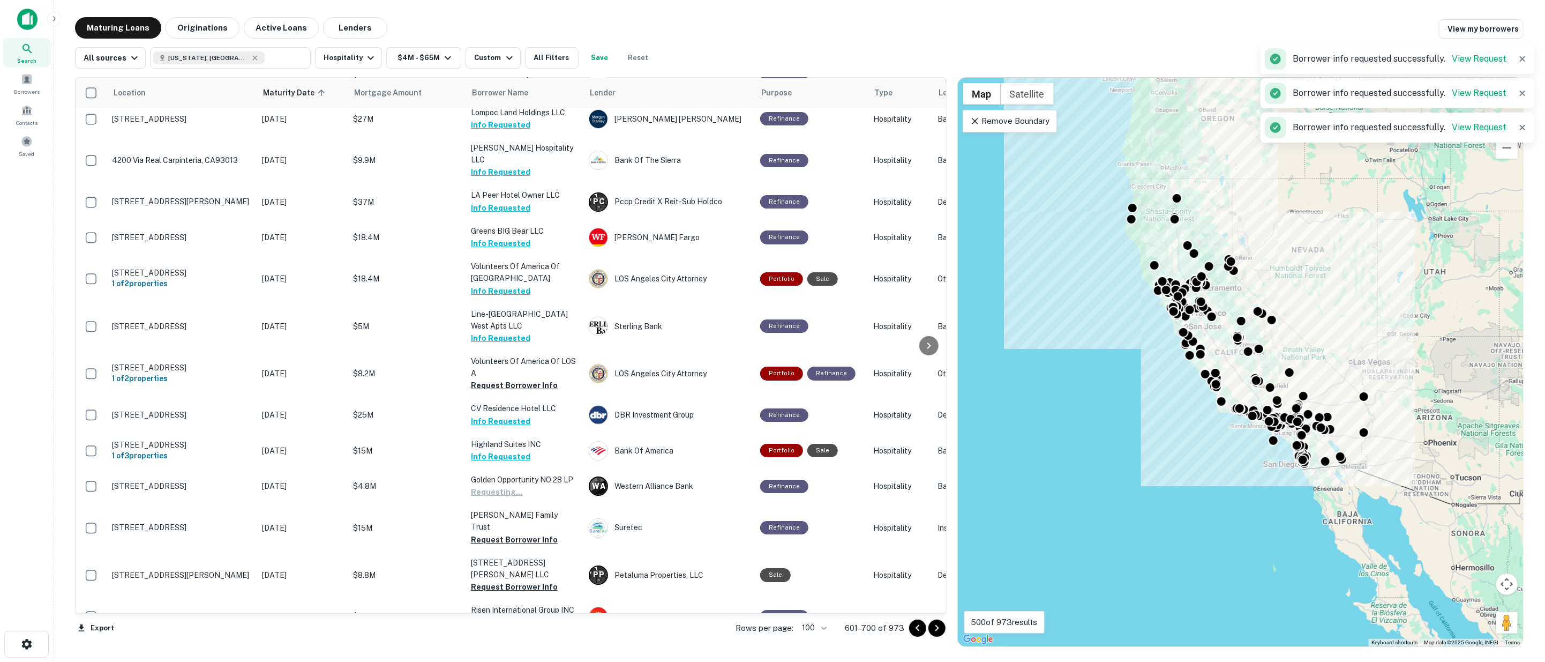
click at [520, 580] on button "Request Borrower Info" at bounding box center [514, 586] width 87 height 13
click at [515, 616] on button "Request Borrower Info" at bounding box center [514, 622] width 87 height 13
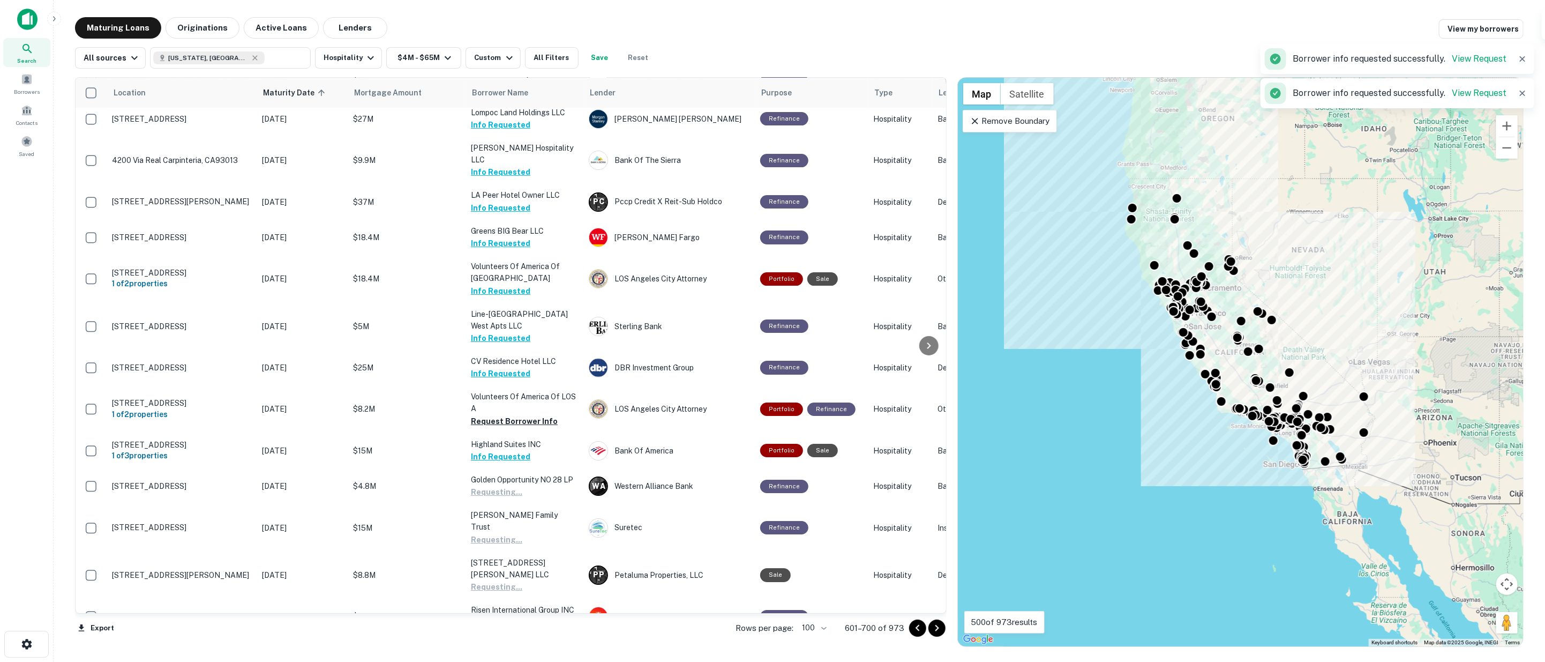
click at [519, 652] on button "Request Borrower Info" at bounding box center [514, 658] width 87 height 13
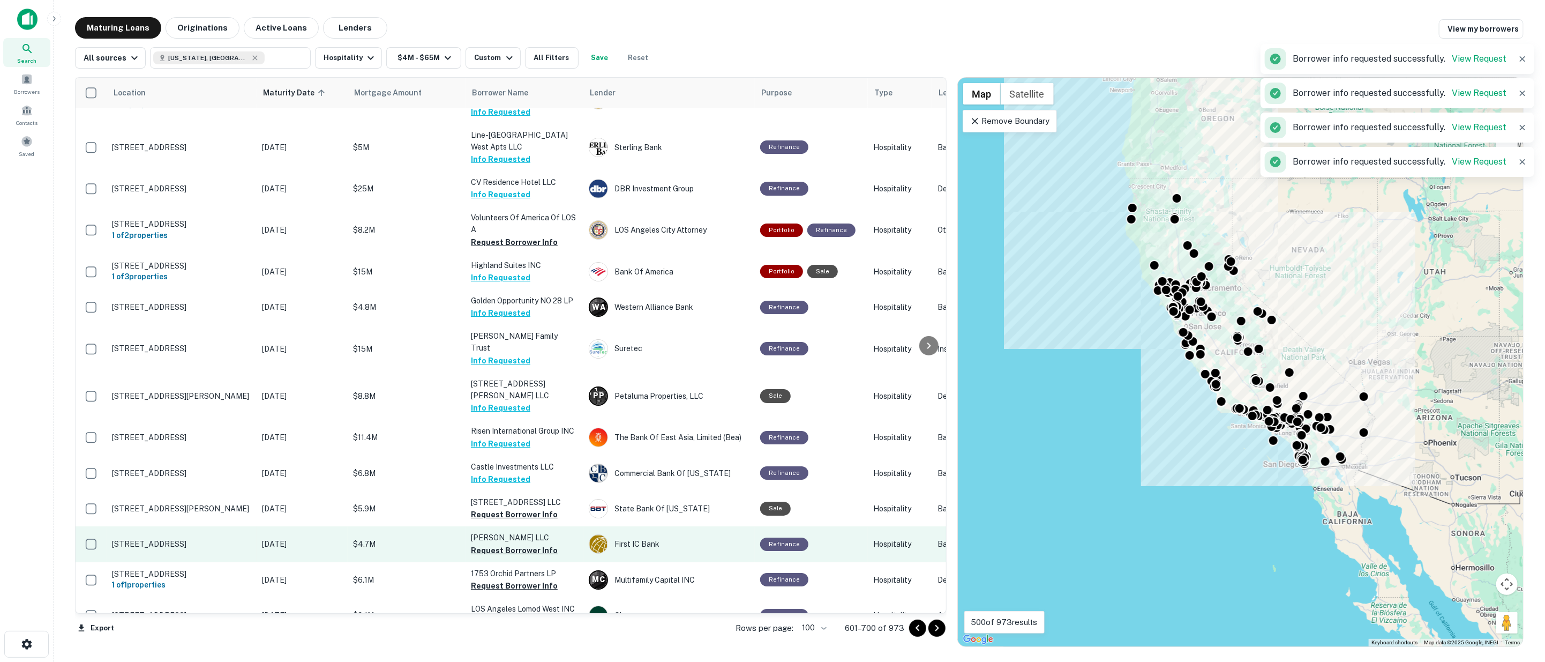
drag, startPoint x: 481, startPoint y: 421, endPoint x: 488, endPoint y: 450, distance: 30.3
click at [482, 508] on button "Request Borrower Info" at bounding box center [514, 514] width 87 height 13
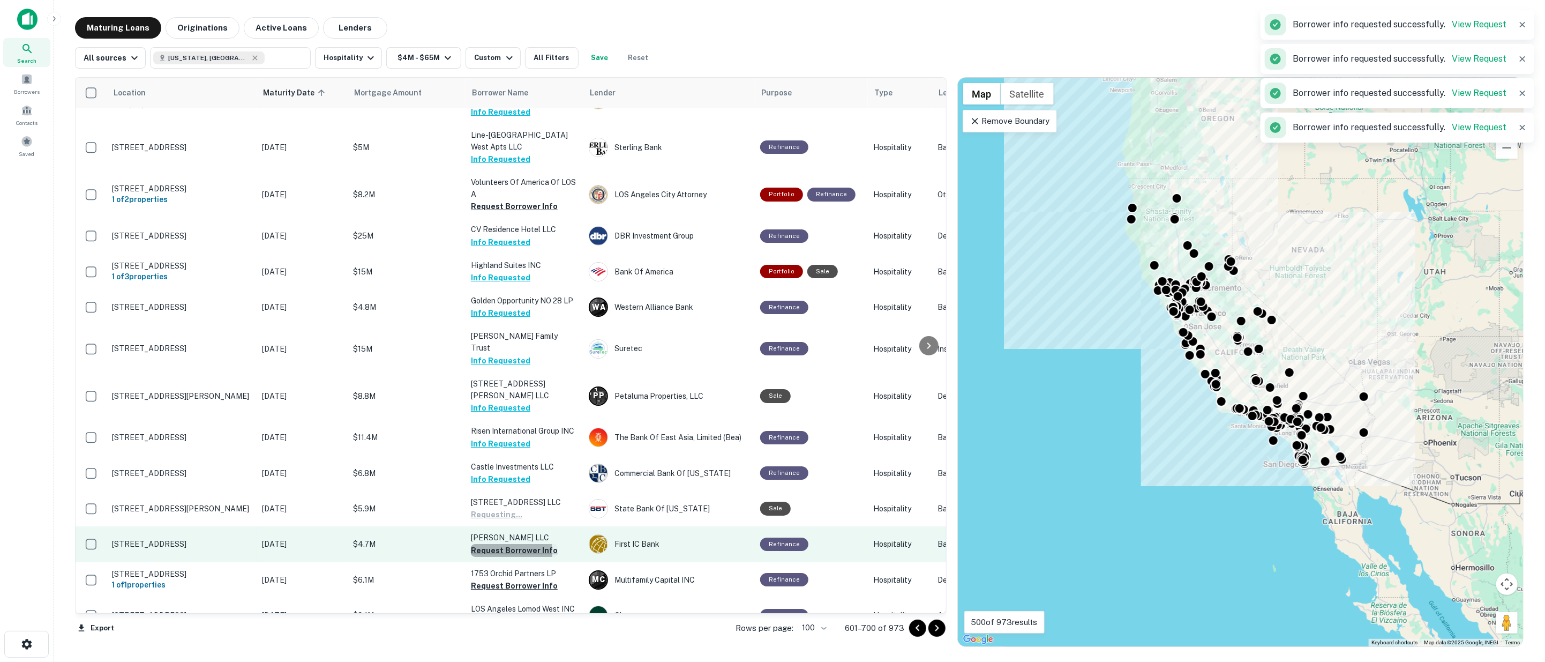
click at [491, 544] on button "Request Borrower Info" at bounding box center [514, 550] width 87 height 13
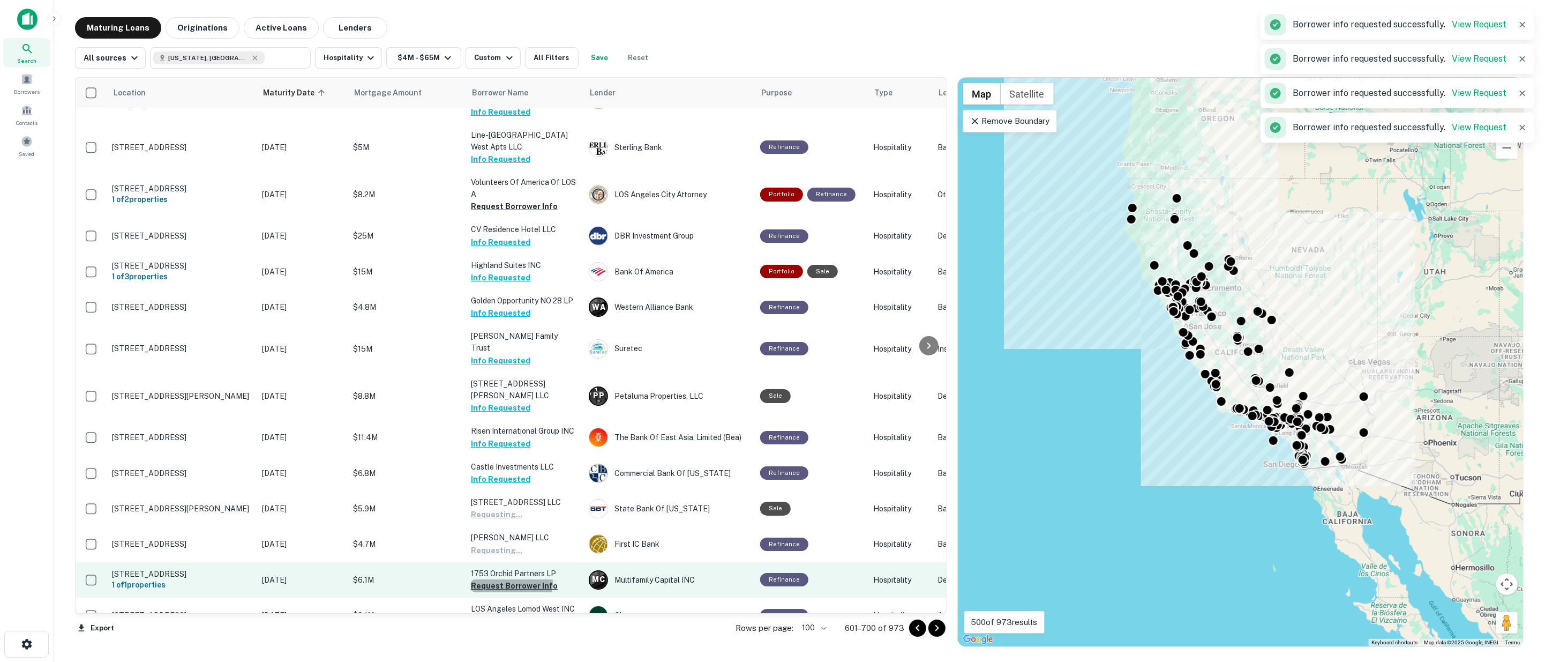
click at [499, 579] on button "Request Borrower Info" at bounding box center [514, 585] width 87 height 13
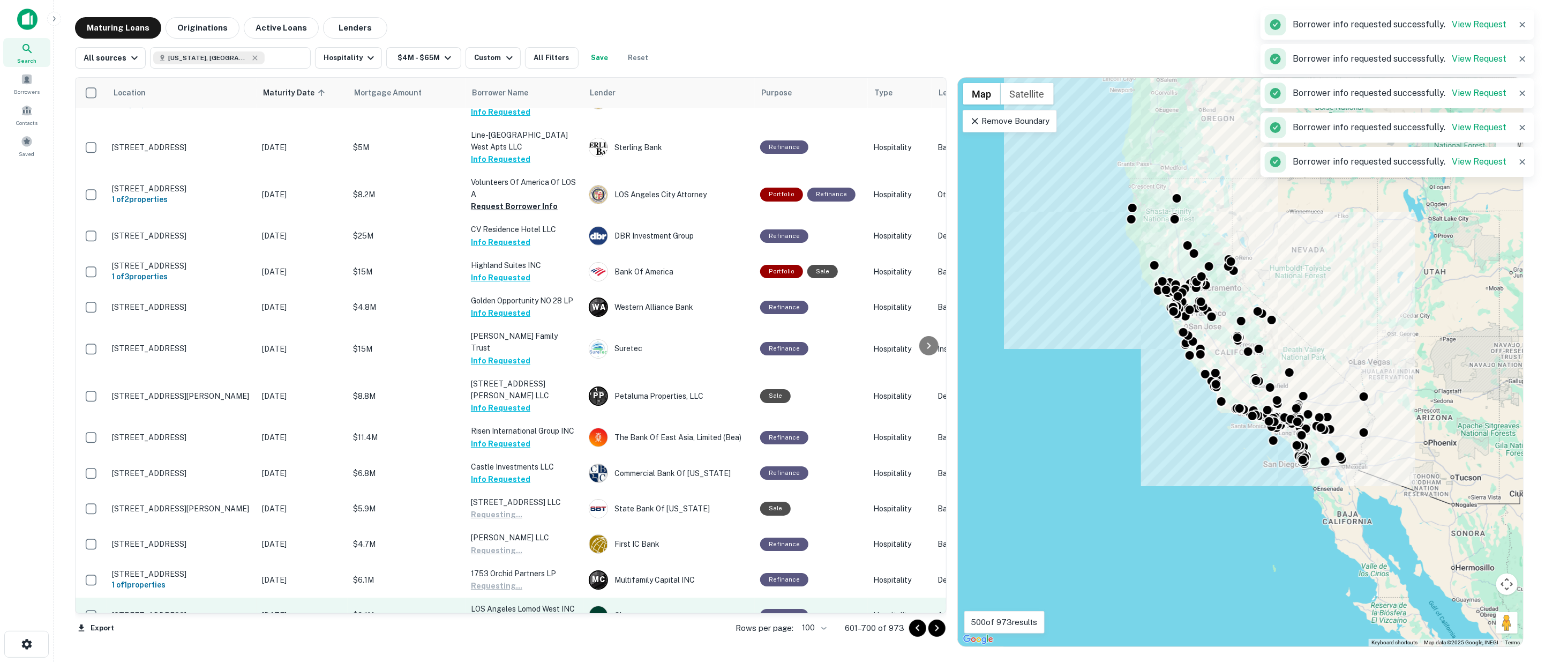
click at [506, 615] on button "Request Borrower Info" at bounding box center [514, 621] width 87 height 13
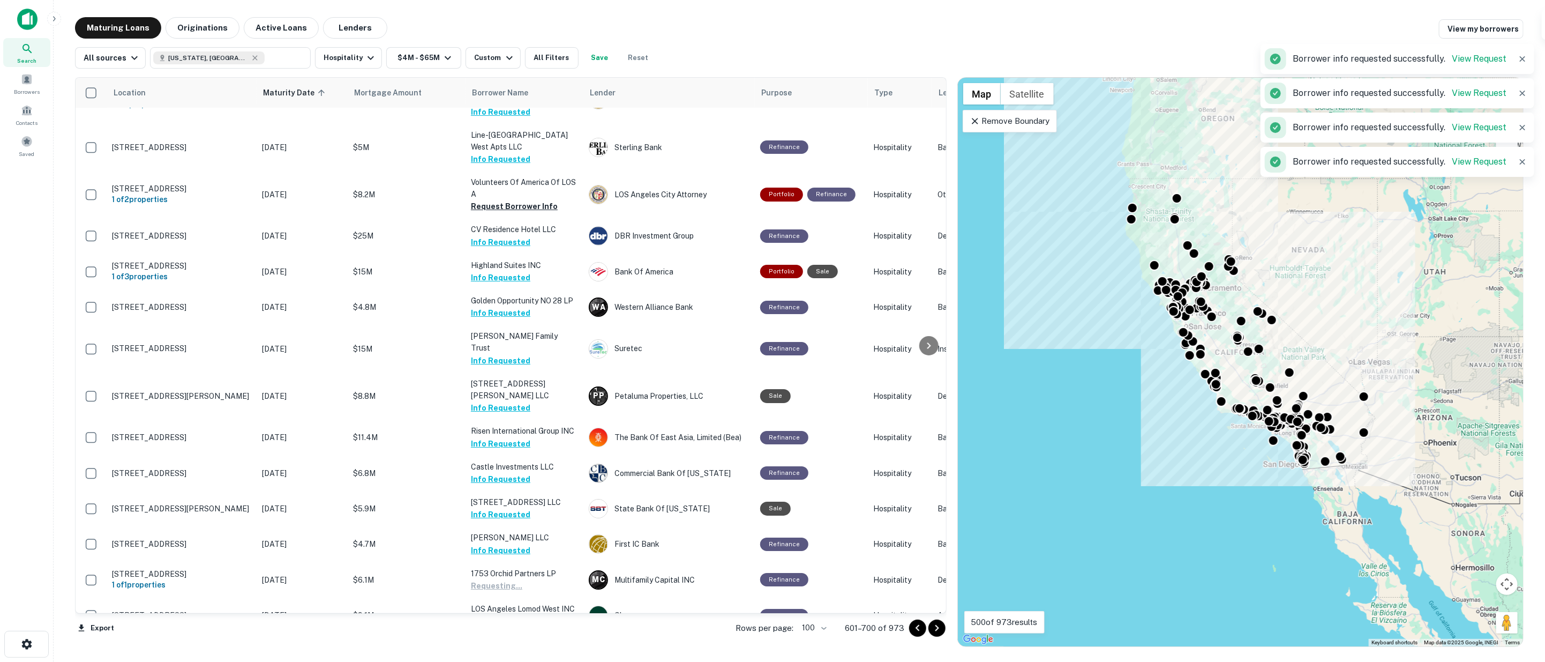
click at [514, 652] on button "Request Borrower Info" at bounding box center [514, 658] width 87 height 13
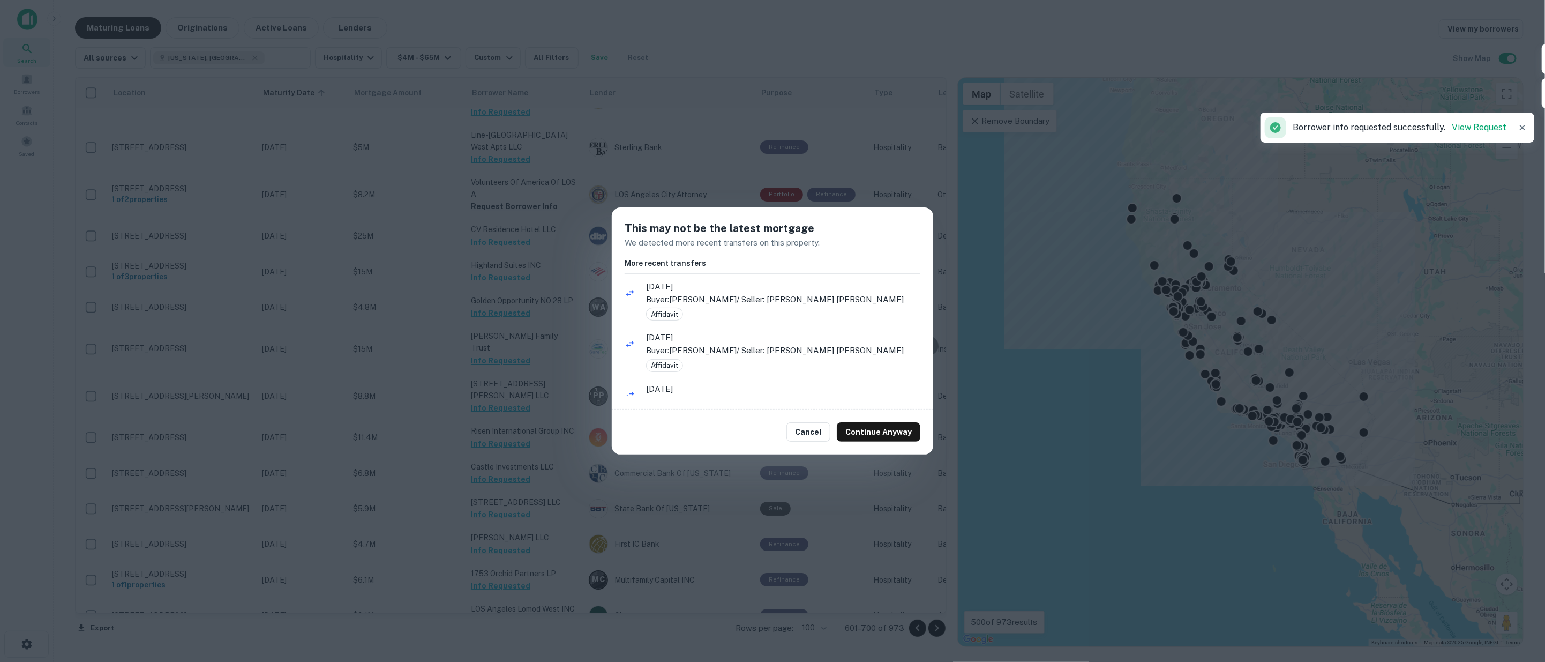
click at [879, 430] on button "Continue Anyway" at bounding box center [879, 431] width 84 height 19
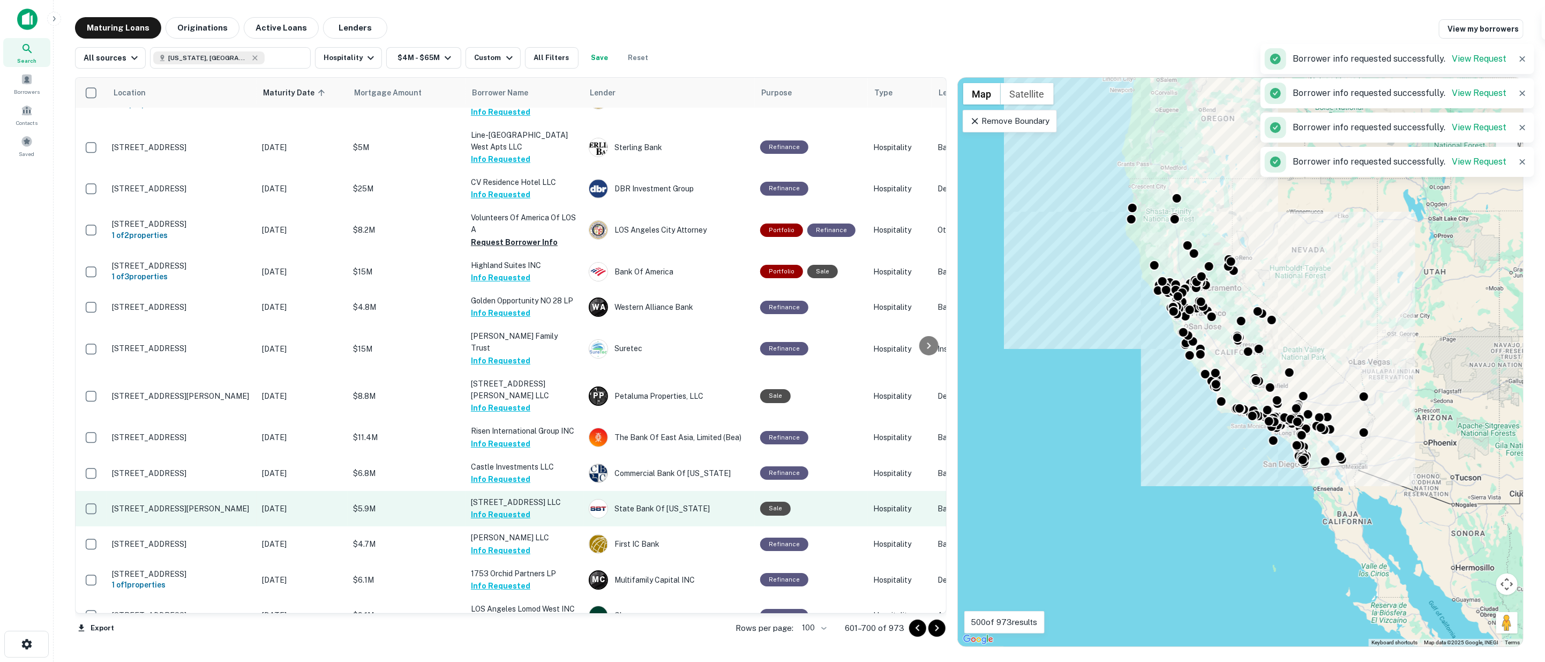
scroll to position [3296, 0]
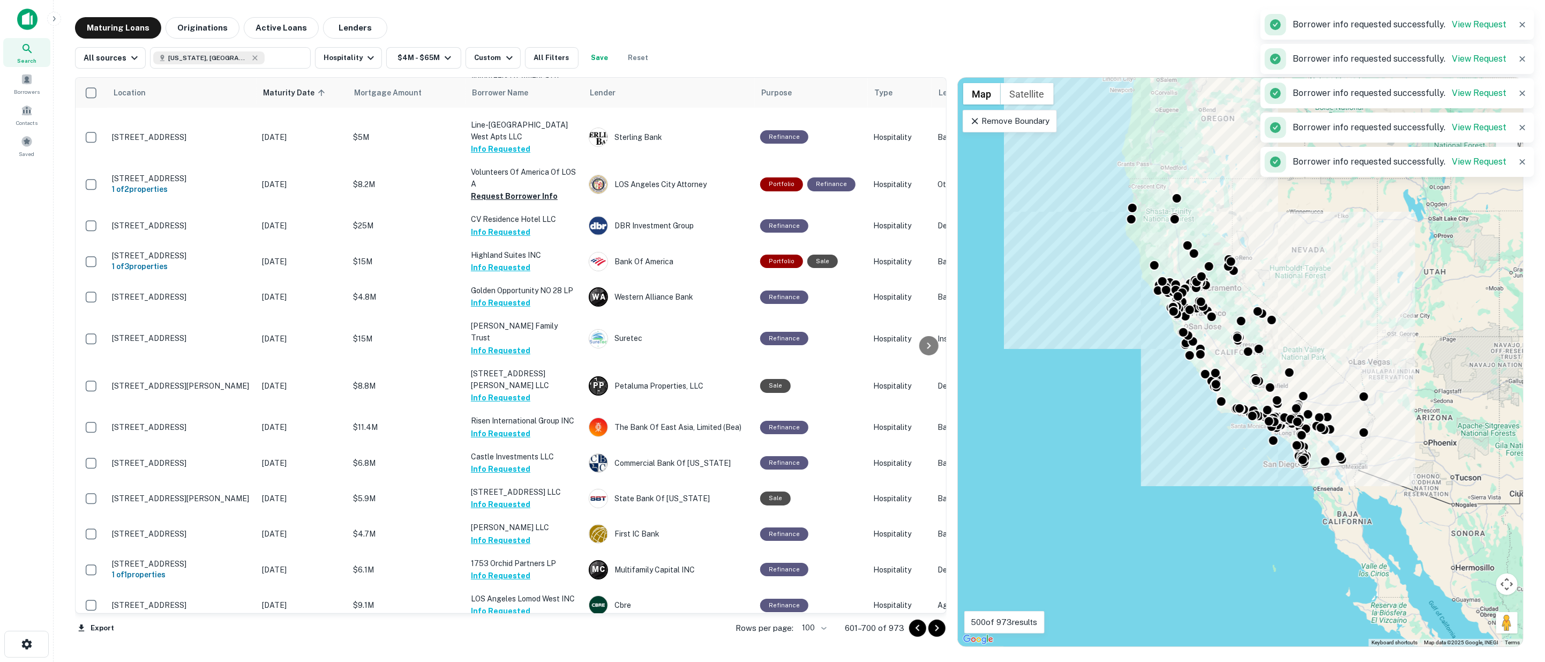
drag, startPoint x: 522, startPoint y: 591, endPoint x: 787, endPoint y: 586, distance: 264.2
click at [936, 625] on icon "Go to next page" at bounding box center [937, 628] width 4 height 6
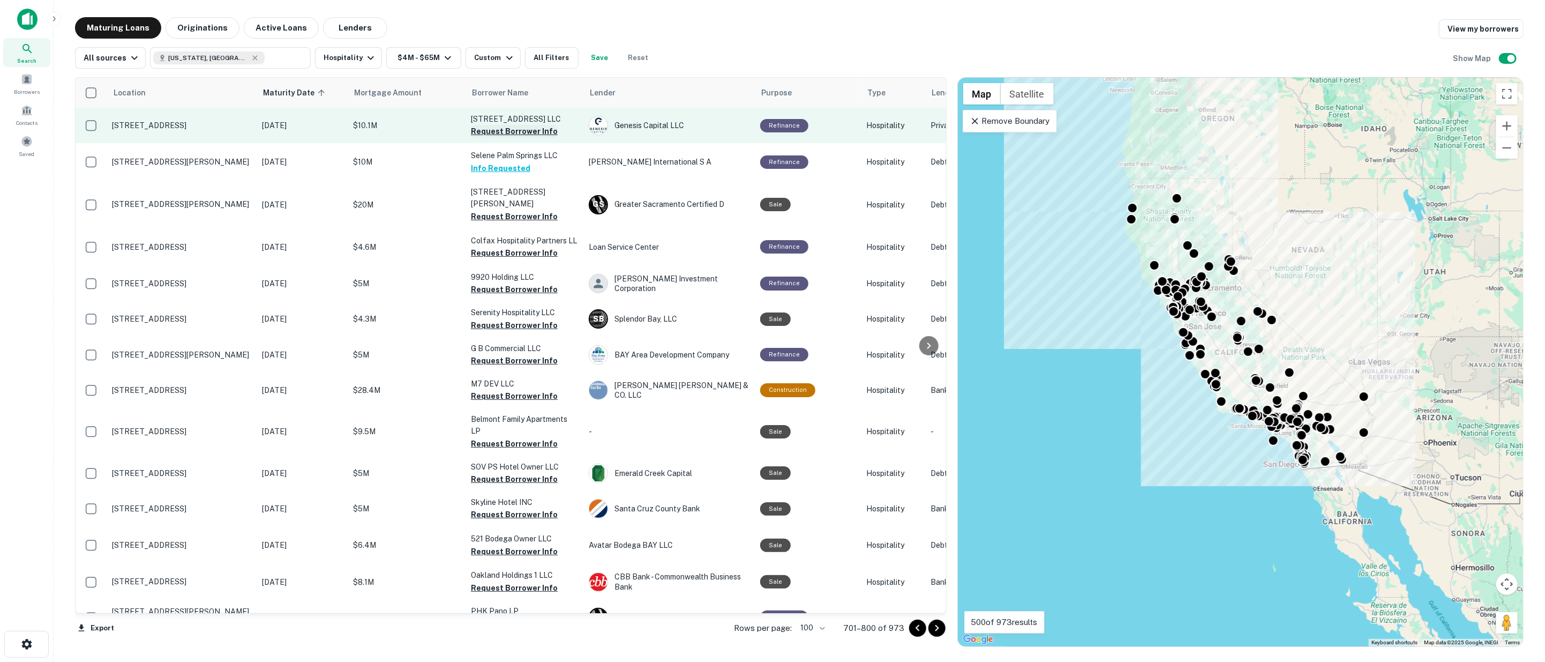
click at [500, 129] on button "Request Borrower Info" at bounding box center [514, 131] width 87 height 13
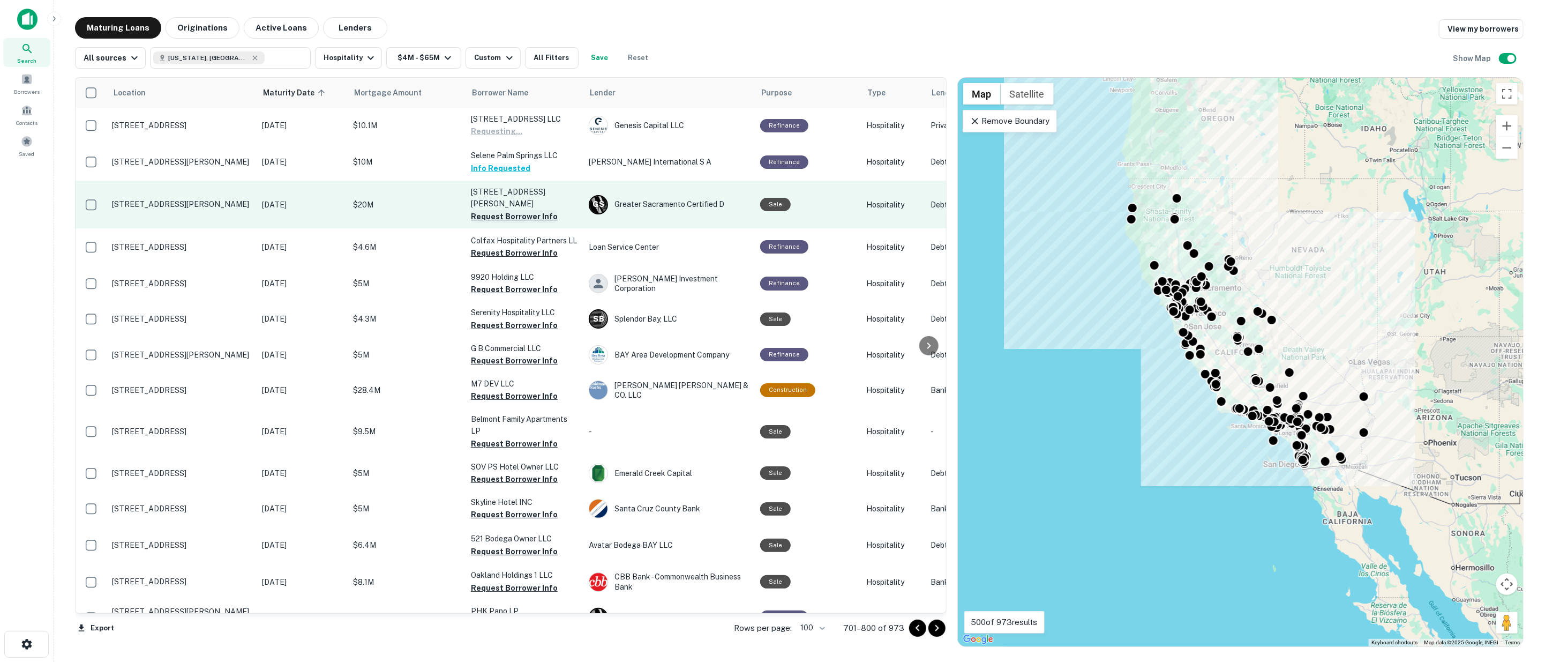
click at [506, 210] on button "Request Borrower Info" at bounding box center [514, 216] width 87 height 13
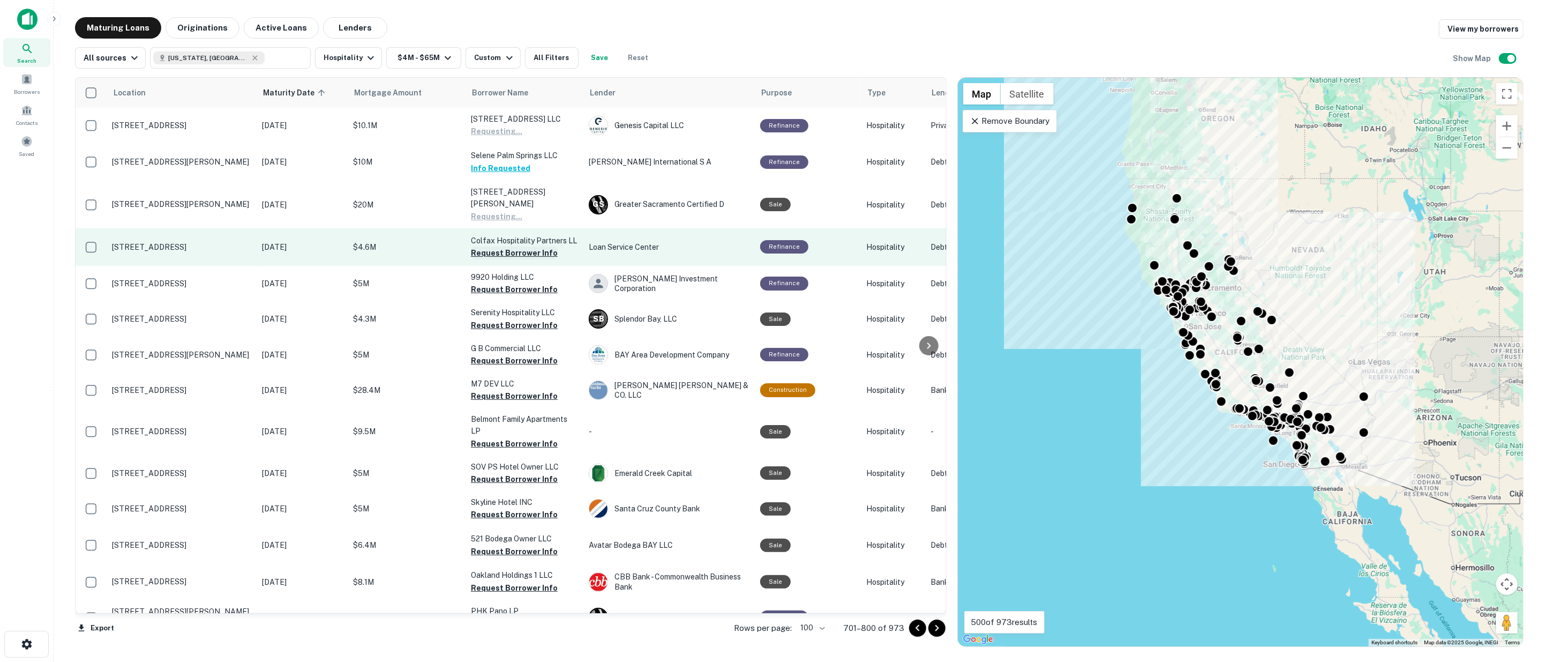
click at [511, 246] on button "Request Borrower Info" at bounding box center [514, 252] width 87 height 13
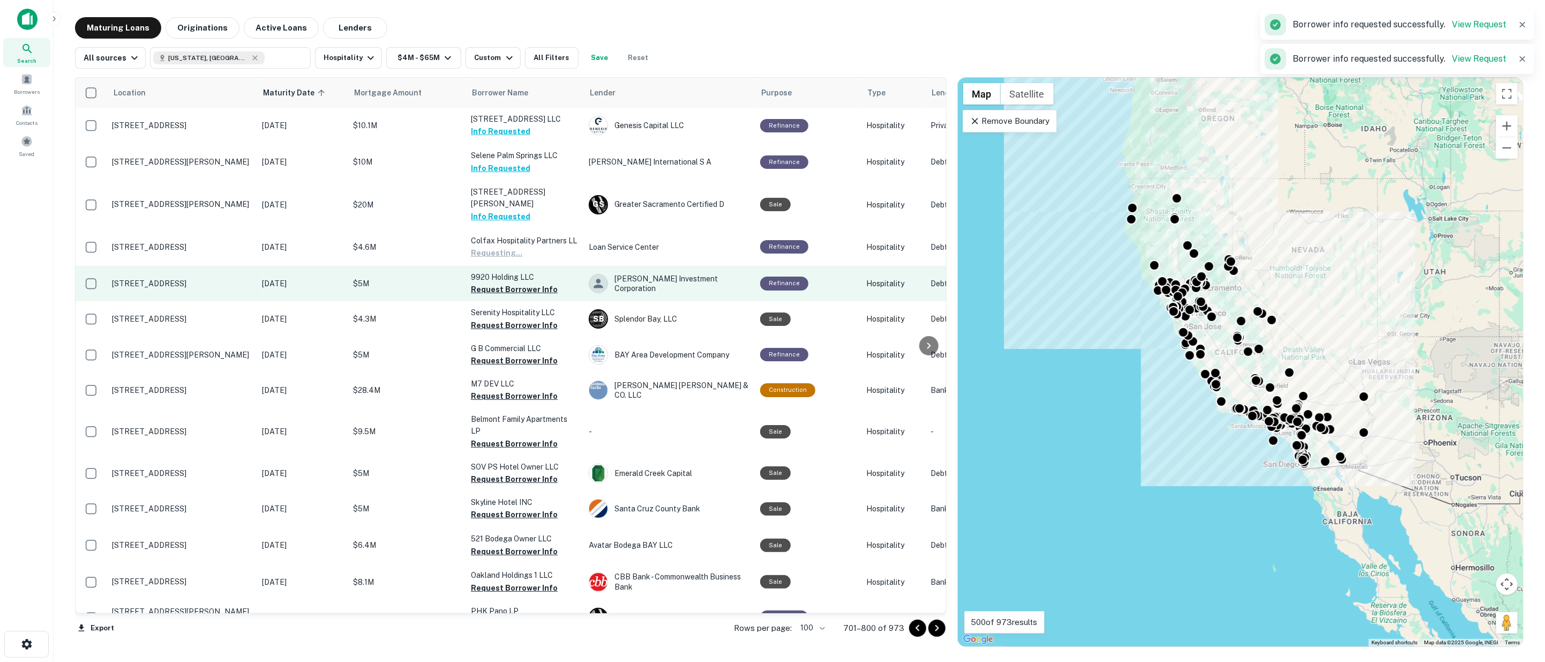
drag, startPoint x: 514, startPoint y: 274, endPoint x: 515, endPoint y: 284, distance: 10.7
click at [514, 283] on button "Request Borrower Info" at bounding box center [514, 289] width 87 height 13
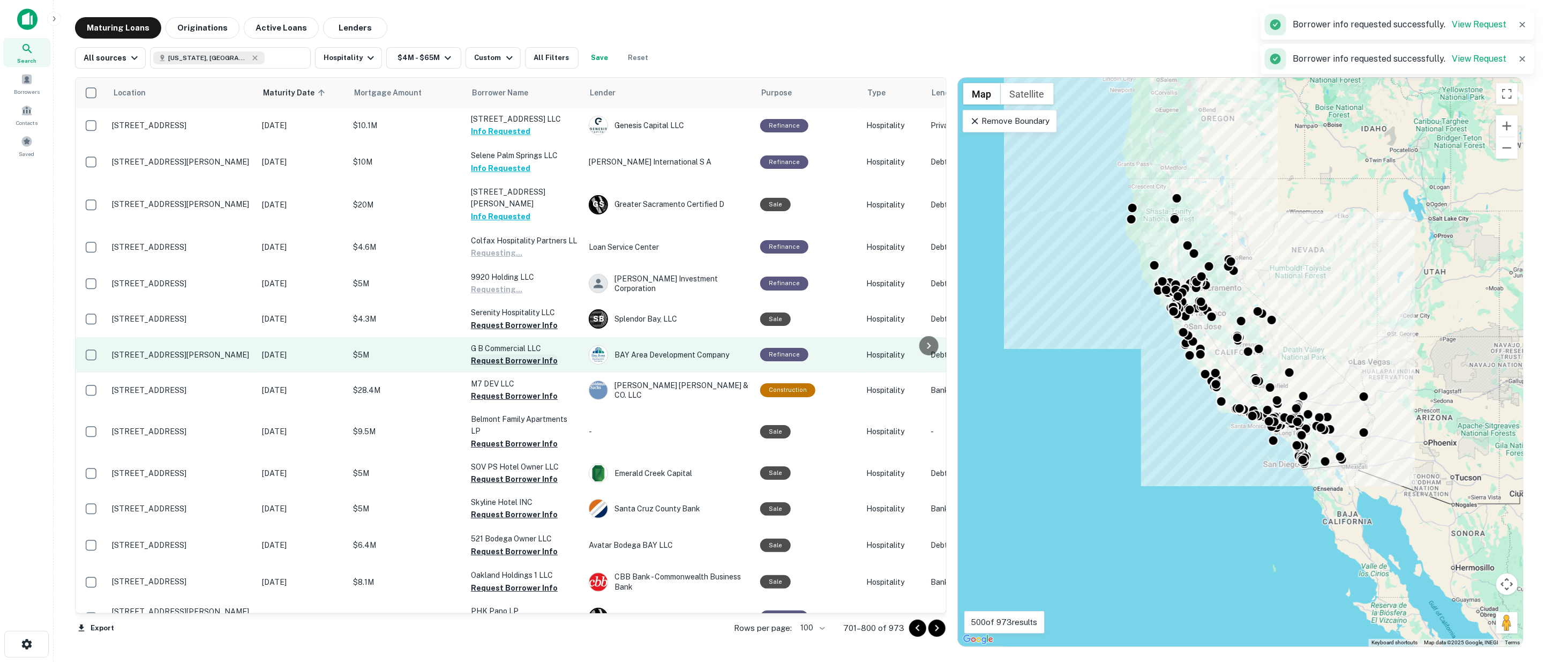
drag, startPoint x: 513, startPoint y: 311, endPoint x: 515, endPoint y: 345, distance: 33.9
click at [513, 319] on button "Request Borrower Info" at bounding box center [514, 325] width 87 height 13
click at [515, 354] on button "Request Borrower Info" at bounding box center [514, 360] width 87 height 13
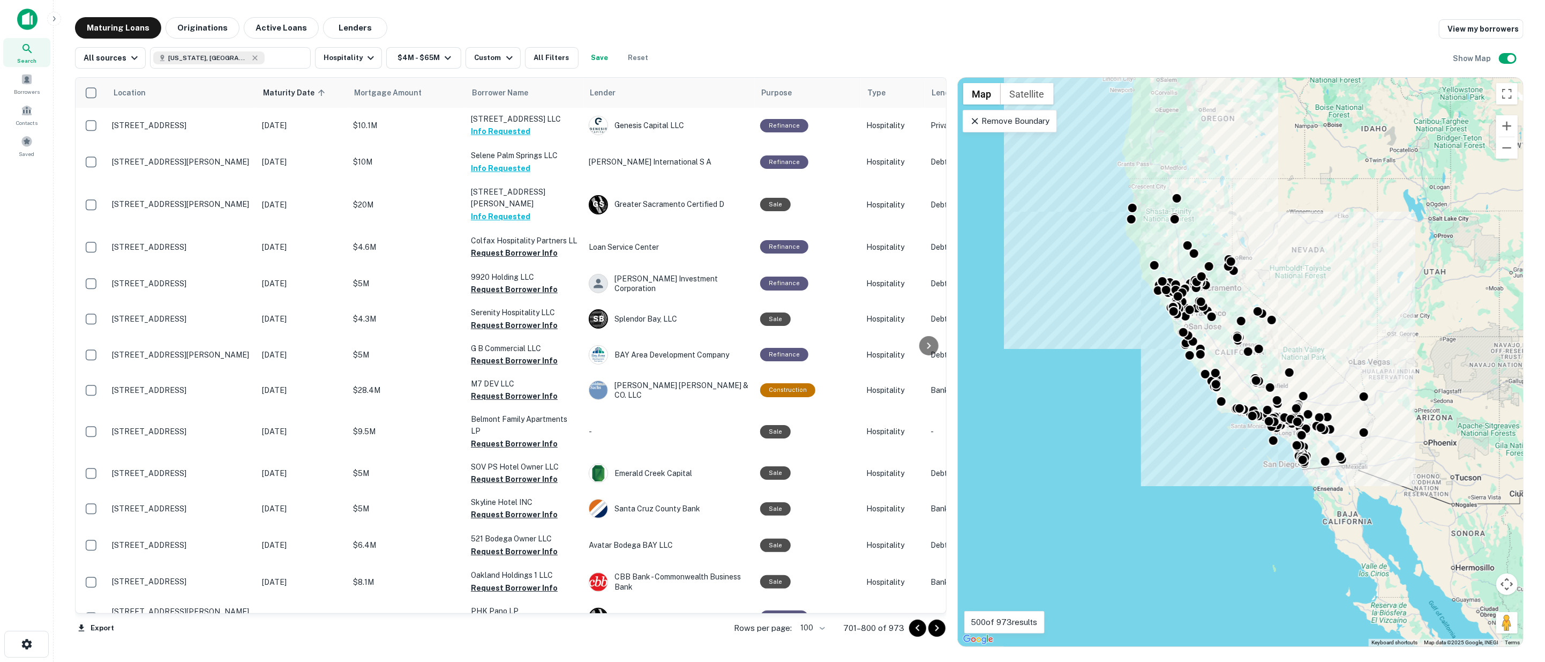
click at [935, 629] on icon "Go to next page" at bounding box center [937, 628] width 13 height 13
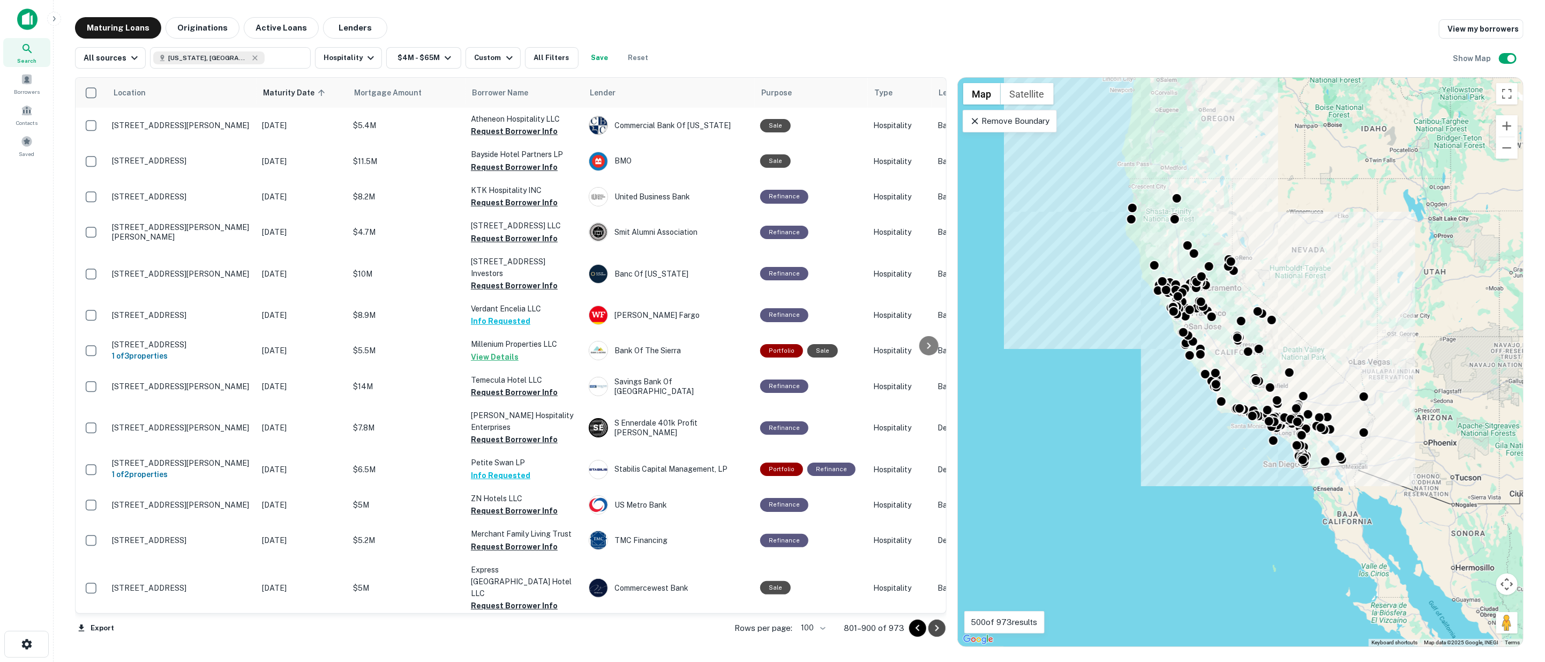
click at [935, 627] on icon "Go to next page" at bounding box center [937, 628] width 13 height 13
